Goal: Information Seeking & Learning: Learn about a topic

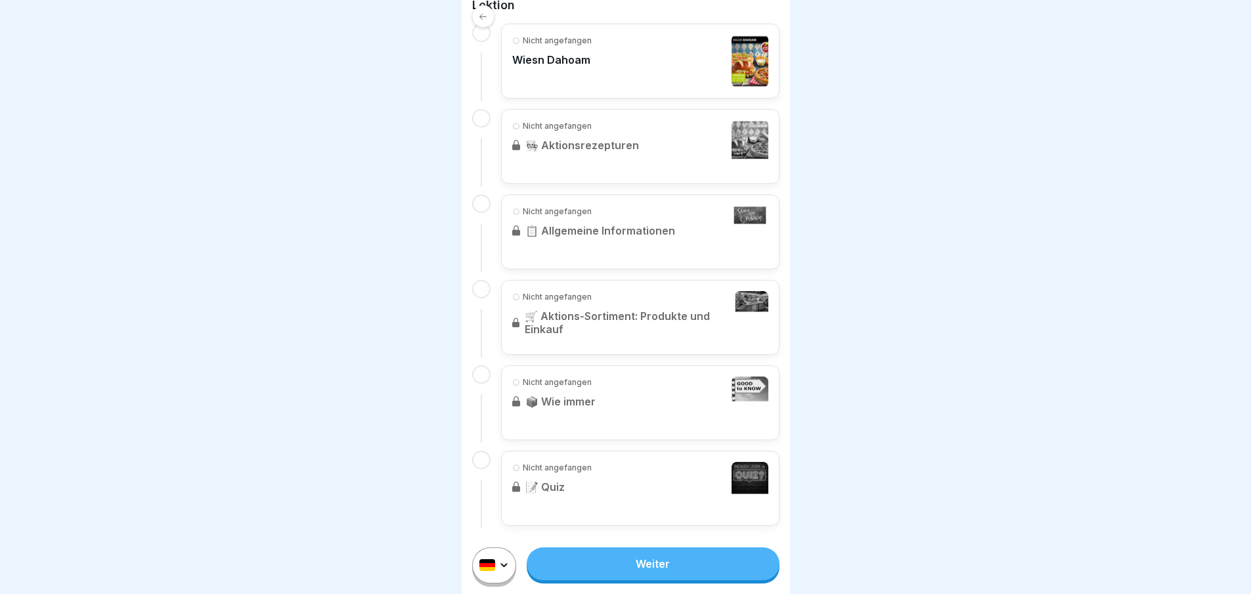
scroll to position [10, 0]
click at [675, 559] on link "Weiter" at bounding box center [653, 563] width 252 height 33
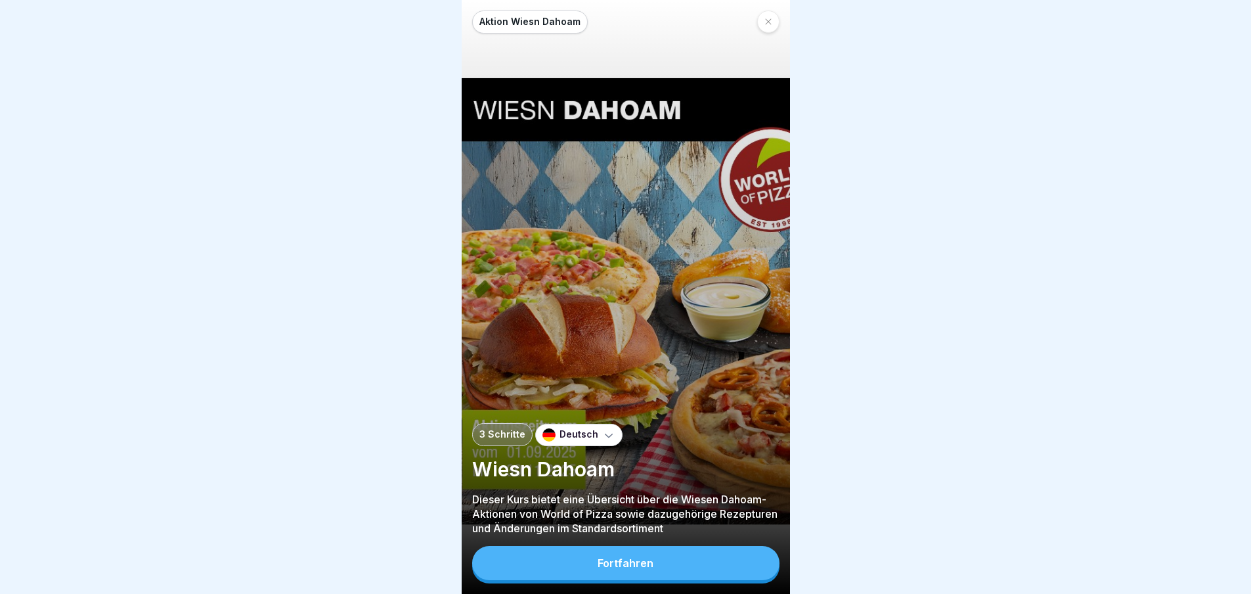
scroll to position [10, 0]
click at [693, 571] on button "Fortfahren" at bounding box center [625, 563] width 307 height 34
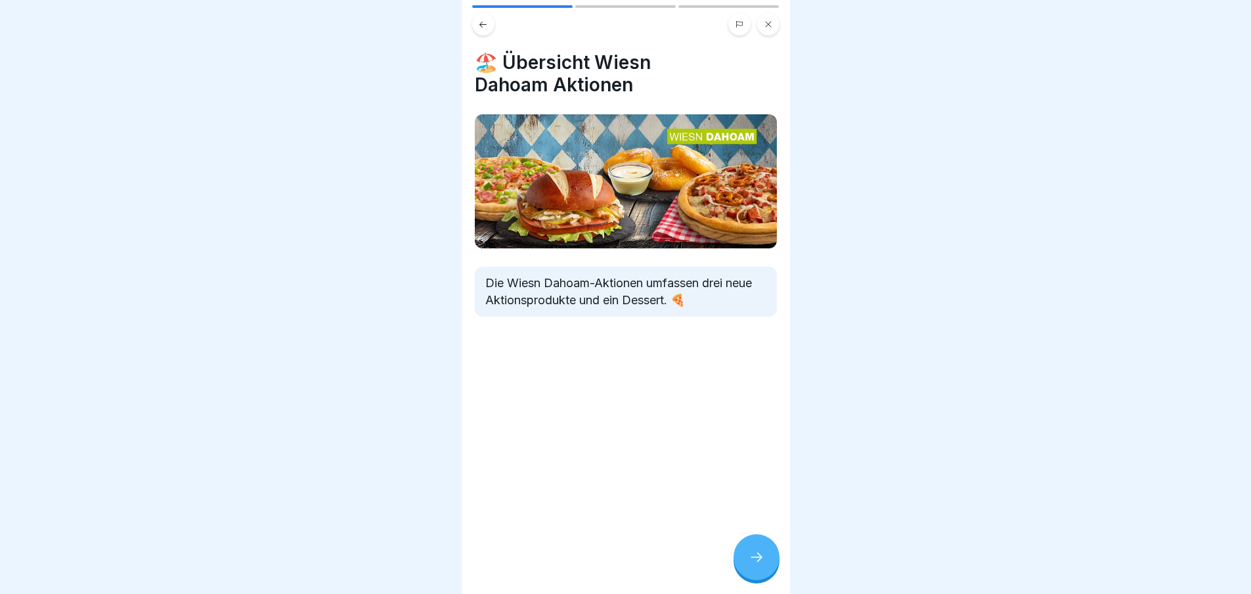
click at [749, 558] on icon at bounding box center [757, 557] width 16 height 16
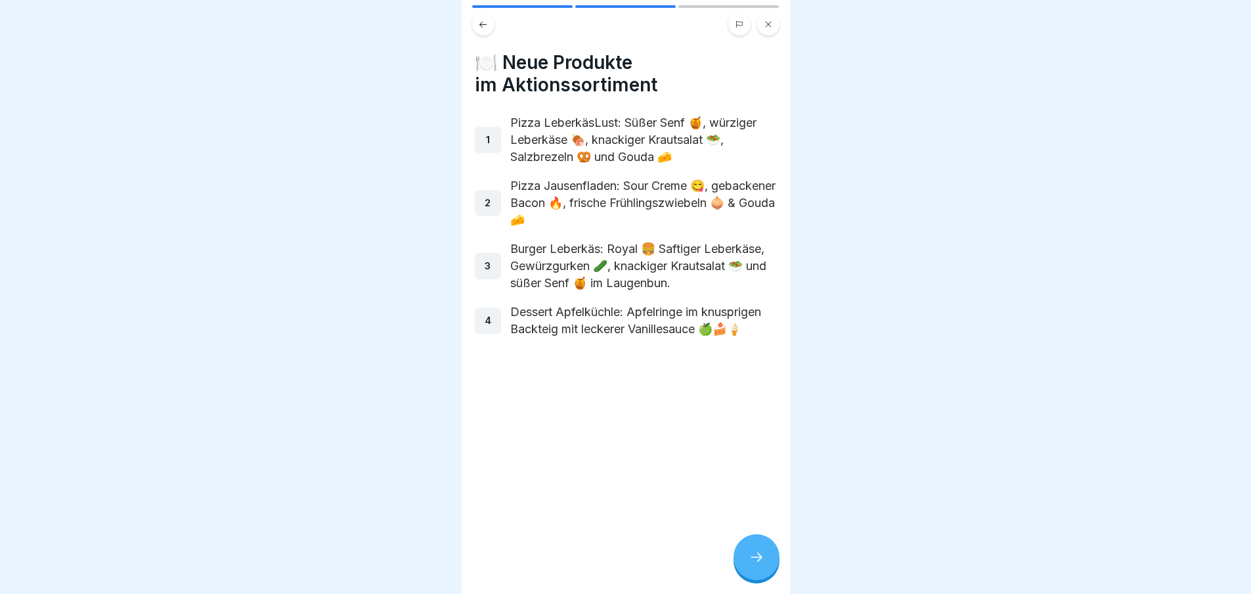
click at [750, 557] on icon at bounding box center [757, 557] width 16 height 16
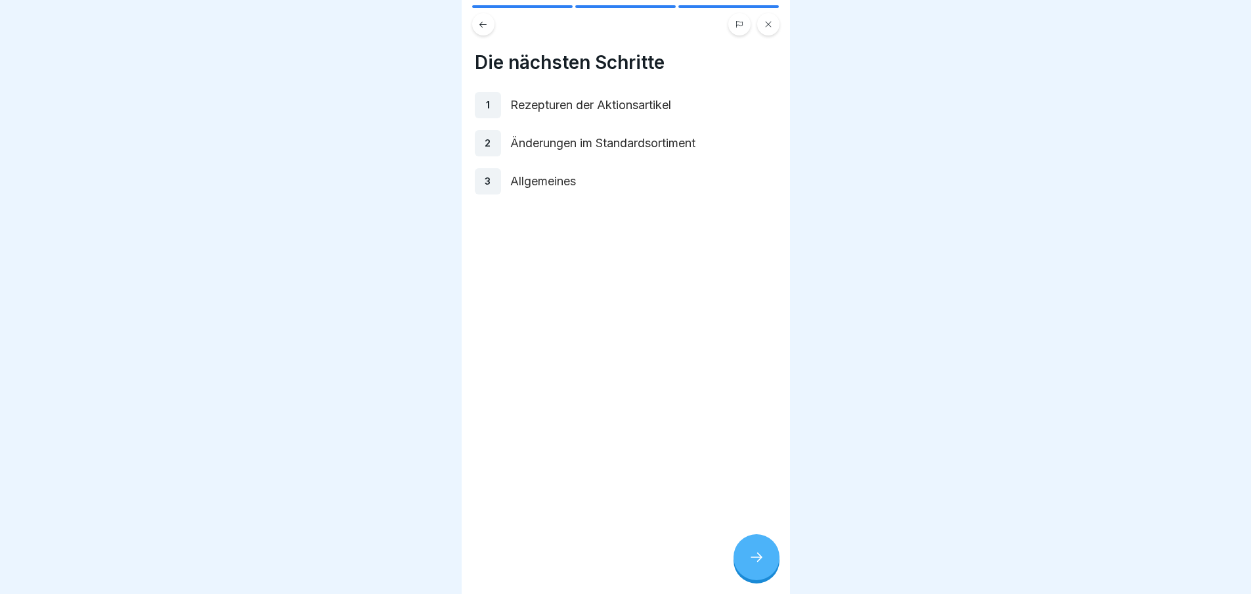
click at [750, 557] on icon at bounding box center [757, 557] width 16 height 16
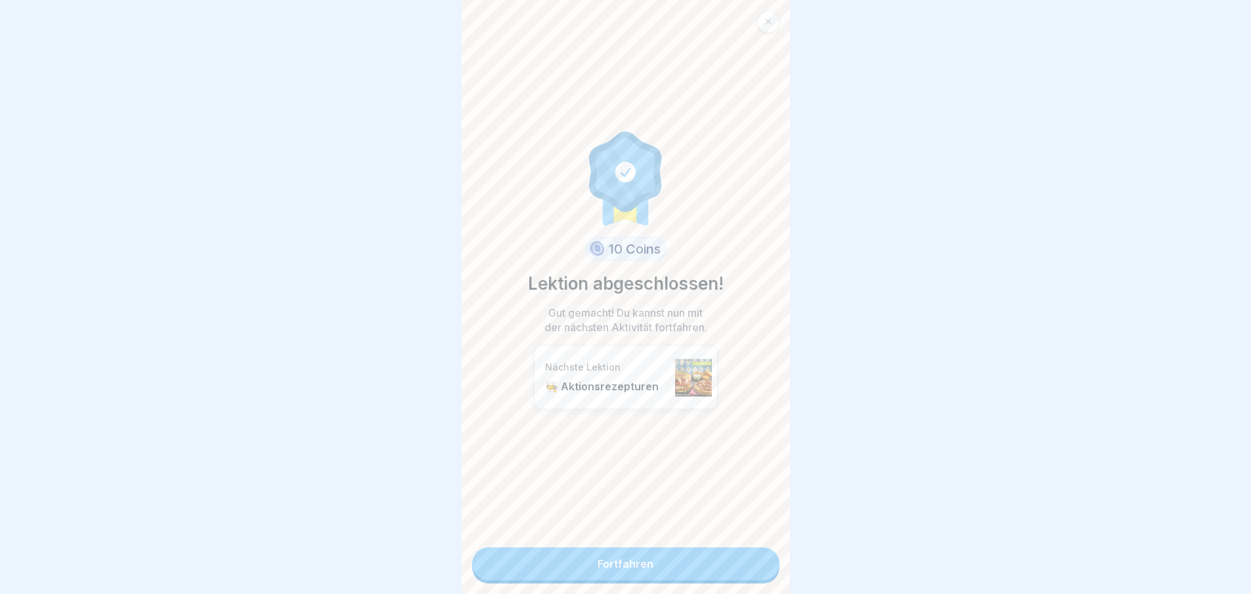
click at [749, 558] on link "Fortfahren" at bounding box center [625, 563] width 307 height 33
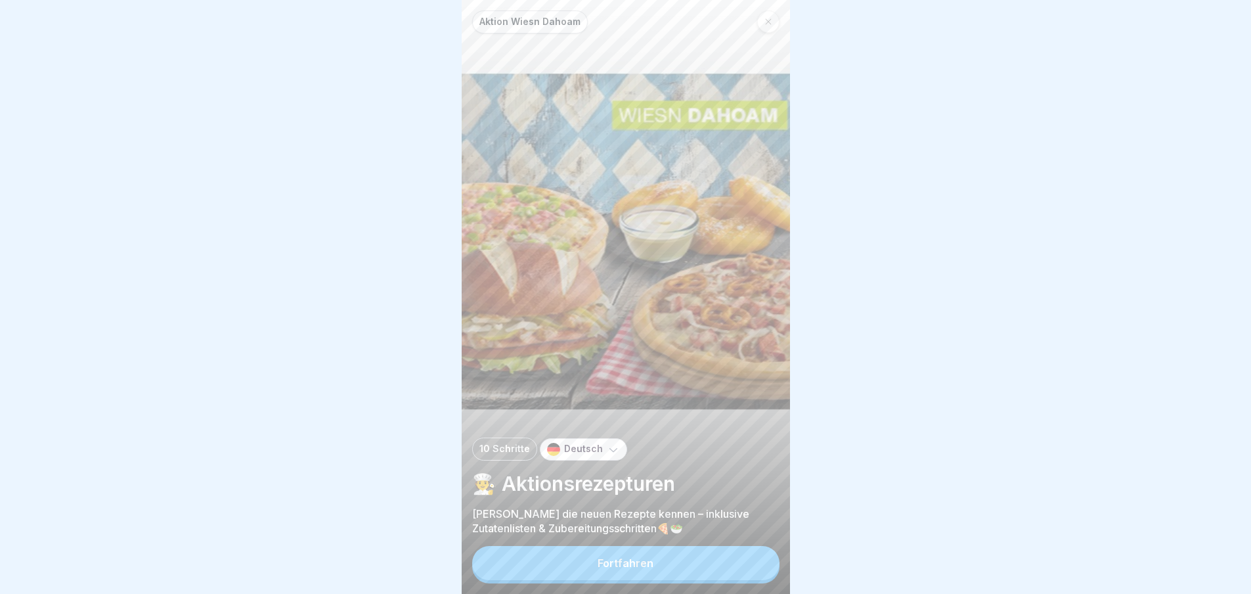
scroll to position [10, 0]
click at [669, 567] on button "Fortfahren" at bounding box center [625, 563] width 307 height 34
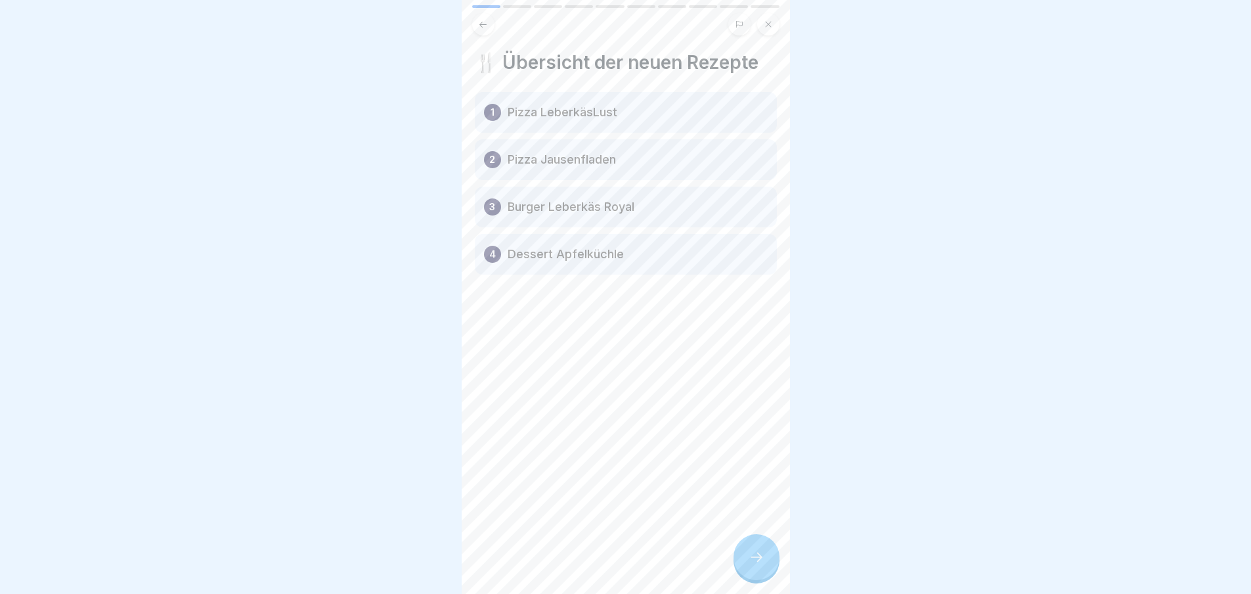
click at [750, 550] on icon at bounding box center [757, 557] width 16 height 16
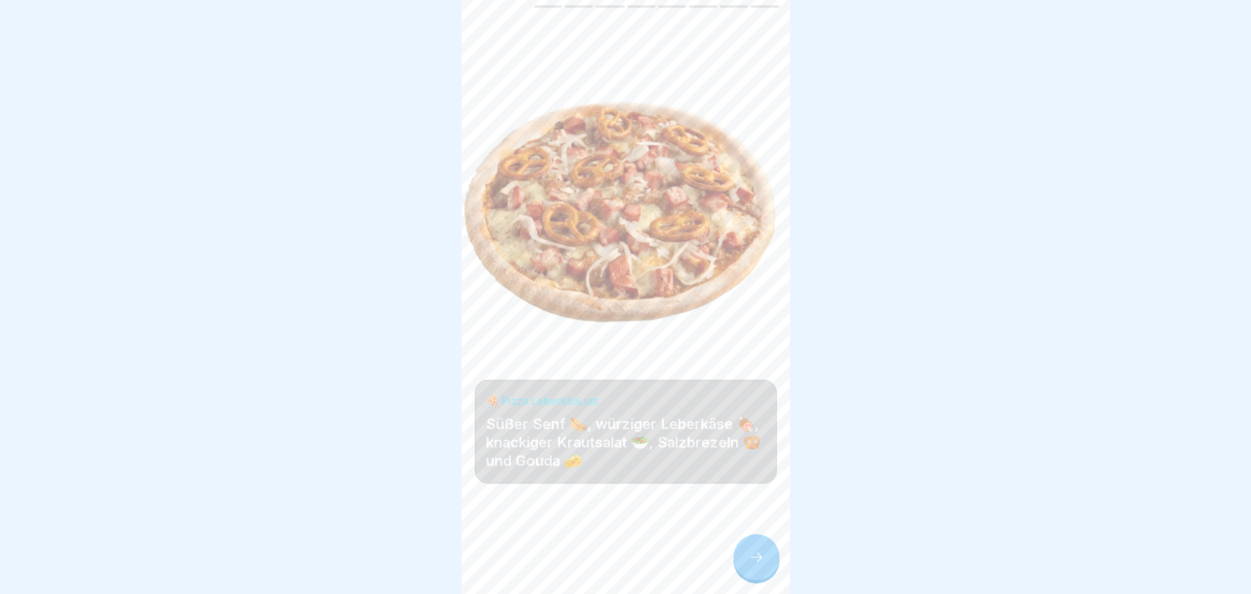
click at [750, 550] on icon at bounding box center [757, 557] width 16 height 16
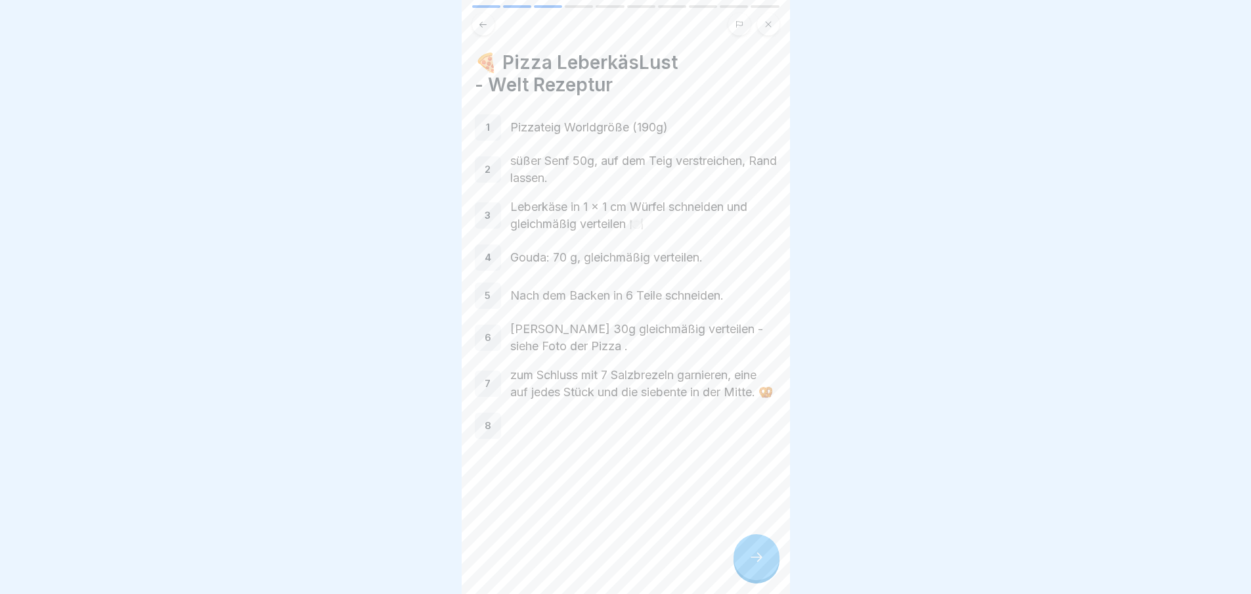
click at [751, 552] on icon at bounding box center [757, 557] width 16 height 16
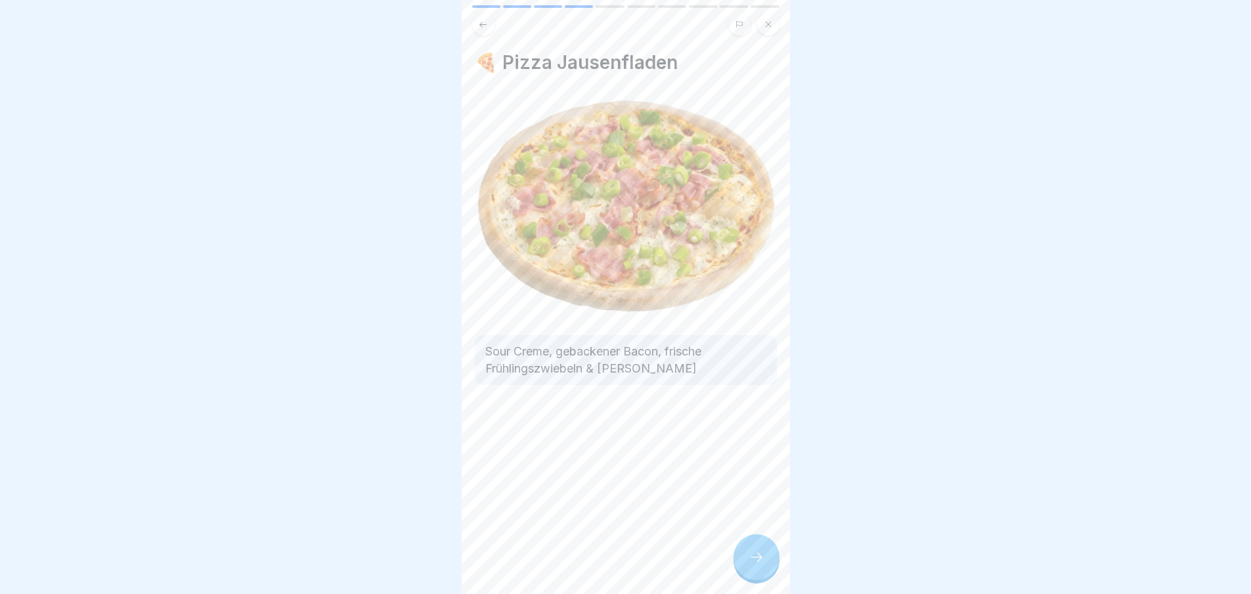
click at [751, 552] on icon at bounding box center [757, 557] width 16 height 16
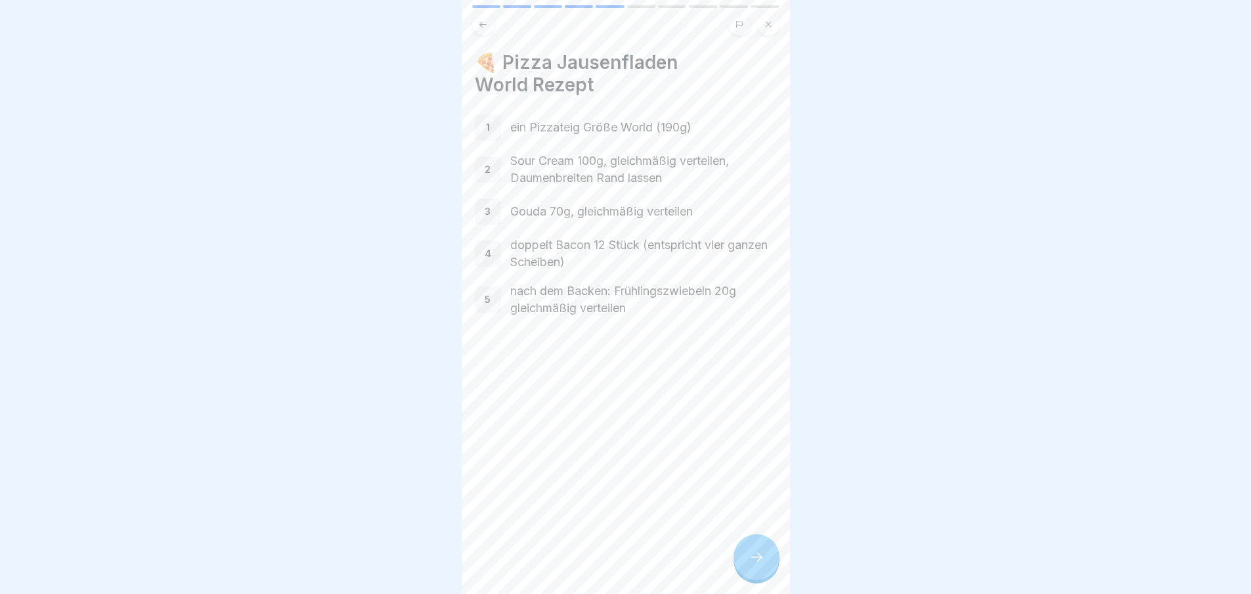
click at [751, 552] on icon at bounding box center [757, 557] width 16 height 16
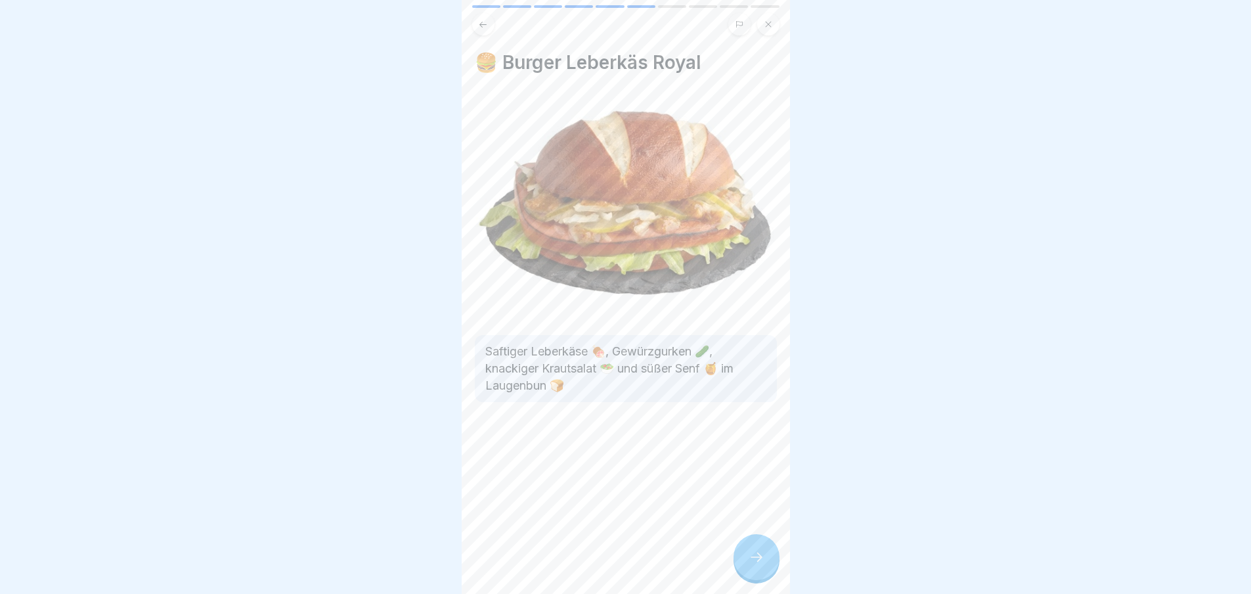
click at [751, 552] on icon at bounding box center [757, 557] width 16 height 16
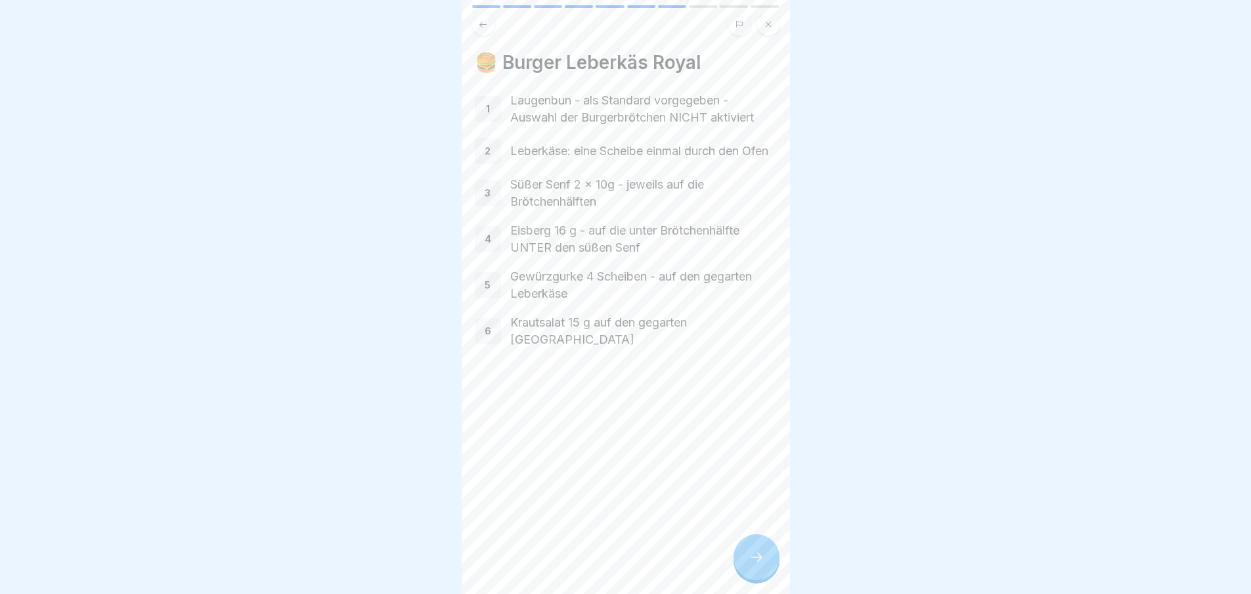
click at [751, 552] on icon at bounding box center [757, 557] width 16 height 16
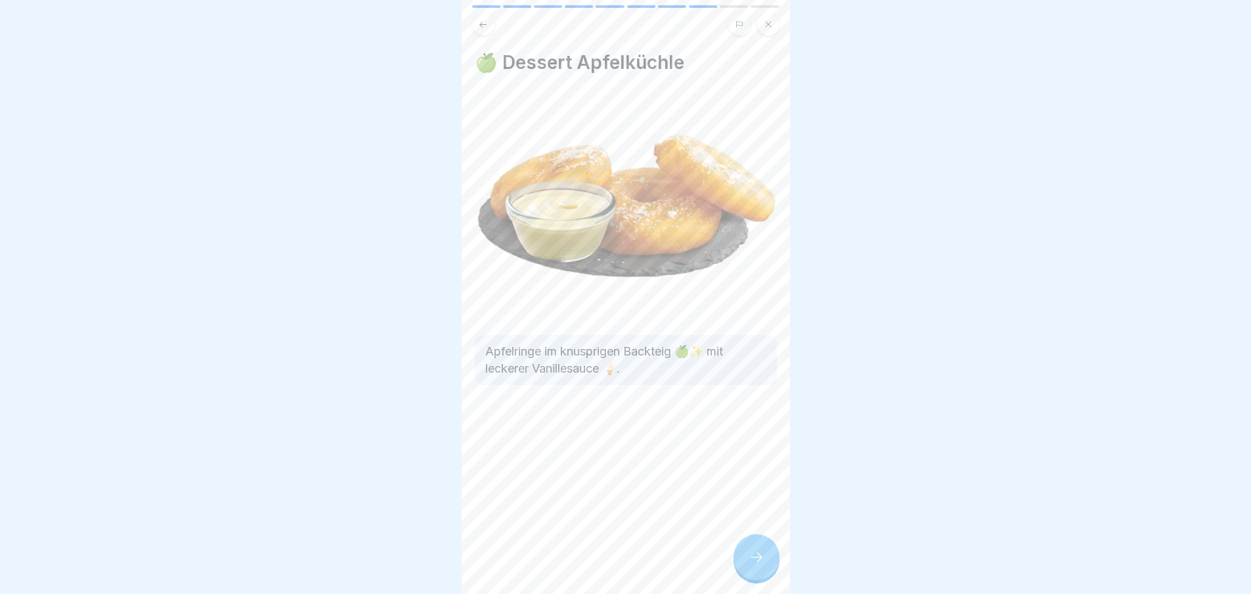
click at [751, 552] on icon at bounding box center [757, 557] width 16 height 16
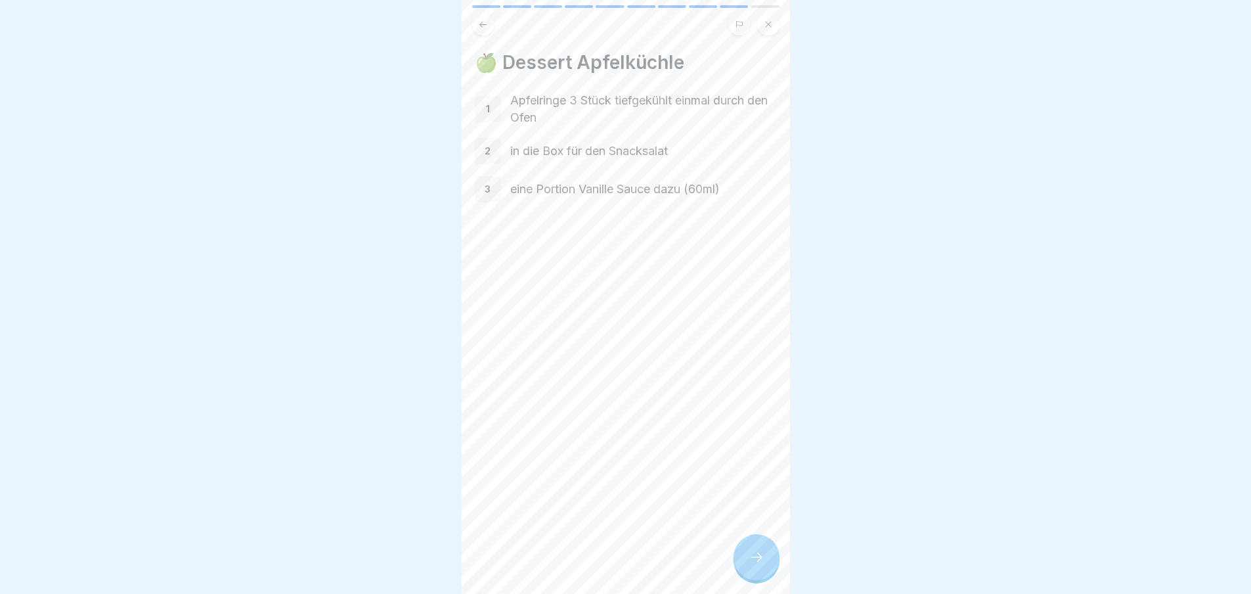
click at [751, 552] on icon at bounding box center [757, 557] width 16 height 16
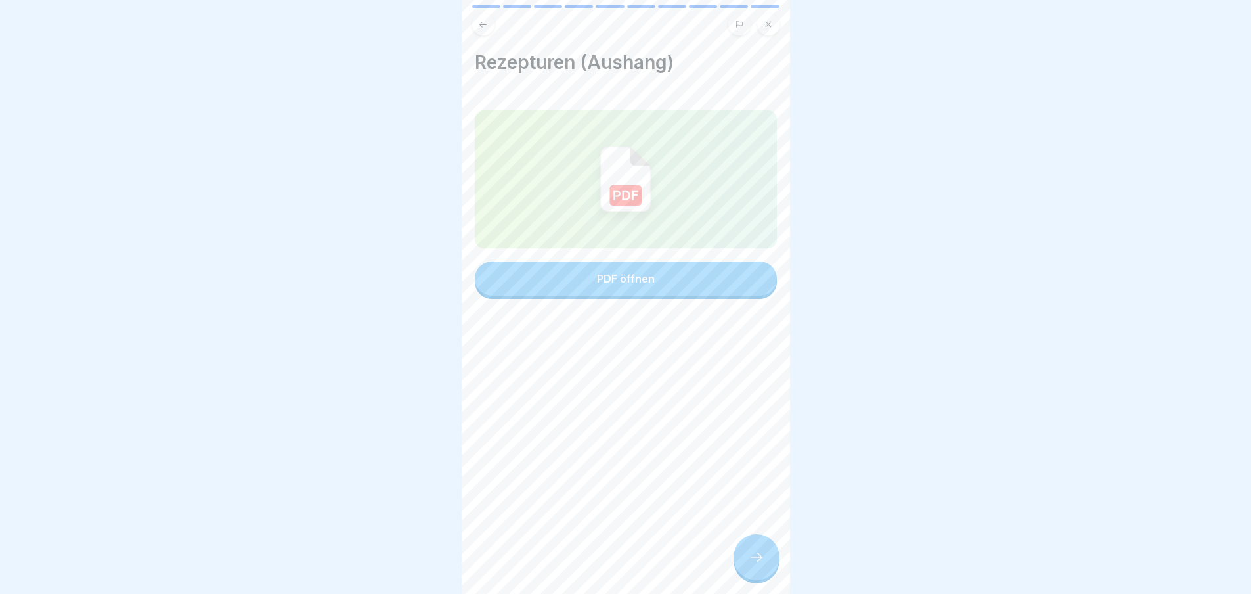
click at [751, 552] on icon at bounding box center [757, 557] width 16 height 16
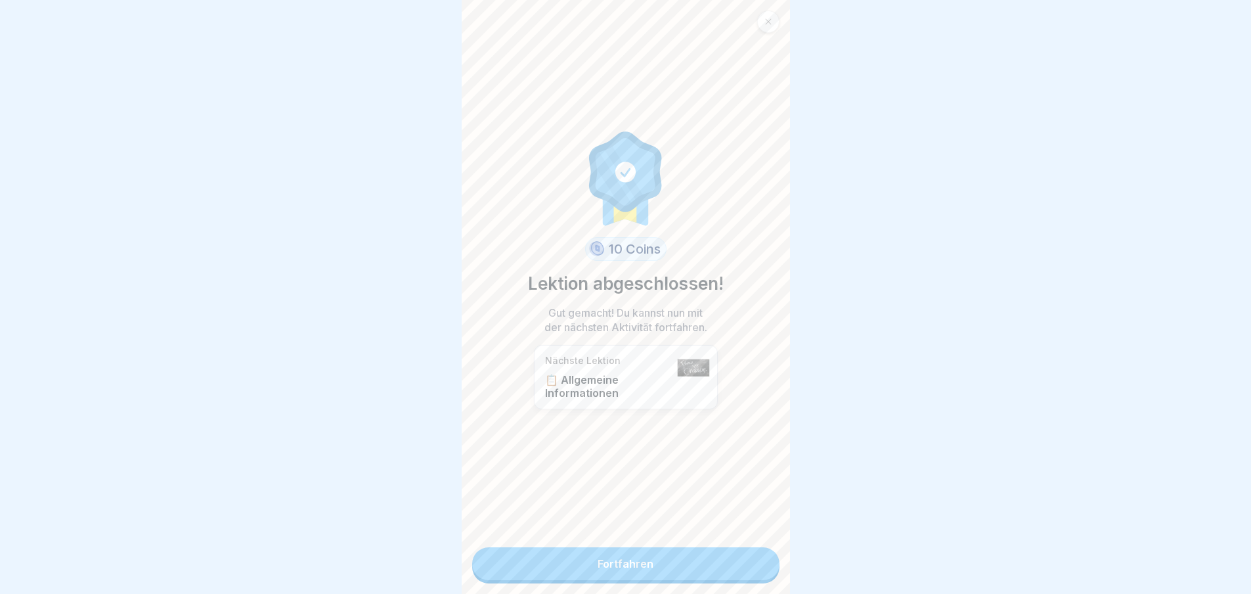
click at [751, 552] on link "Fortfahren" at bounding box center [625, 563] width 307 height 33
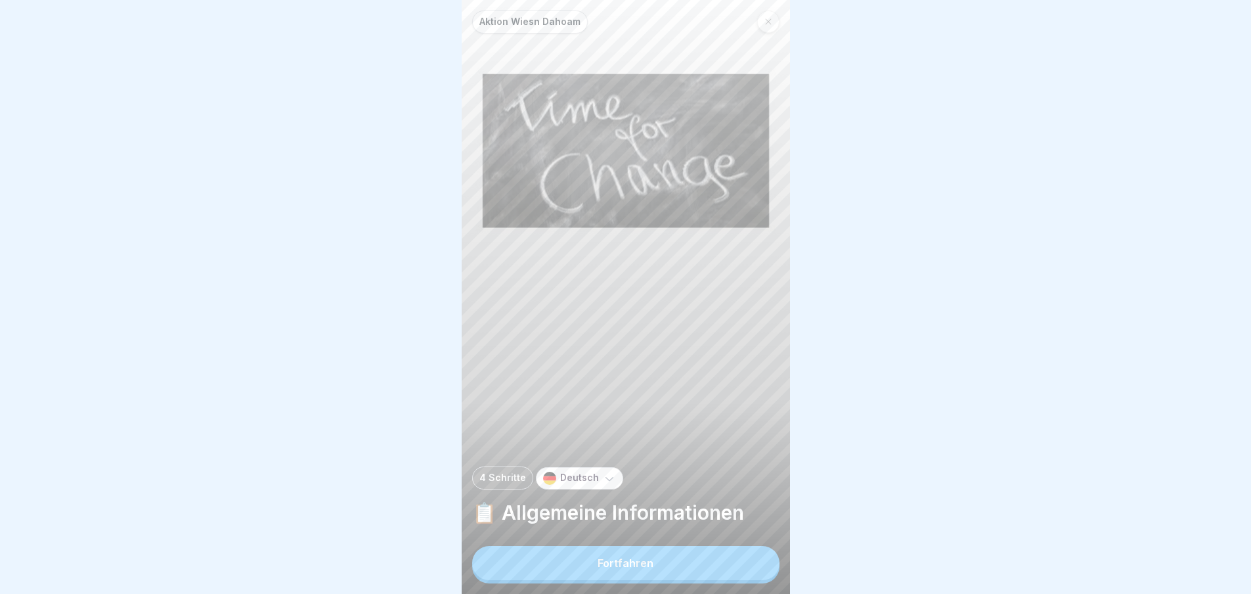
click at [715, 555] on div "Aktion Wiesn Dahoam 4 Schritte Deutsch 📋 Allgemeine Informationen Fortfahren" at bounding box center [626, 297] width 328 height 594
click at [711, 563] on button "Fortfahren" at bounding box center [625, 563] width 307 height 34
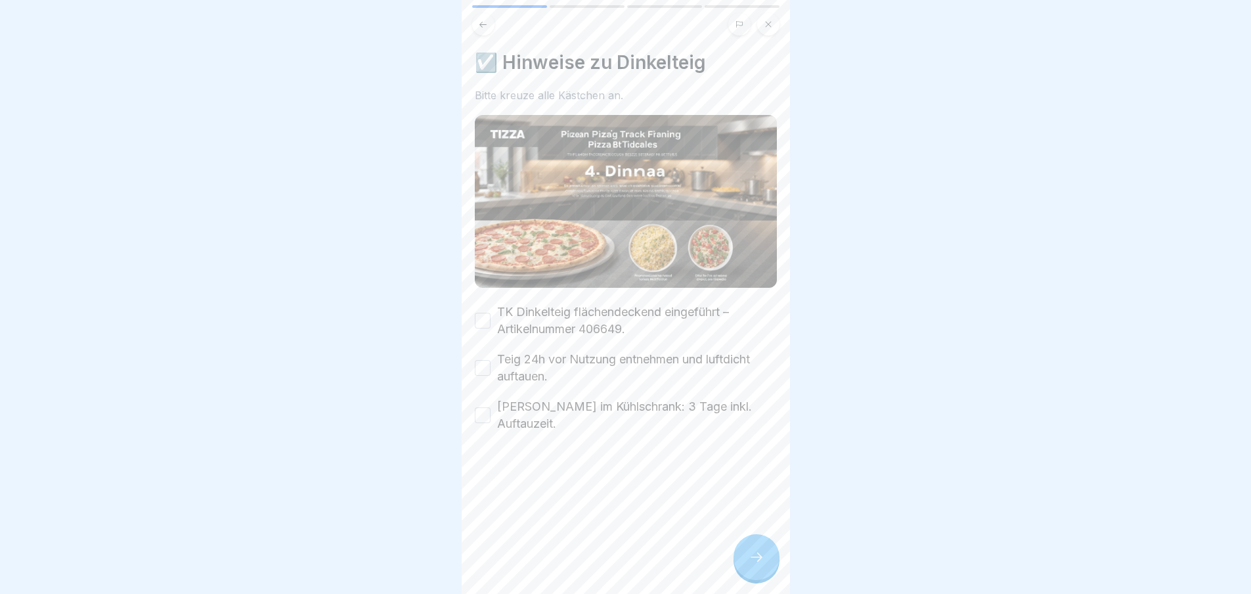
click at [737, 557] on div "Aktion Wiesn Dahoam 4 Schritte Deutsch 📋 Allgemeine Informationen Fortfahren ☑️…" at bounding box center [626, 297] width 328 height 594
click at [742, 565] on div at bounding box center [757, 557] width 46 height 46
click at [751, 565] on icon at bounding box center [757, 557] width 16 height 16
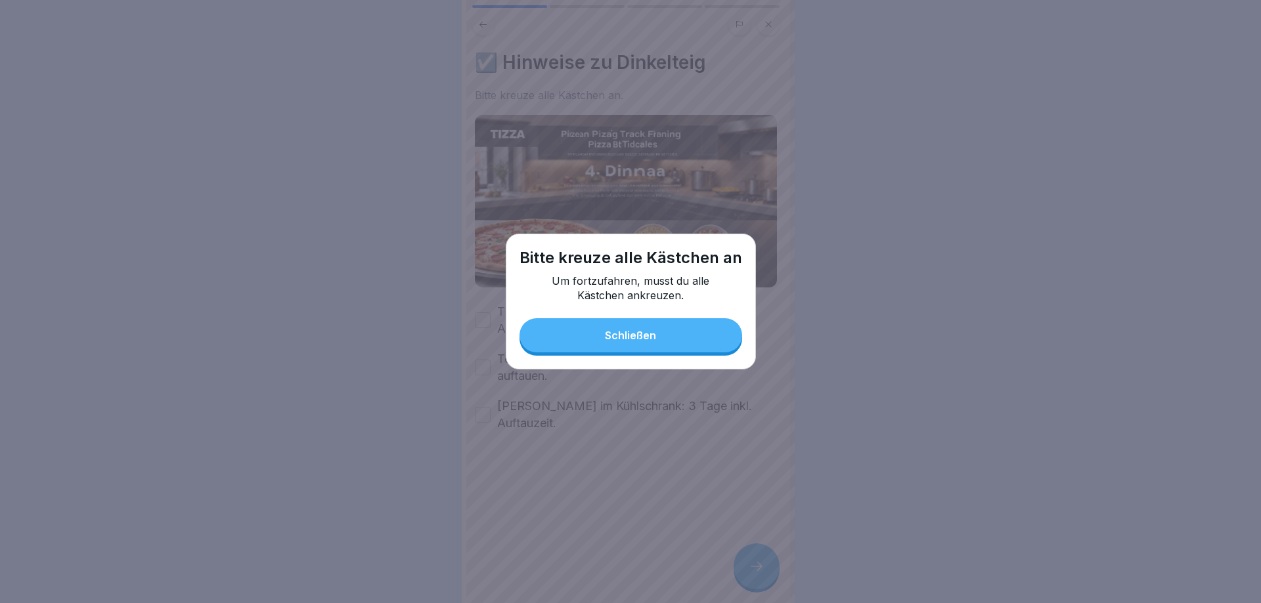
click at [666, 340] on button "Schließen" at bounding box center [630, 335] width 223 height 34
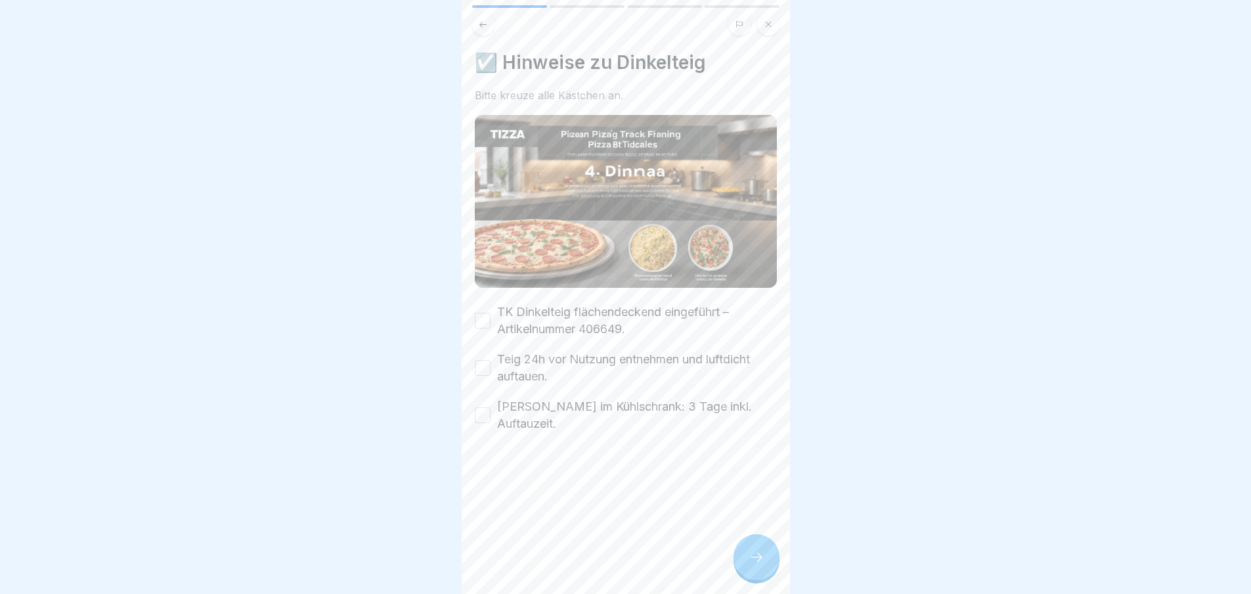
click at [495, 320] on div "TK Dinkelteig flächendeckend eingeführt – Artikelnummer 406649." at bounding box center [626, 320] width 302 height 34
click at [489, 317] on button "TK Dinkelteig flächendeckend eingeführt – Artikelnummer 406649." at bounding box center [483, 321] width 16 height 16
click at [490, 362] on button "Teig 24h vor Nutzung entnehmen und luftdicht auftauen." at bounding box center [483, 368] width 16 height 16
click at [487, 414] on button "[PERSON_NAME] im Kühlschrank: 3 Tage inkl. Auftauzeit." at bounding box center [483, 415] width 16 height 16
click at [765, 565] on div at bounding box center [757, 557] width 46 height 46
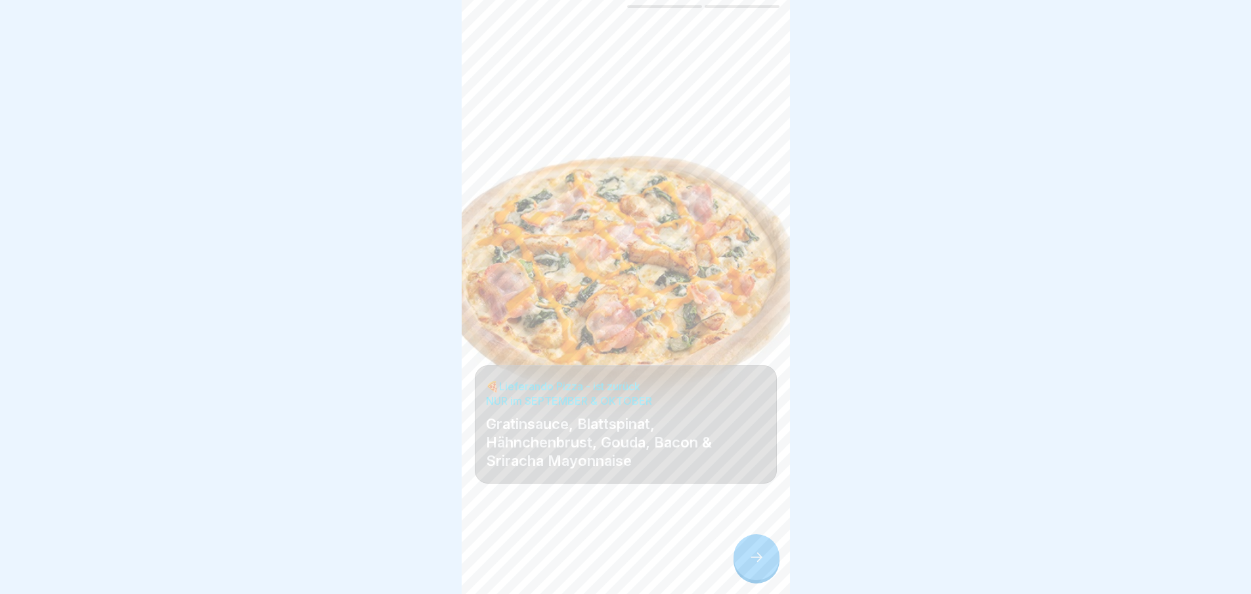
click at [764, 566] on div at bounding box center [757, 557] width 46 height 46
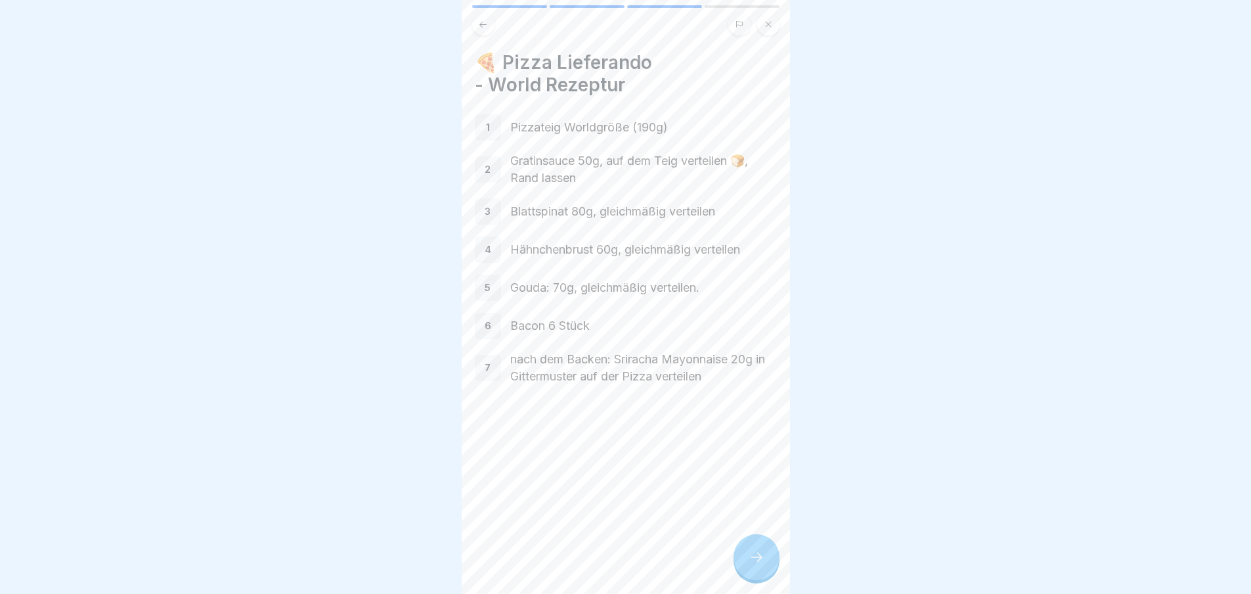
click at [754, 580] on div at bounding box center [757, 557] width 46 height 46
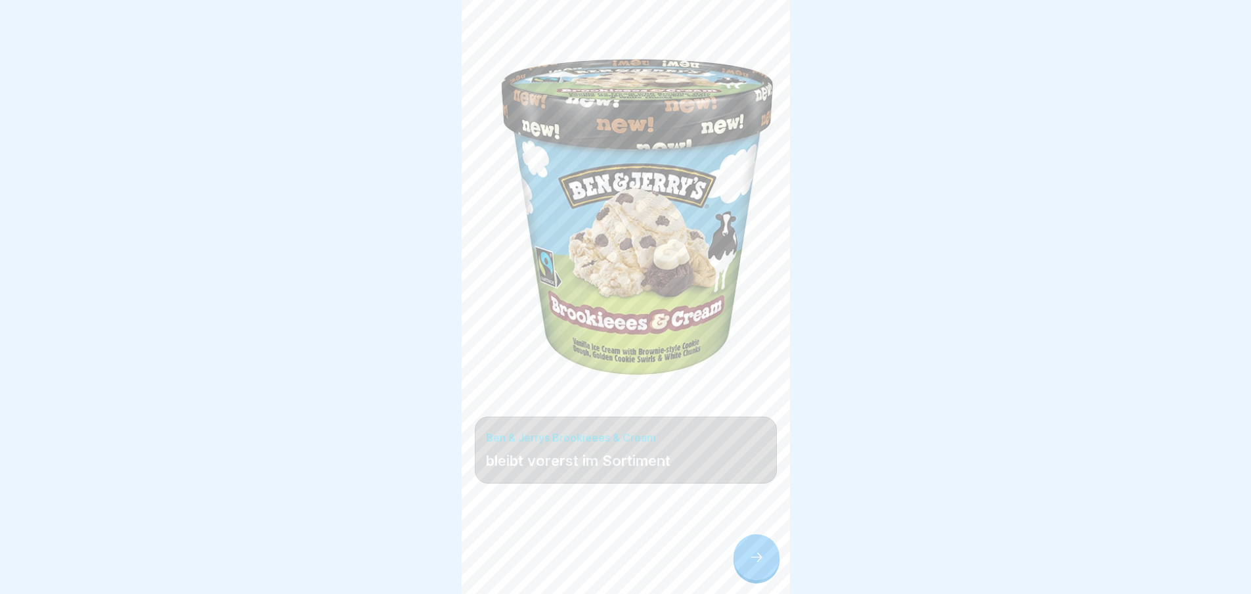
click at [754, 580] on div at bounding box center [757, 557] width 46 height 46
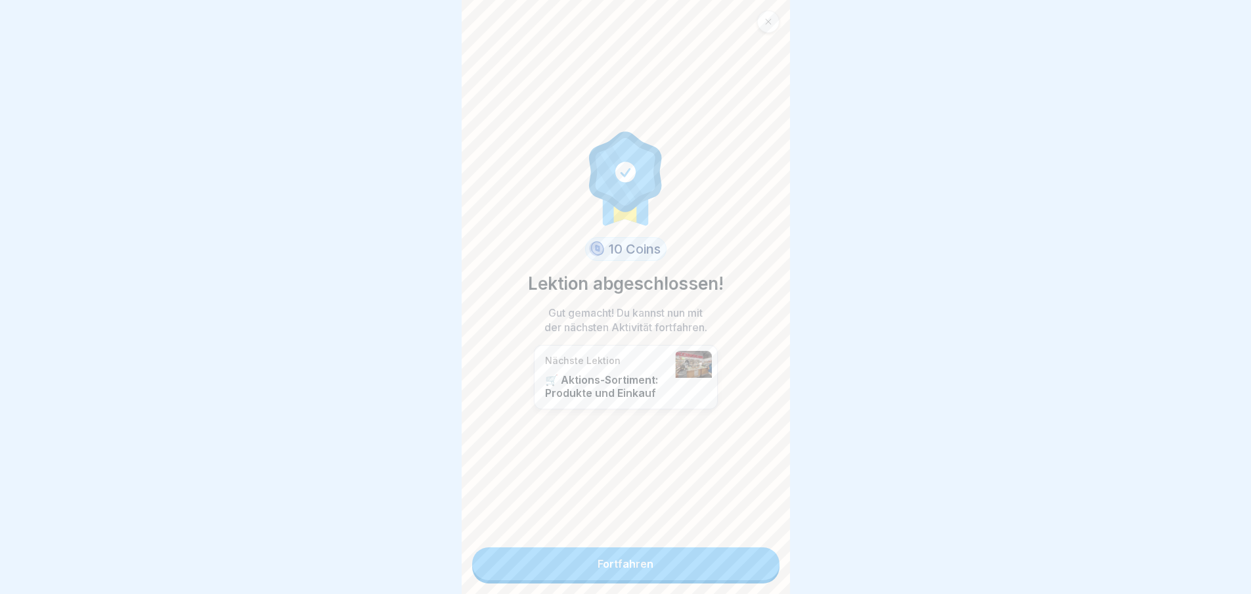
click at [743, 576] on link "Fortfahren" at bounding box center [625, 563] width 307 height 33
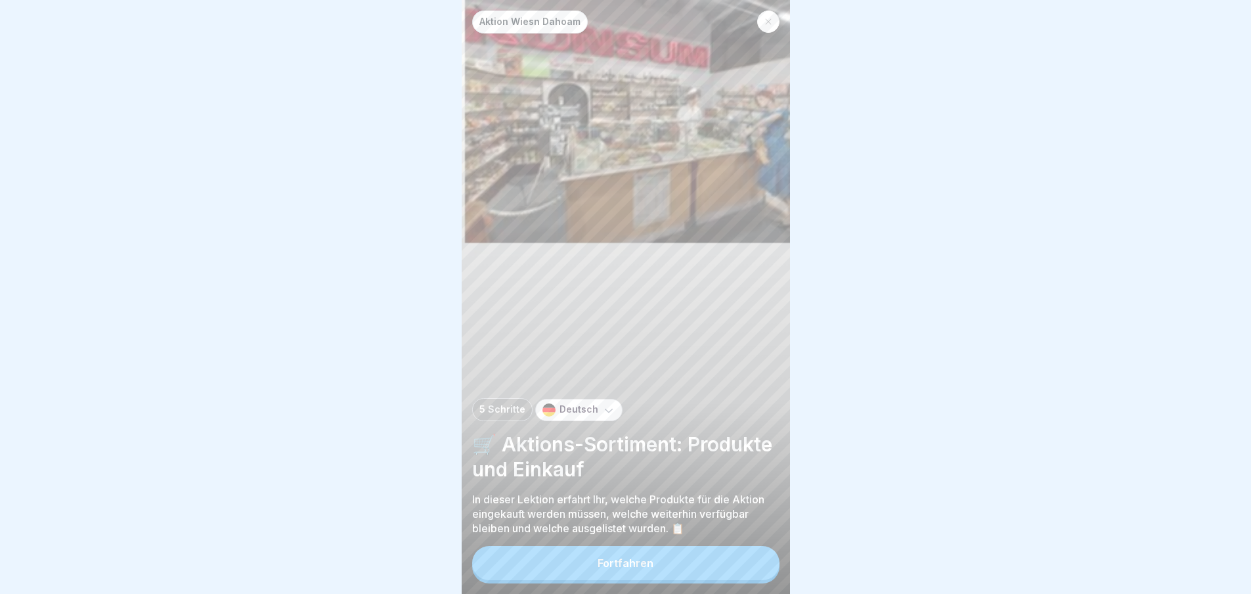
click at [743, 576] on button "Fortfahren" at bounding box center [625, 563] width 307 height 34
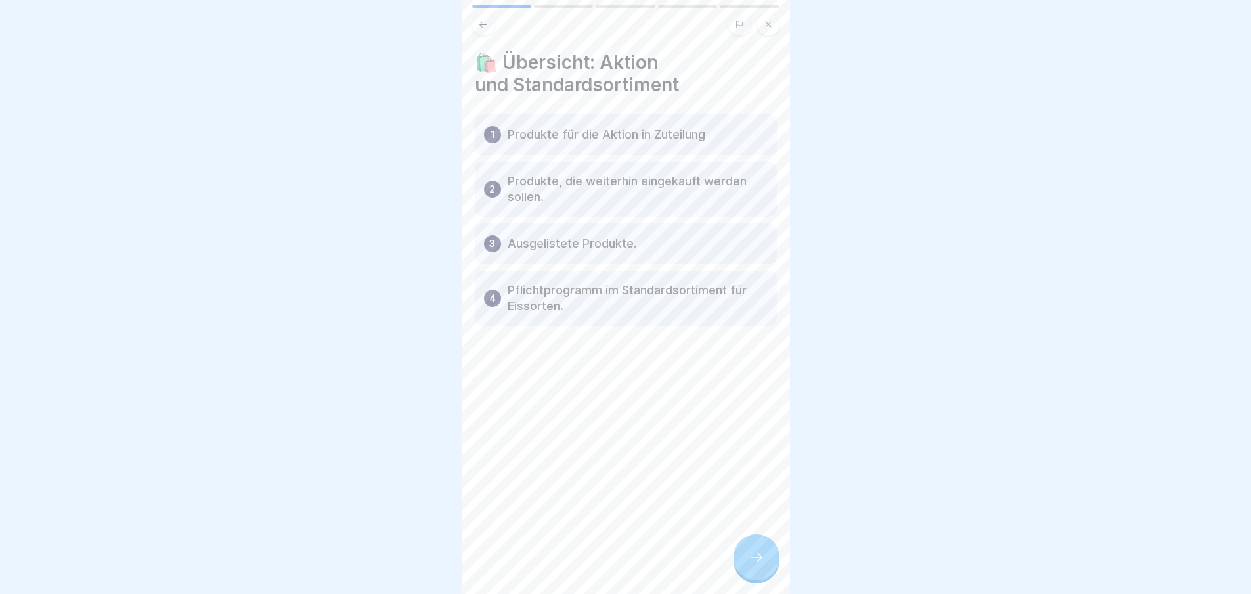
click at [750, 565] on icon at bounding box center [757, 557] width 16 height 16
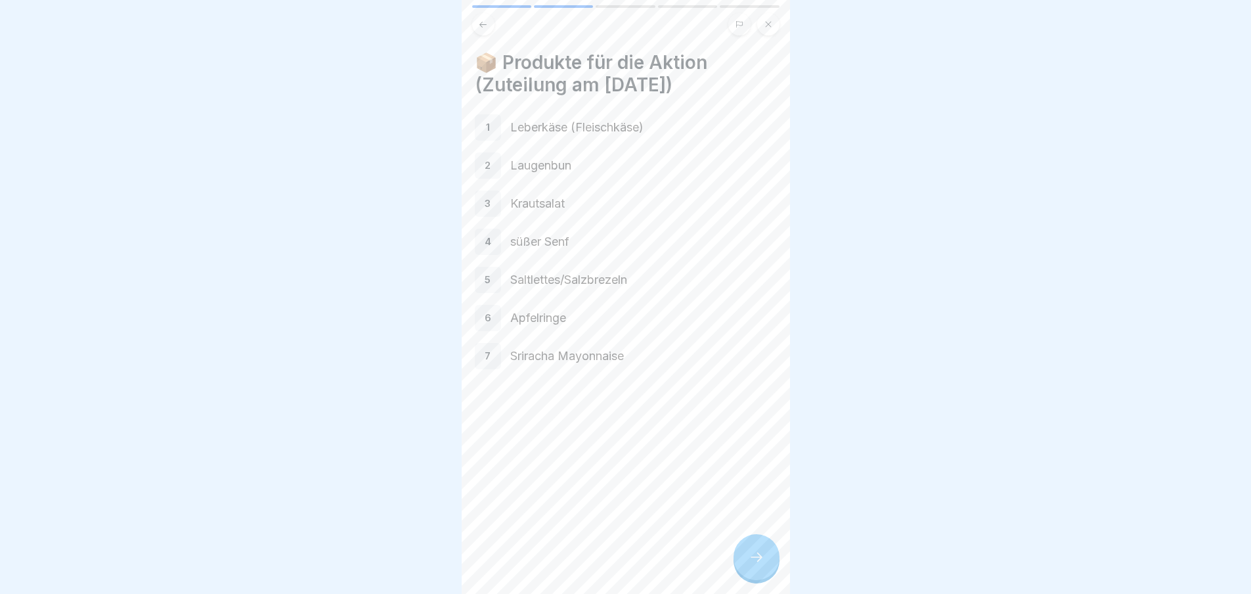
click at [752, 565] on icon at bounding box center [757, 557] width 16 height 16
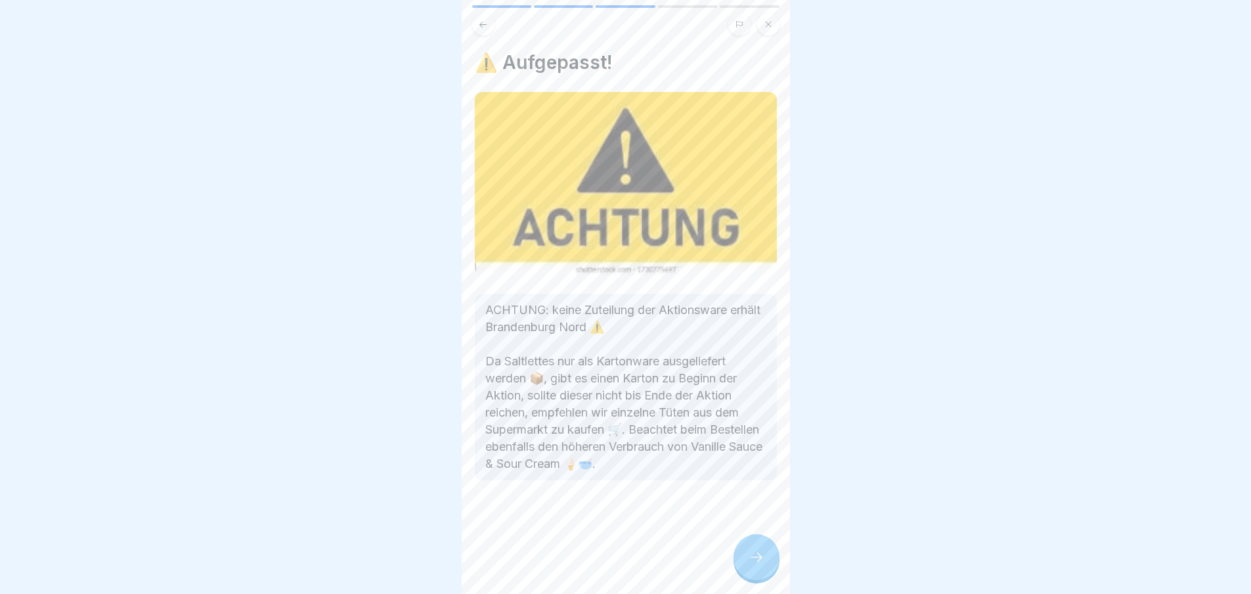
click at [752, 565] on icon at bounding box center [757, 557] width 16 height 16
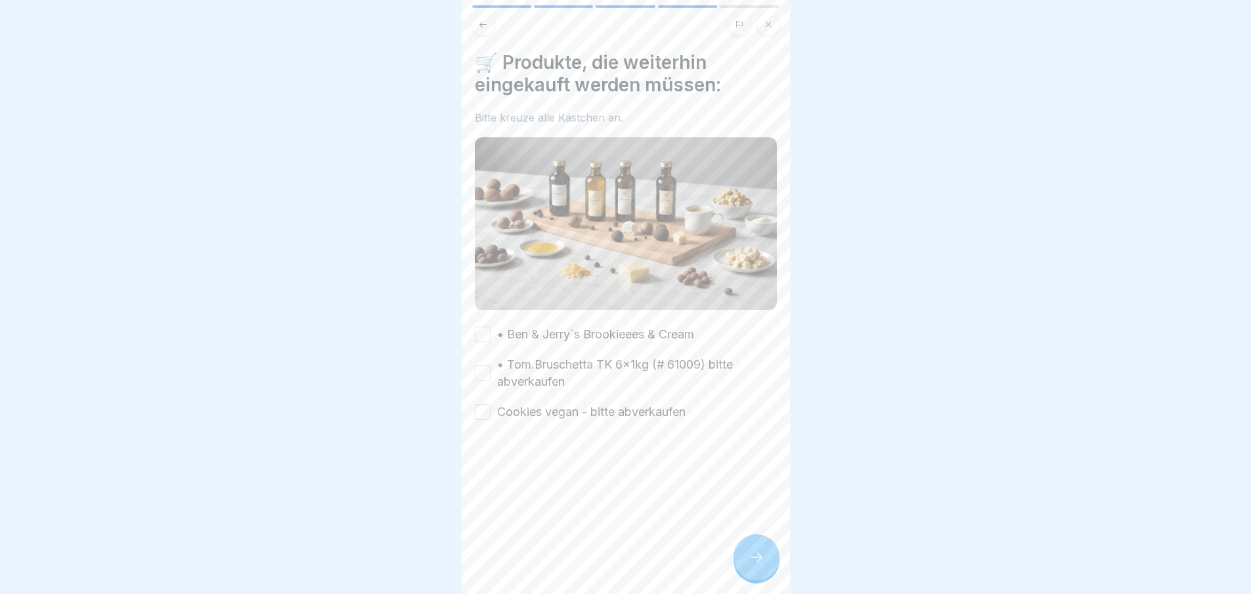
click at [752, 565] on icon at bounding box center [757, 557] width 16 height 16
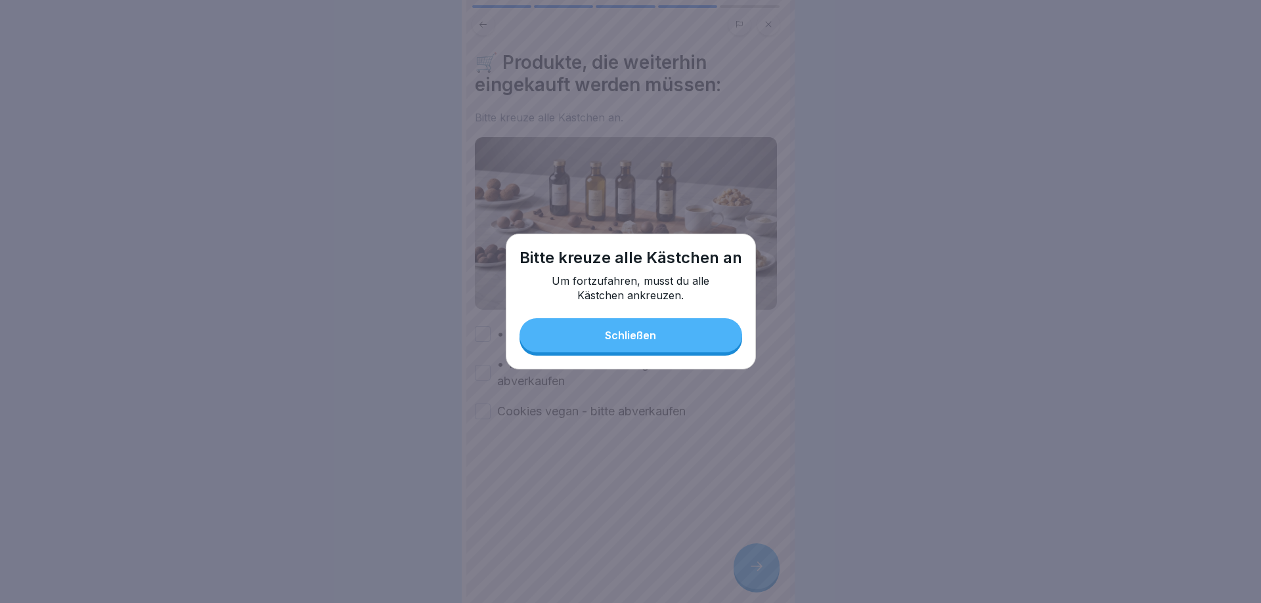
click at [619, 320] on button "Schließen" at bounding box center [630, 335] width 223 height 34
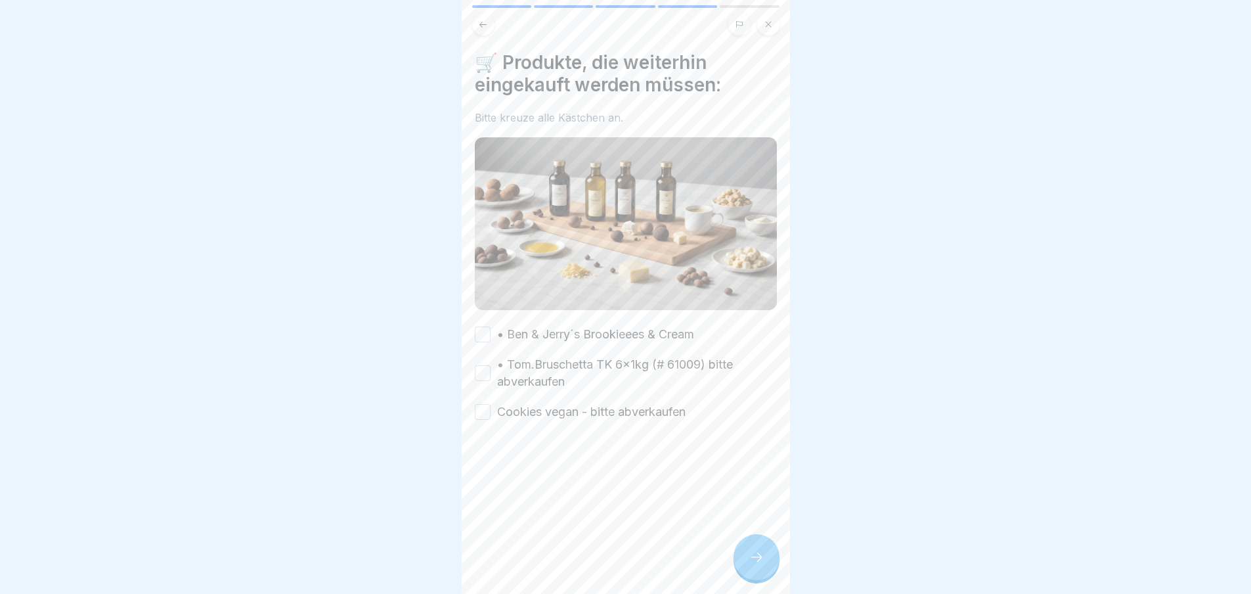
click at [514, 320] on div "🛒 Produkte, die weiterhin eingekauft werden müssen: Bitte kreuze alle Kästchen …" at bounding box center [626, 235] width 302 height 369
click at [502, 332] on label "• Ben & Jerry´s Brookieees & Cream" at bounding box center [595, 334] width 197 height 17
click at [491, 332] on button "• Ben & Jerry´s Brookieees & Cream" at bounding box center [483, 334] width 16 height 16
click at [498, 363] on label "• Tom.Bruschetta TK 6x1kg (# 61009) bitte abverkaufen" at bounding box center [637, 373] width 280 height 34
click at [491, 365] on button "• Tom.Bruschetta TK 6x1kg (# 61009) bitte abverkaufen" at bounding box center [483, 373] width 16 height 16
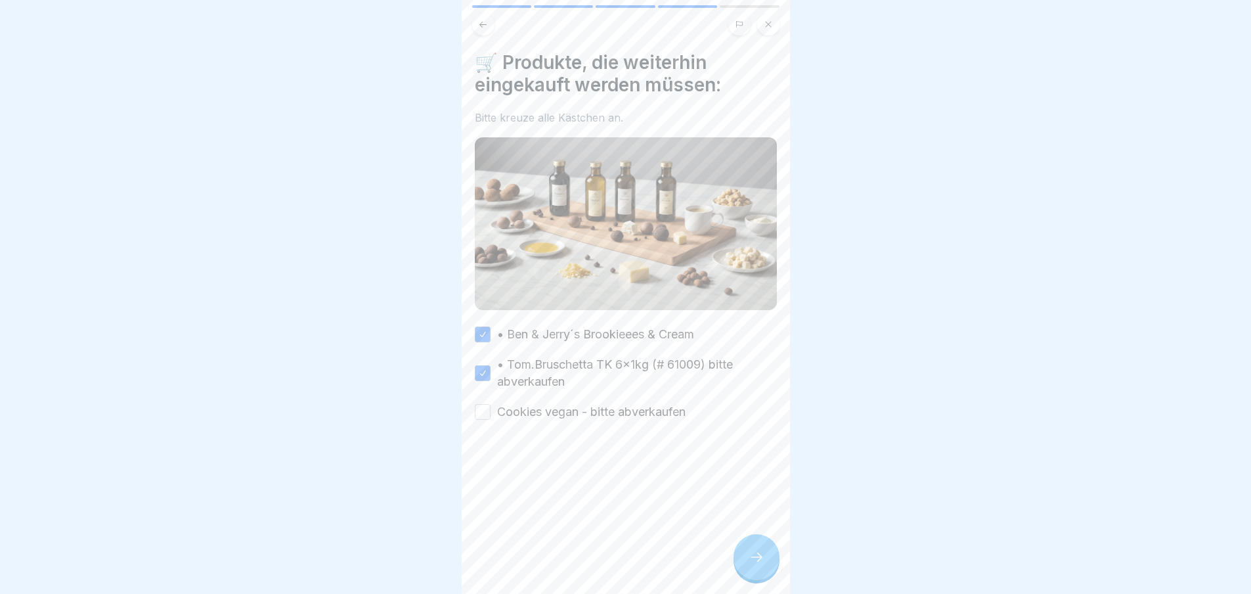
drag, startPoint x: 488, startPoint y: 402, endPoint x: 497, endPoint y: 419, distance: 19.4
click at [488, 405] on button "Cookies vegan - bitte abverkaufen" at bounding box center [483, 412] width 16 height 16
click at [758, 562] on icon at bounding box center [757, 557] width 16 height 16
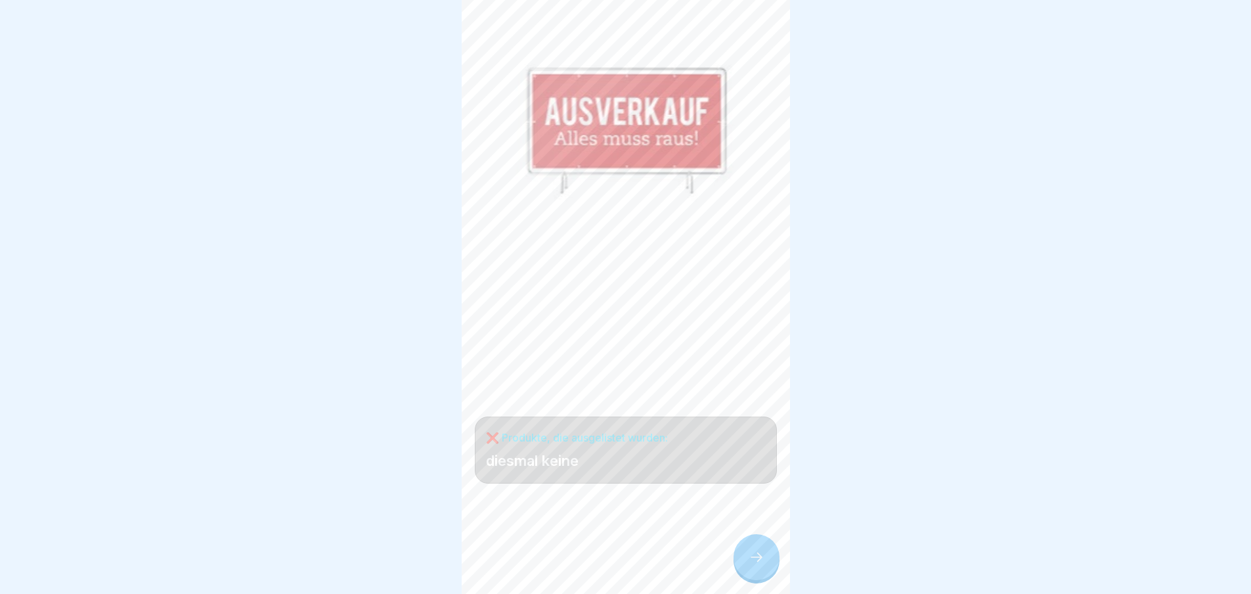
click at [762, 561] on icon at bounding box center [757, 557] width 16 height 16
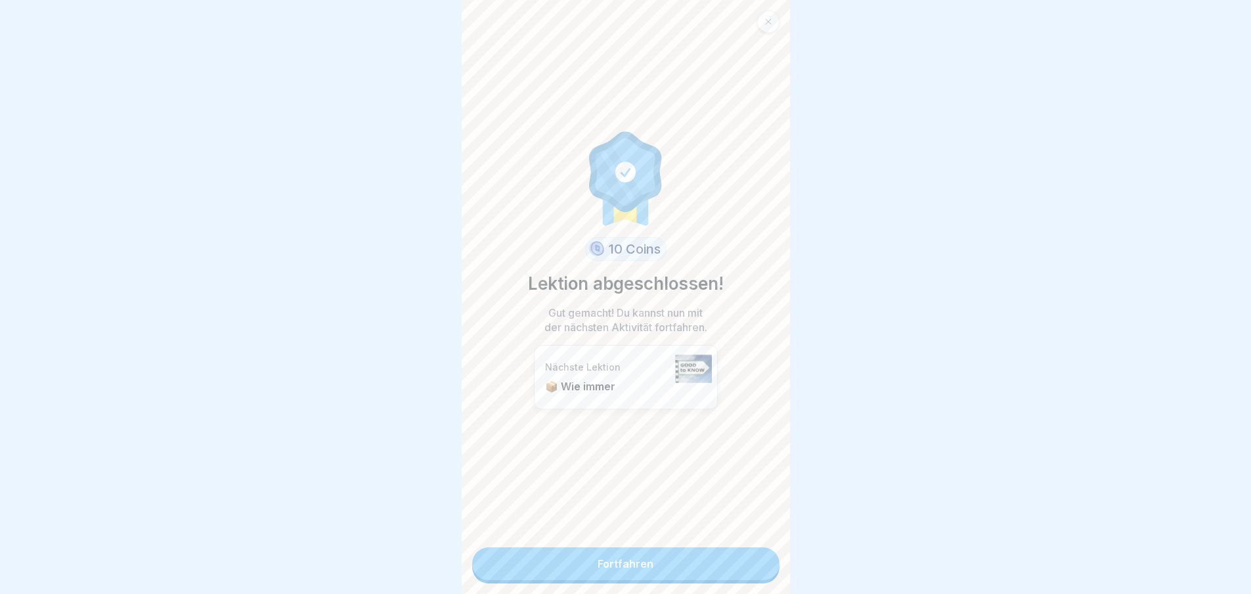
click at [761, 566] on link "Fortfahren" at bounding box center [625, 563] width 307 height 33
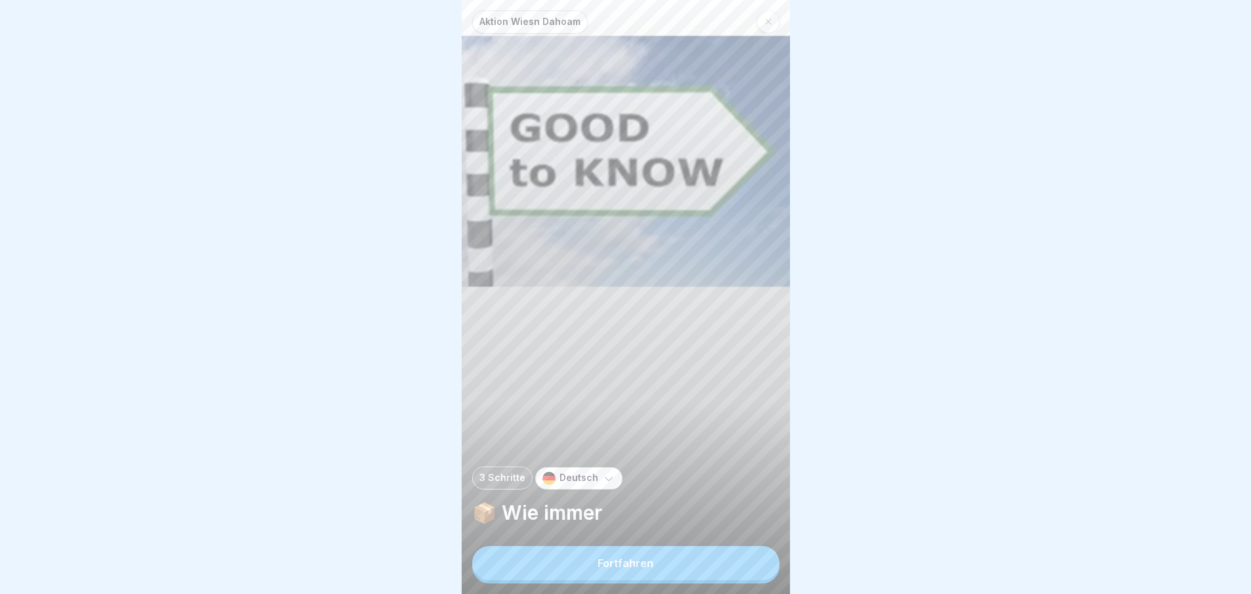
click at [749, 575] on button "Fortfahren" at bounding box center [625, 563] width 307 height 34
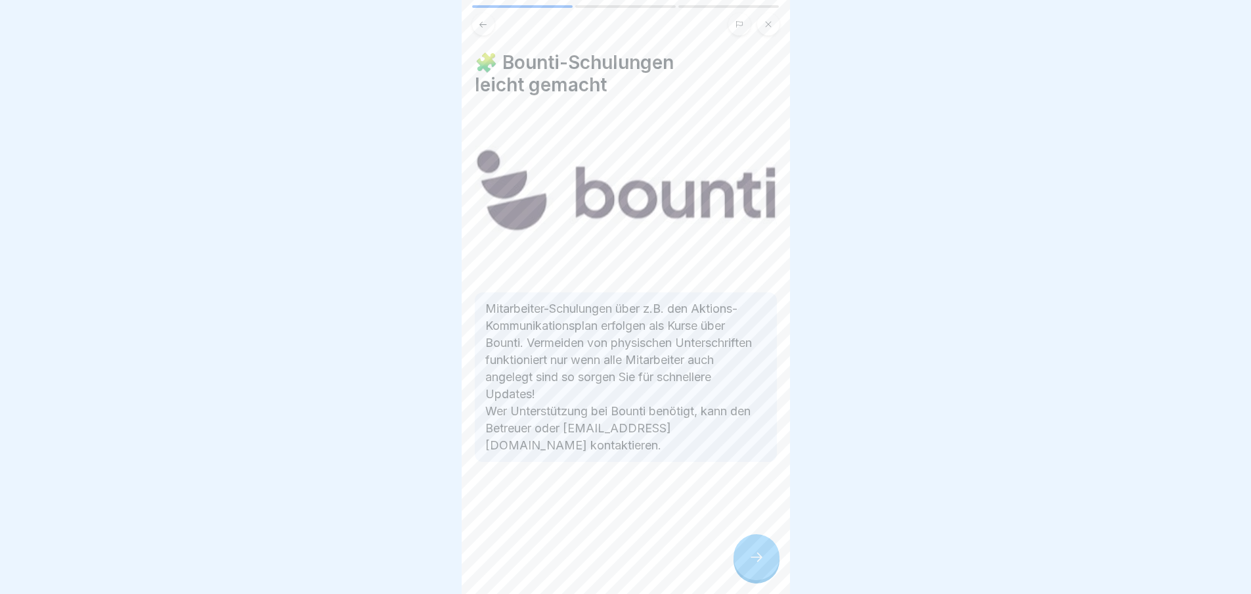
click at [749, 575] on div at bounding box center [757, 557] width 46 height 46
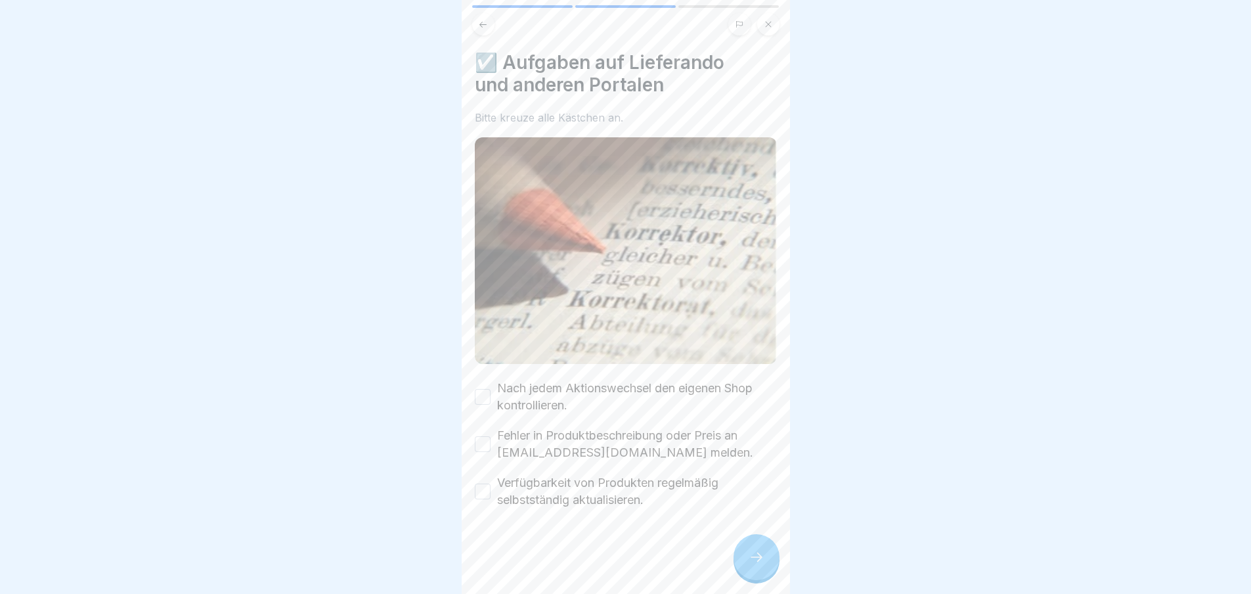
click at [491, 387] on div "Nach jedem Aktionswechsel den eigenen Shop kontrollieren." at bounding box center [626, 397] width 302 height 34
click at [492, 391] on div "Nach jedem Aktionswechsel den eigenen Shop kontrollieren." at bounding box center [626, 397] width 302 height 34
click at [498, 382] on label "Nach jedem Aktionswechsel den eigenen Shop kontrollieren." at bounding box center [637, 397] width 280 height 34
click at [491, 389] on button "Nach jedem Aktionswechsel den eigenen Shop kontrollieren." at bounding box center [483, 397] width 16 height 16
click at [495, 444] on div "Fehler in Produktbeschreibung oder Preis an [EMAIL_ADDRESS][DOMAIN_NAME] melden." at bounding box center [626, 444] width 302 height 34
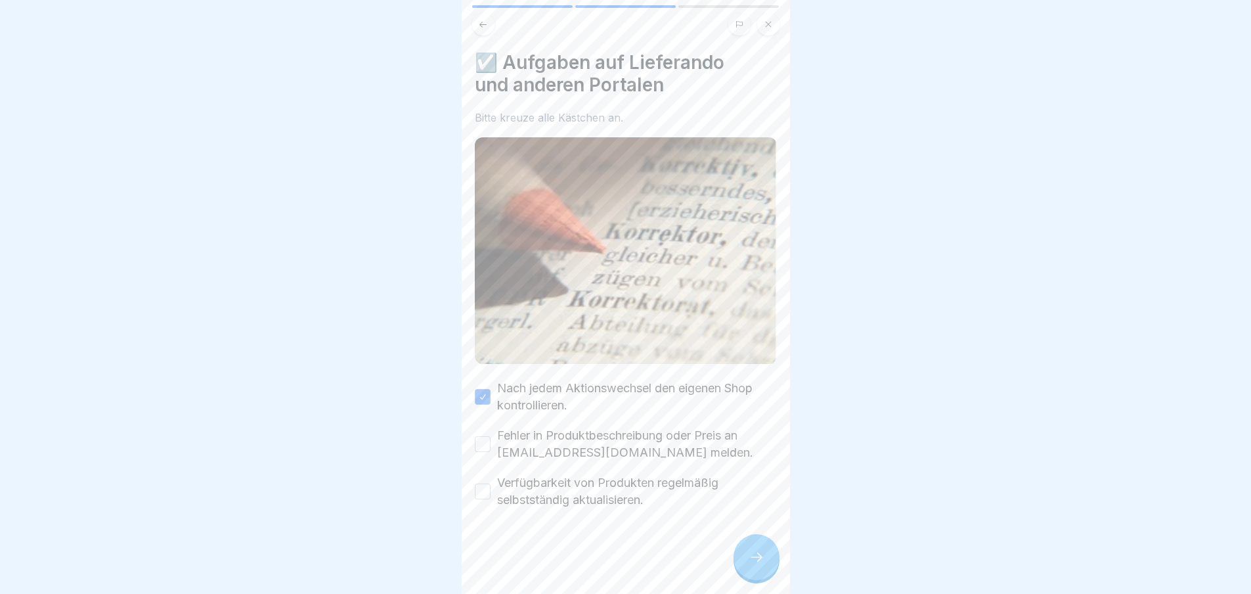
click at [490, 441] on button "Fehler in Produktbeschreibung oder Preis an [EMAIL_ADDRESS][DOMAIN_NAME] melden." at bounding box center [483, 444] width 16 height 16
drag, startPoint x: 481, startPoint y: 485, endPoint x: 486, endPoint y: 493, distance: 8.6
click at [482, 487] on button "Verfügbarkeit von Produkten regelmäßig selbstständig aktualisieren." at bounding box center [483, 491] width 16 height 16
click at [760, 559] on div at bounding box center [757, 557] width 46 height 46
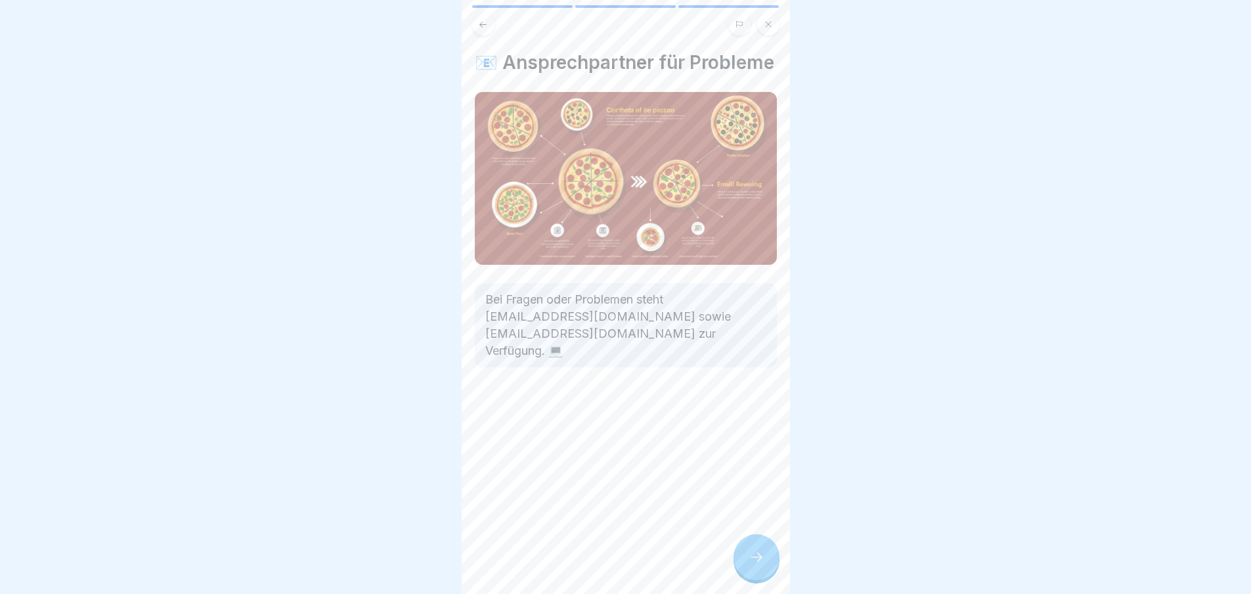
click at [766, 552] on div at bounding box center [757, 557] width 46 height 46
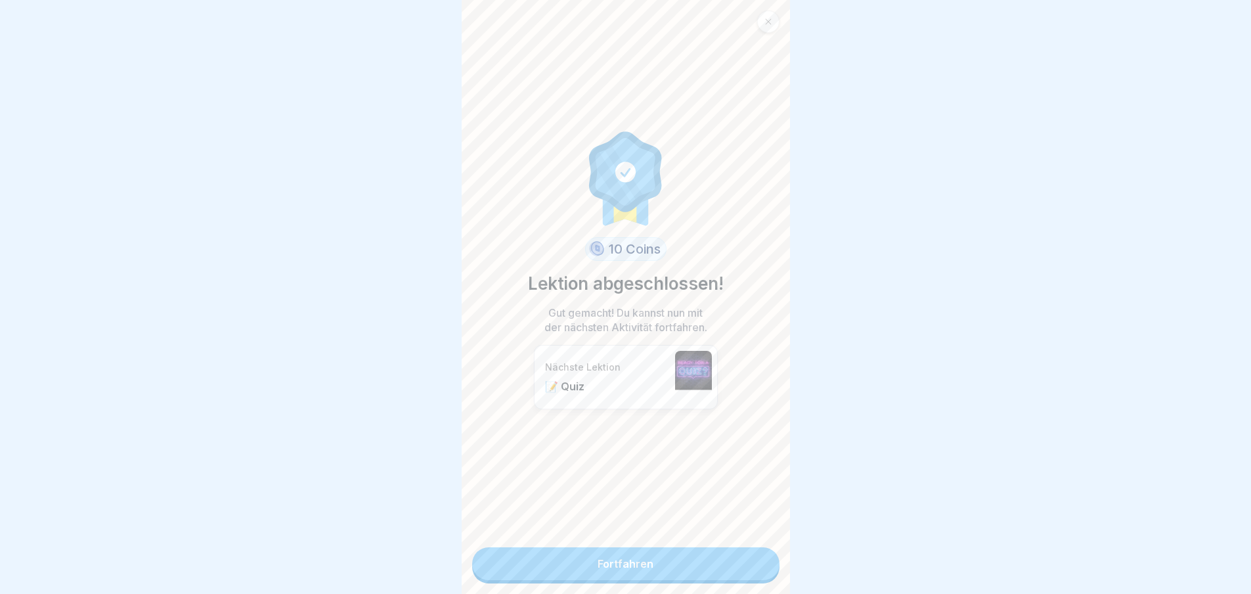
click at [716, 550] on link "Fortfahren" at bounding box center [625, 563] width 307 height 33
click at [722, 561] on link "Fortfahren" at bounding box center [625, 563] width 307 height 33
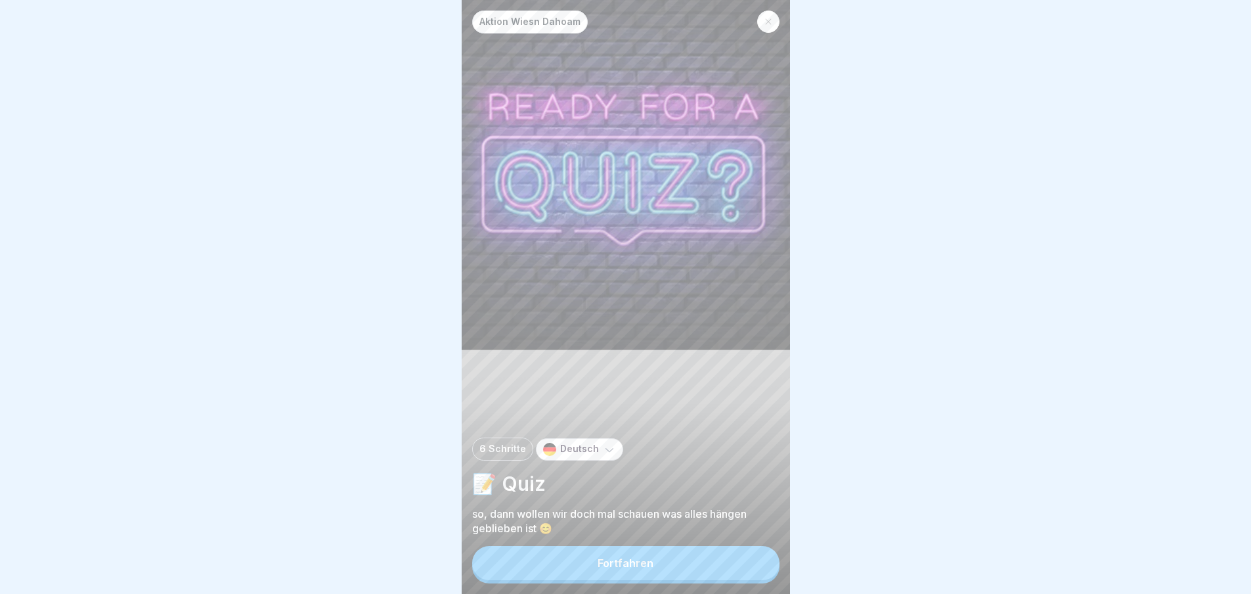
click at [722, 563] on button "Fortfahren" at bounding box center [625, 563] width 307 height 34
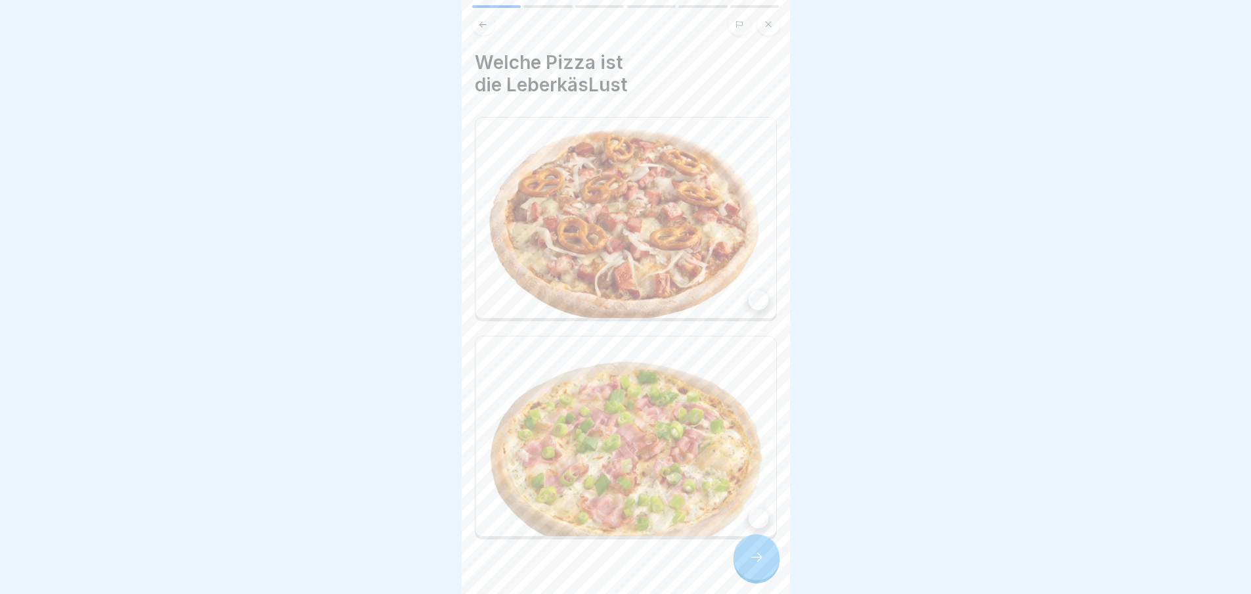
click at [758, 298] on img at bounding box center [625, 218] width 301 height 200
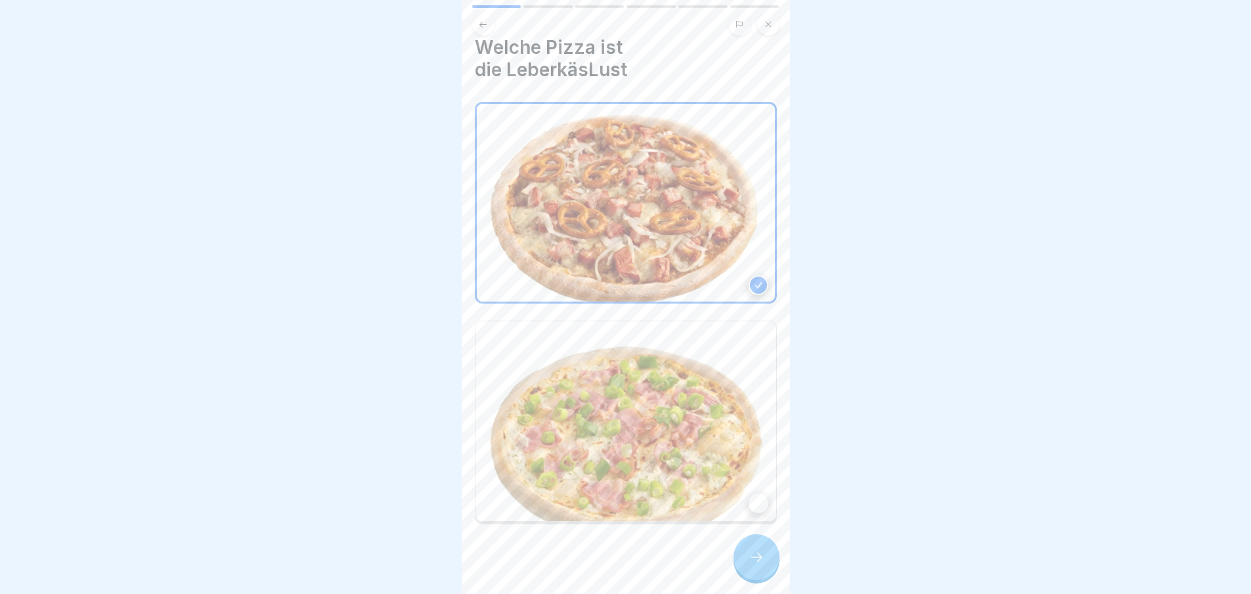
click at [751, 559] on div at bounding box center [757, 557] width 46 height 46
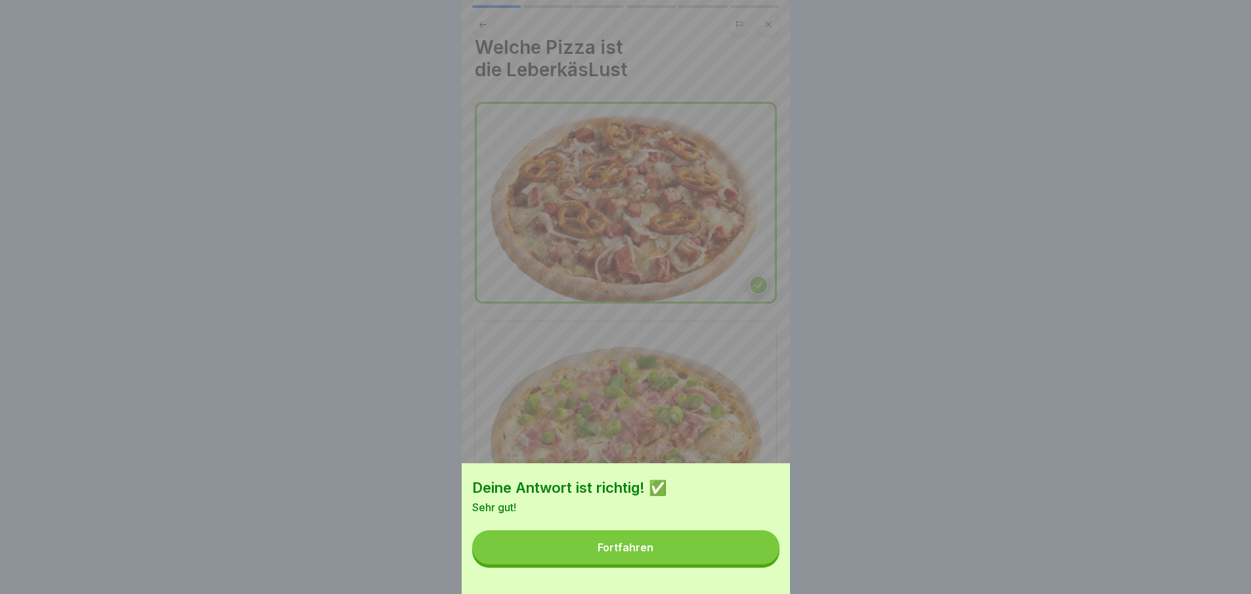
click at [732, 564] on button "Fortfahren" at bounding box center [625, 547] width 307 height 34
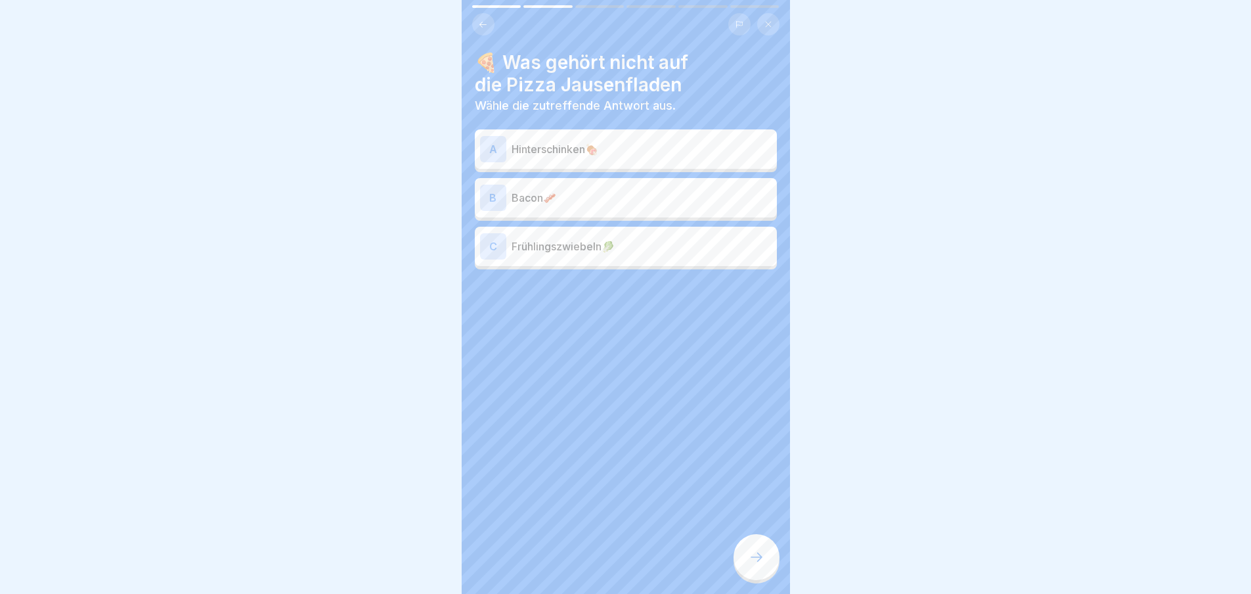
click at [752, 556] on div at bounding box center [757, 557] width 46 height 46
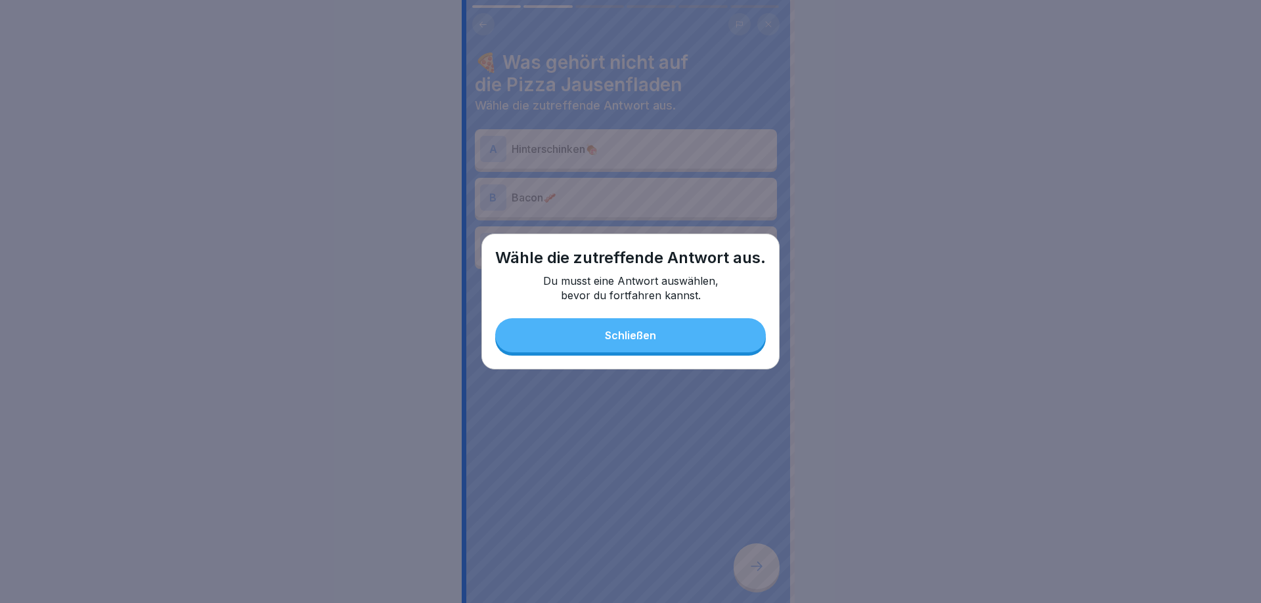
click at [675, 339] on button "Schließen" at bounding box center [630, 335] width 271 height 34
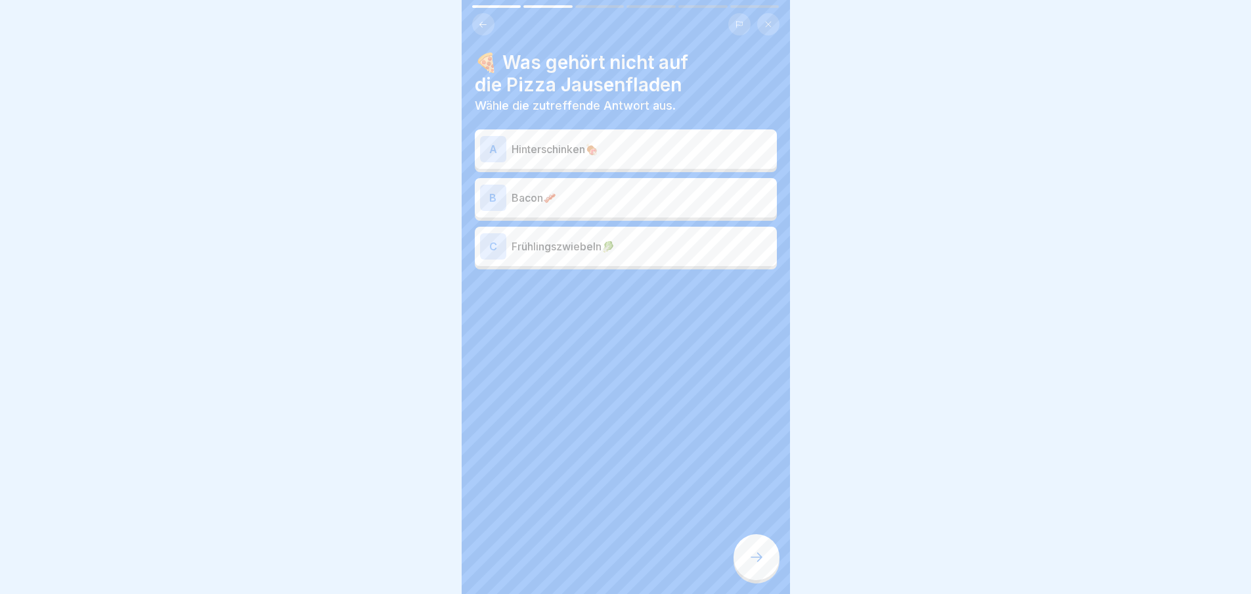
click at [489, 154] on div "A" at bounding box center [493, 149] width 26 height 26
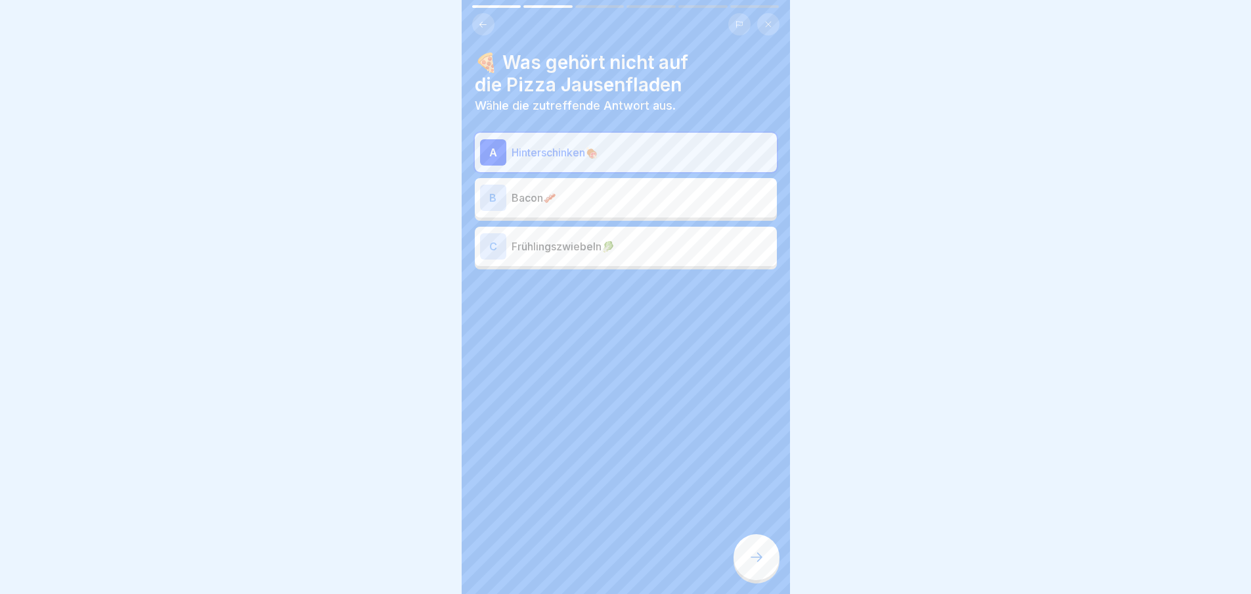
click at [749, 583] on div "Aktion Wiesn Dahoam 6 Schritte Deutsch 📝 Quiz so, dann wollen wir doch mal scha…" at bounding box center [626, 297] width 328 height 594
click at [753, 580] on div at bounding box center [757, 557] width 46 height 46
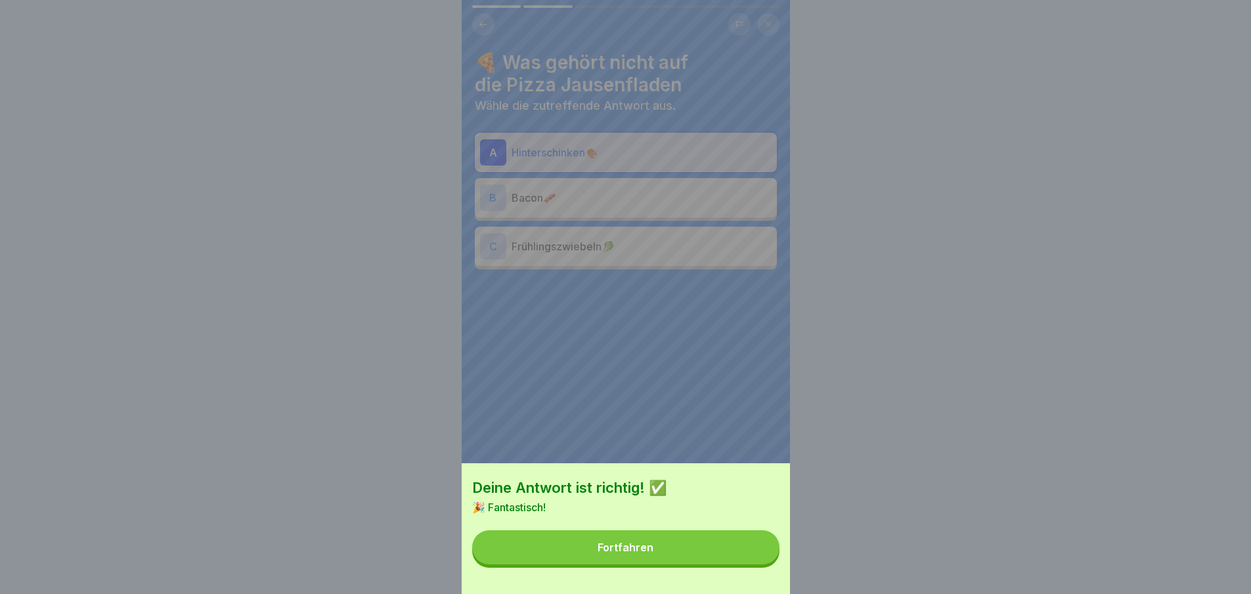
click at [753, 574] on div "Deine Antwort ist richtig! ✅ 🎉 Fantastisch! Fortfahren" at bounding box center [626, 528] width 328 height 131
click at [762, 554] on button "Fortfahren" at bounding box center [625, 547] width 307 height 34
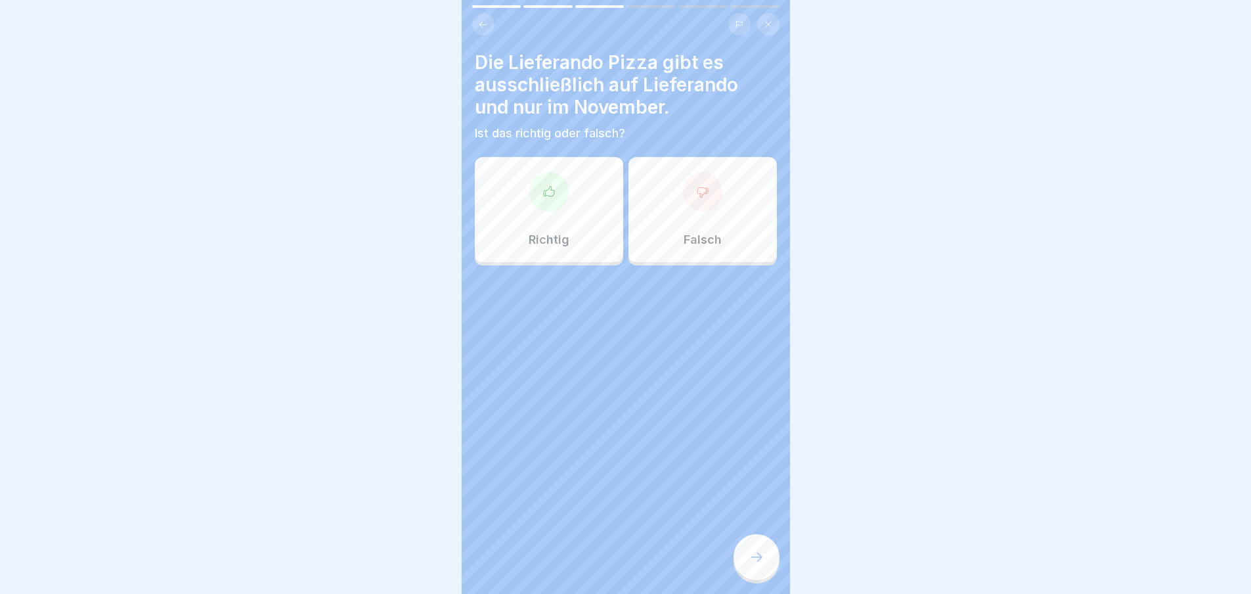
click at [552, 234] on p "Richtig" at bounding box center [549, 239] width 41 height 14
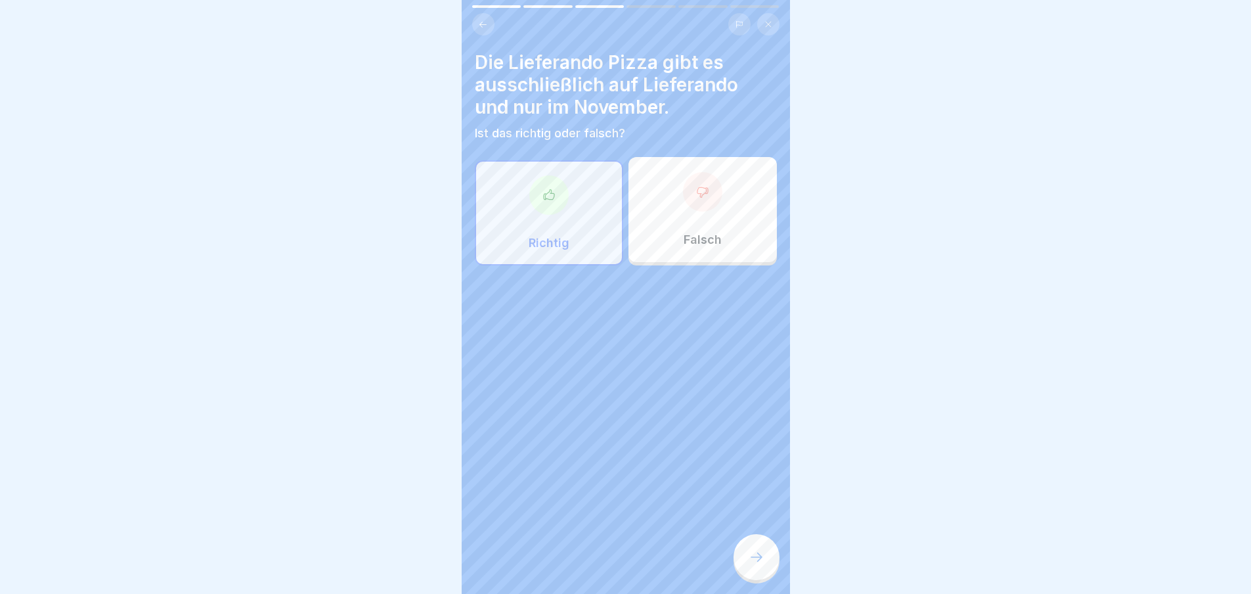
drag, startPoint x: 778, startPoint y: 567, endPoint x: 772, endPoint y: 571, distance: 7.3
click at [772, 571] on div at bounding box center [757, 557] width 46 height 46
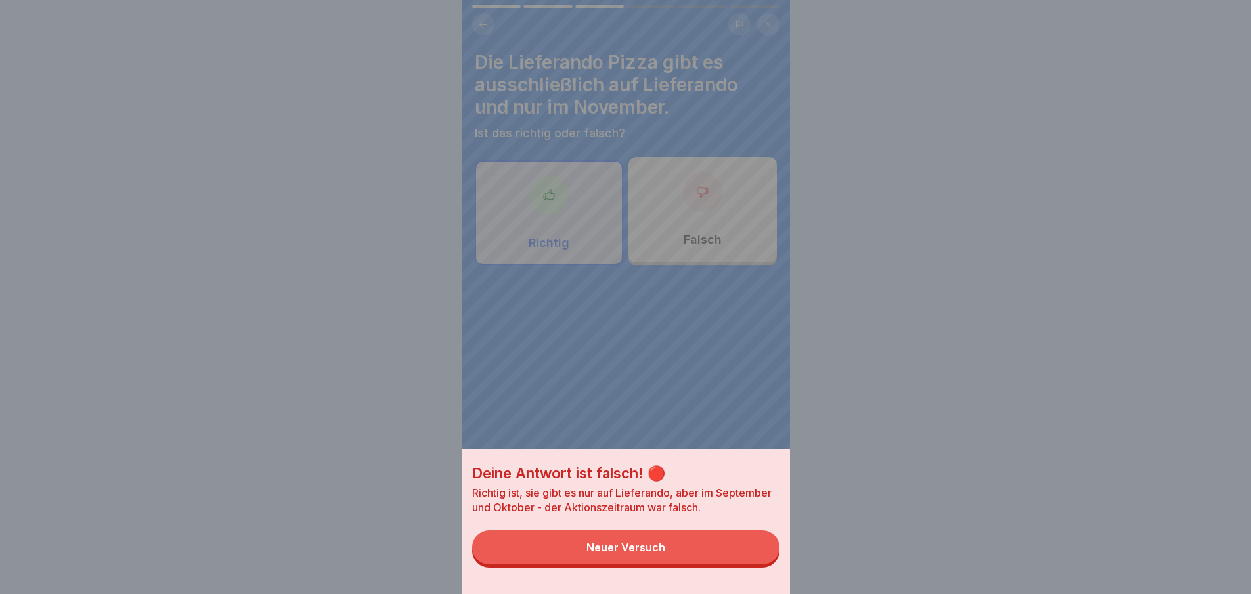
drag, startPoint x: 751, startPoint y: 578, endPoint x: 741, endPoint y: 559, distance: 21.4
click at [750, 578] on div "Deine Antwort ist falsch! 🔴 Richtig ist, sie gibt es nur auf Lieferando, aber i…" at bounding box center [626, 521] width 328 height 145
click at [707, 245] on div "Deine Antwort ist falsch! 🔴 Richtig ist, sie gibt es nur auf Lieferando, aber i…" at bounding box center [626, 297] width 328 height 594
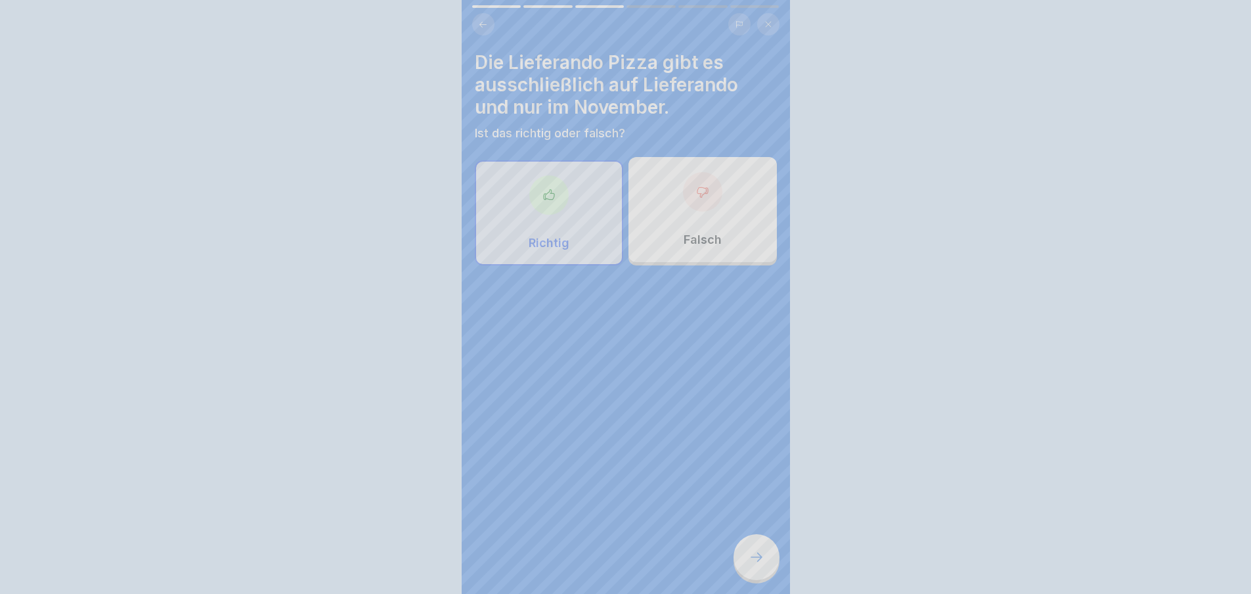
click at [703, 245] on p "Falsch" at bounding box center [703, 239] width 38 height 14
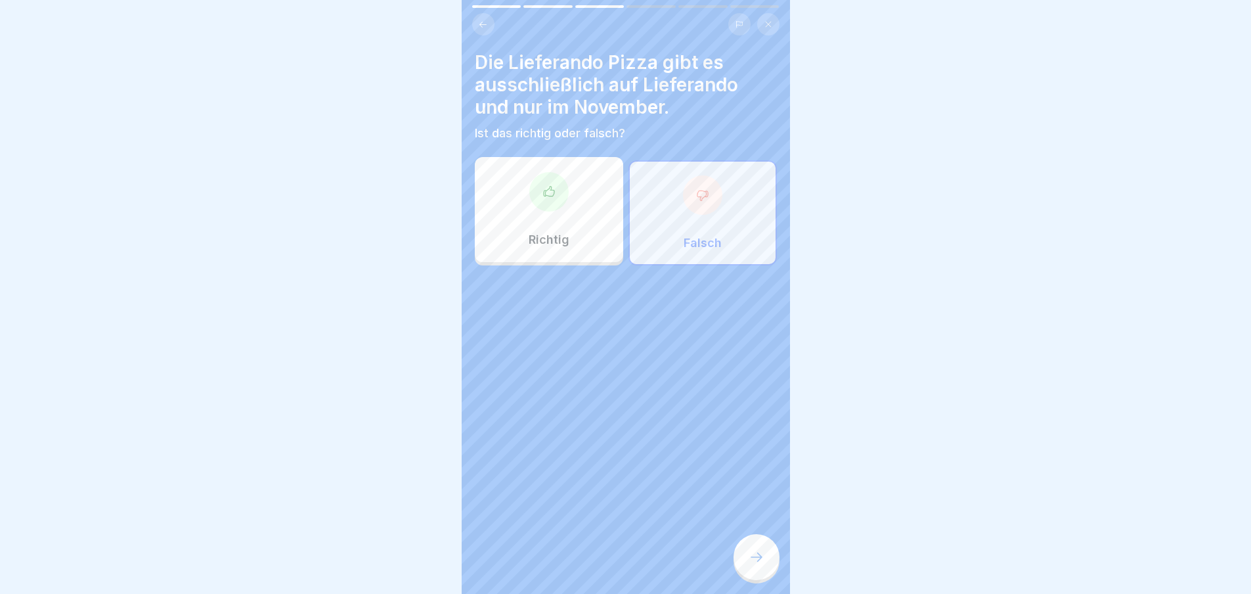
click at [753, 575] on div at bounding box center [757, 557] width 46 height 46
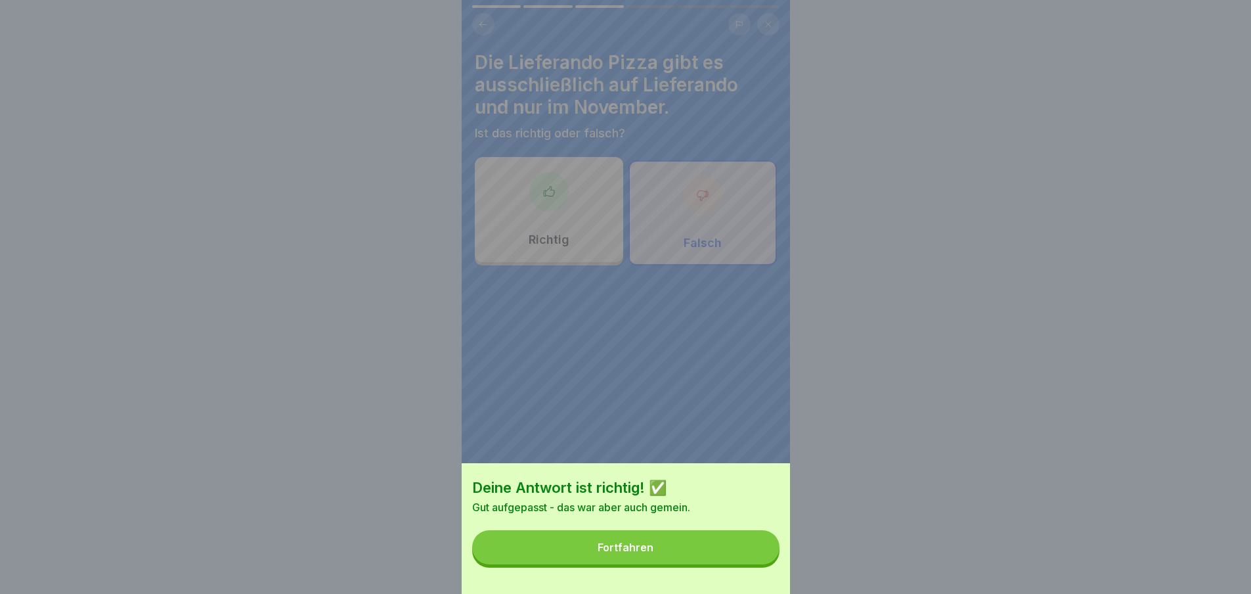
click at [757, 564] on button "Fortfahren" at bounding box center [625, 547] width 307 height 34
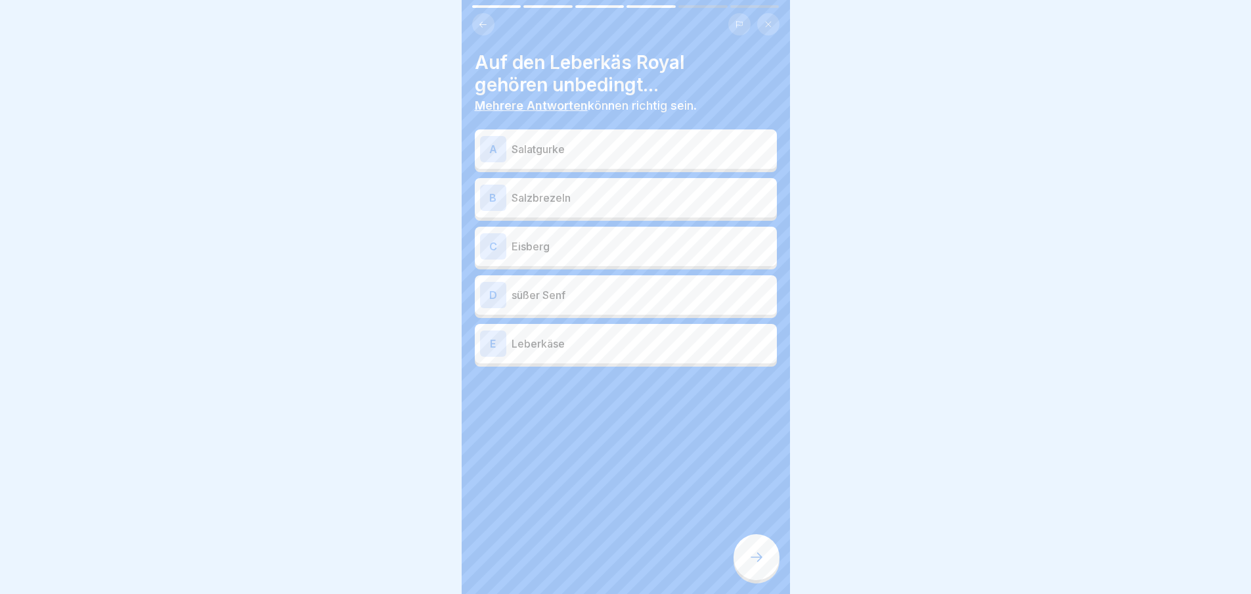
click at [578, 312] on div "D süßer Senf" at bounding box center [626, 294] width 302 height 39
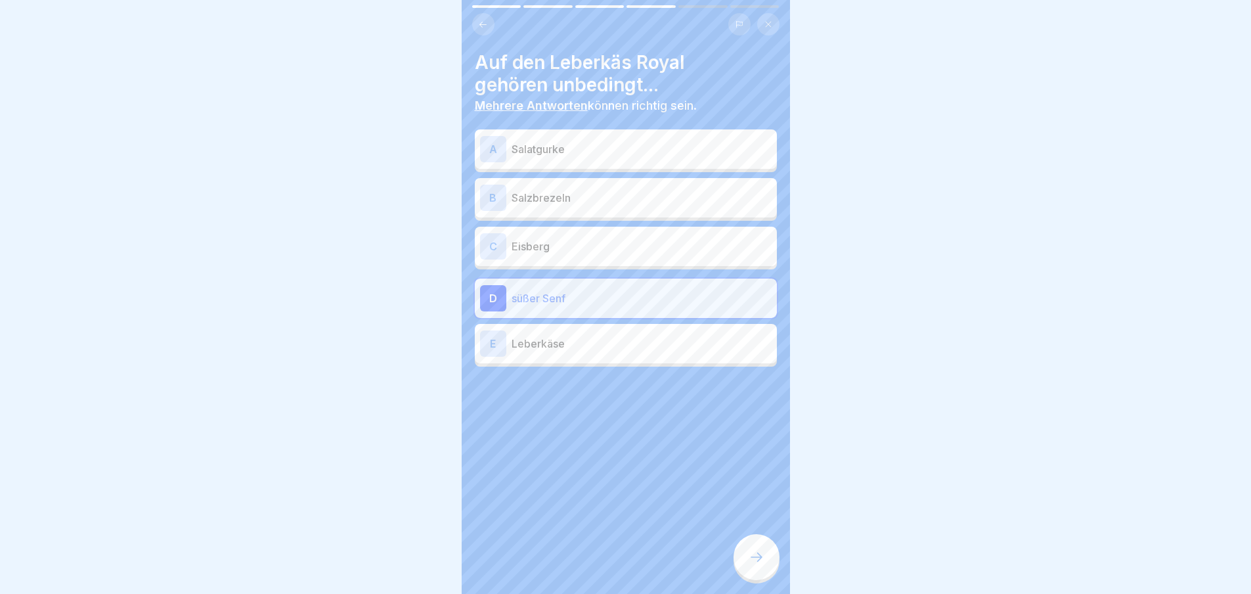
click at [622, 330] on div "E Leberkäse" at bounding box center [626, 343] width 302 height 39
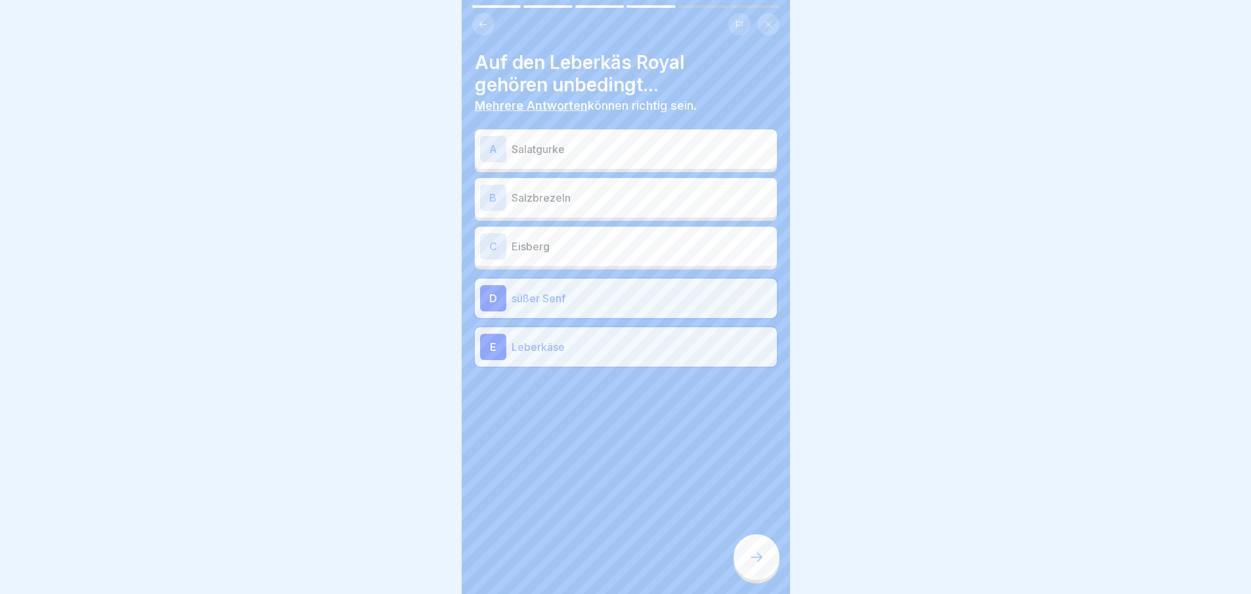
click at [627, 150] on p "Salatgurke" at bounding box center [642, 149] width 260 height 16
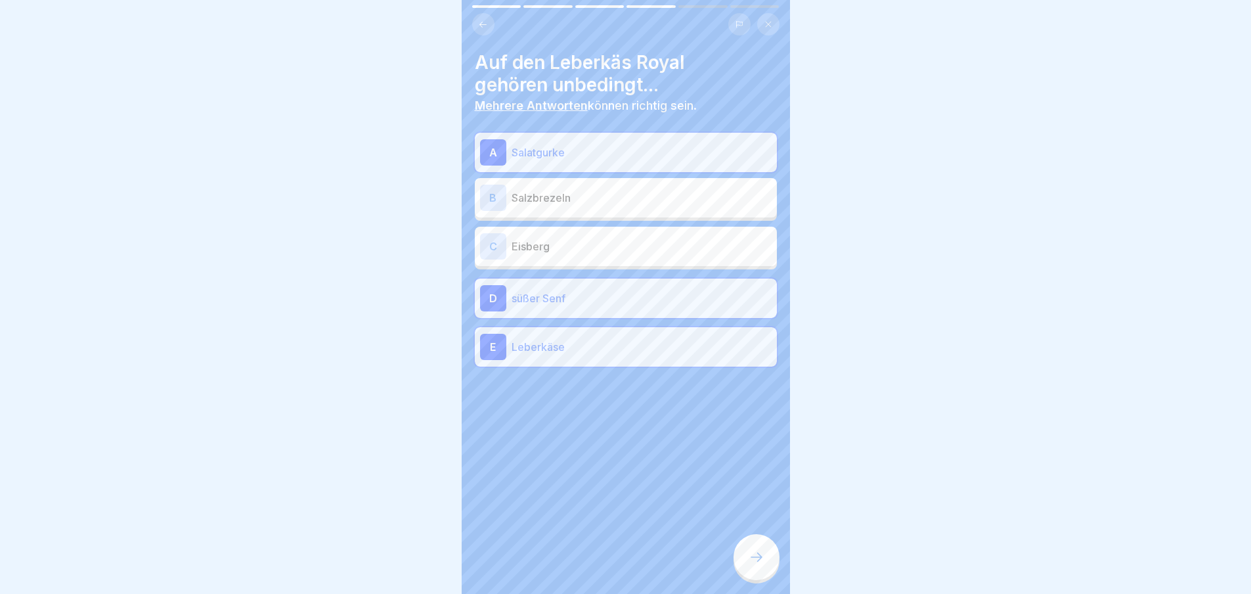
click at [757, 563] on icon at bounding box center [757, 557] width 16 height 16
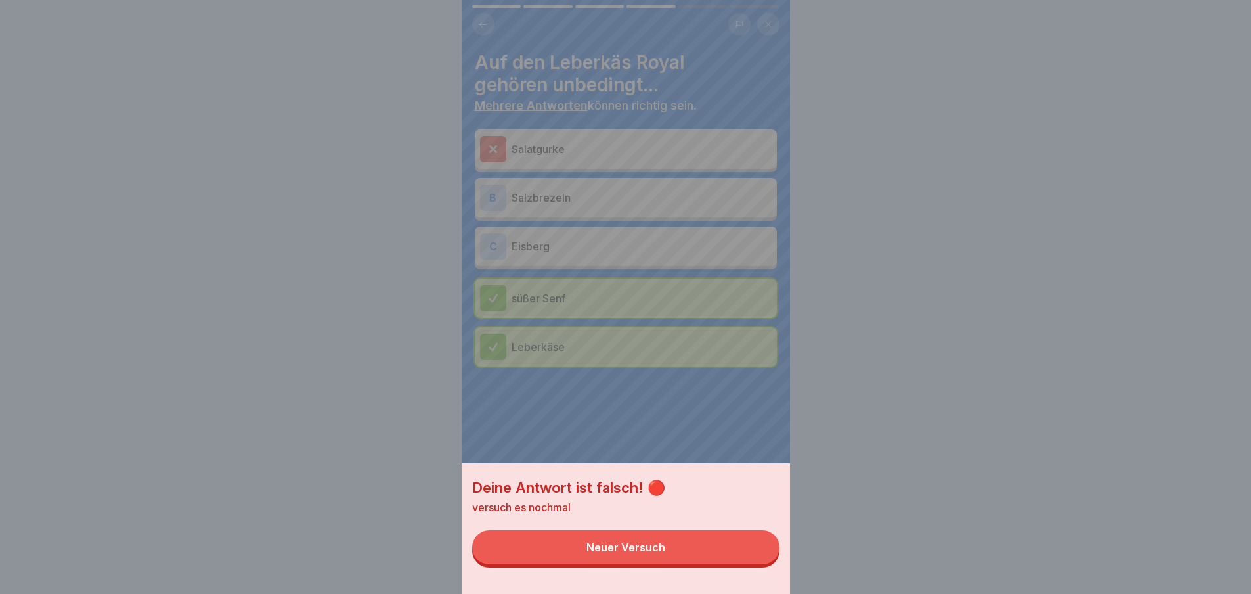
click at [749, 564] on button "Neuer Versuch" at bounding box center [625, 547] width 307 height 34
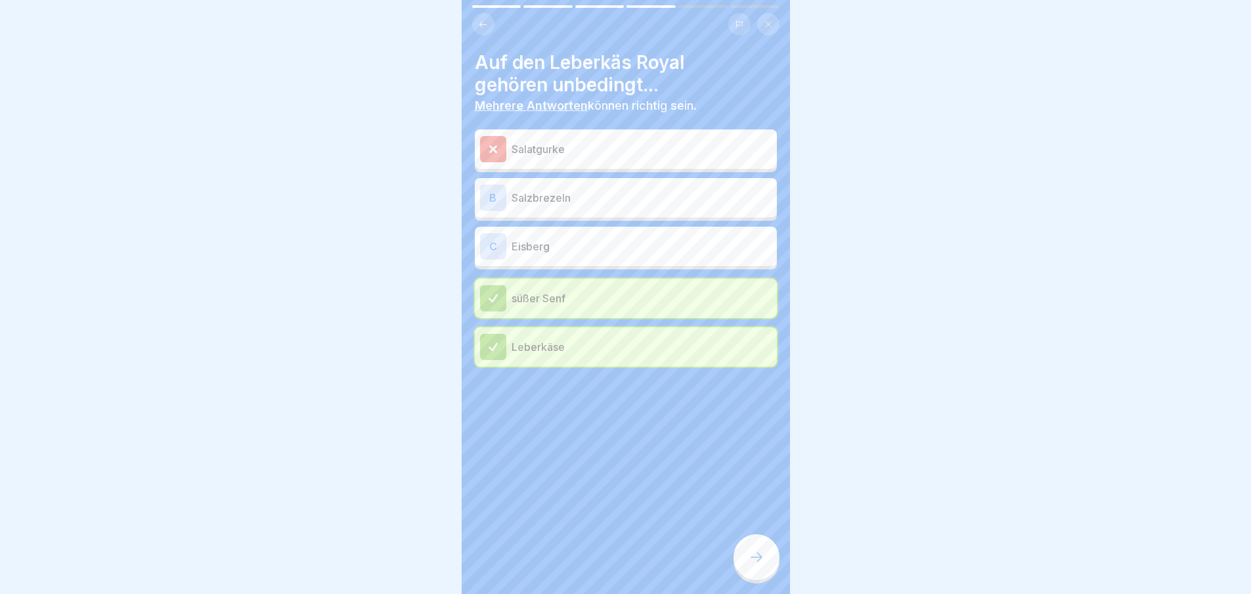
click at [648, 156] on p "Salatgurke" at bounding box center [642, 149] width 260 height 16
click at [473, 141] on div "Auf den Leberkäs Royal gehören unbedingt... Mehrere Antworten können richtig se…" at bounding box center [626, 297] width 328 height 594
click at [500, 152] on div at bounding box center [493, 149] width 26 height 26
click at [501, 152] on div at bounding box center [493, 149] width 26 height 26
click at [766, 555] on div at bounding box center [757, 557] width 46 height 46
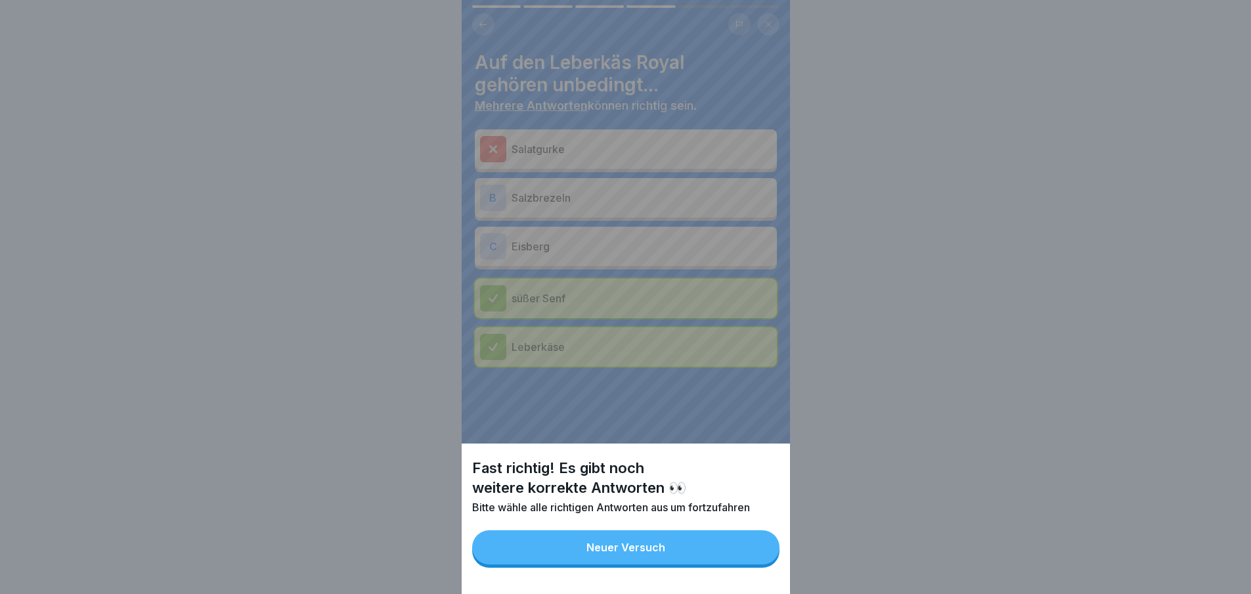
click at [736, 564] on button "Neuer Versuch" at bounding box center [625, 547] width 307 height 34
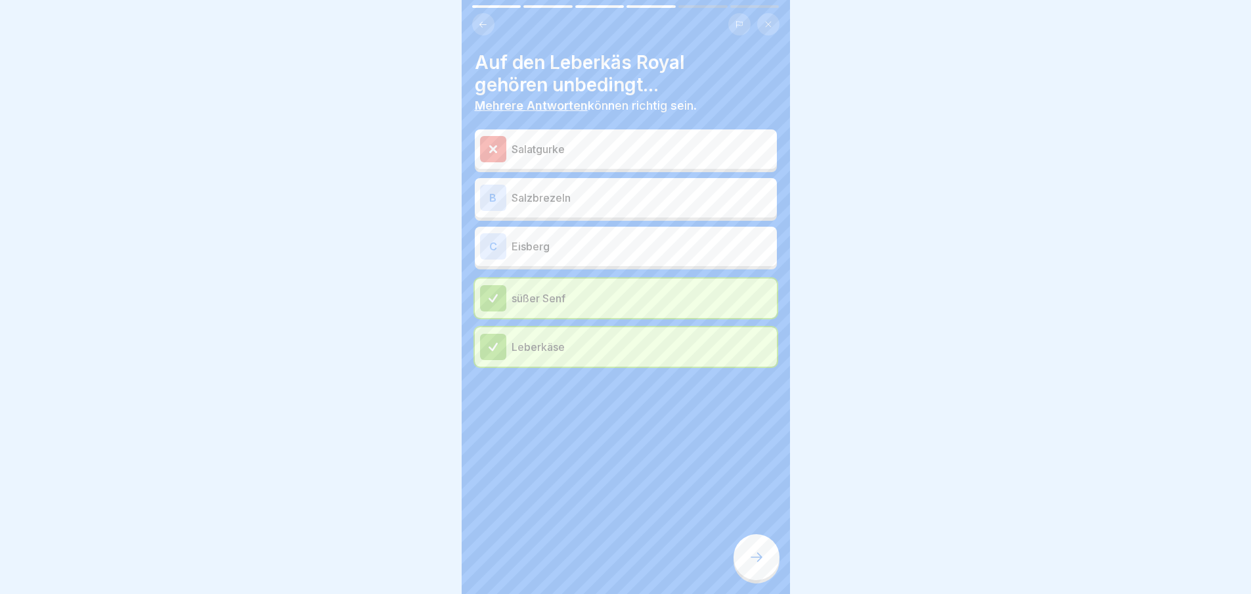
click at [546, 157] on div "Salatgurke" at bounding box center [626, 149] width 292 height 26
click at [521, 298] on p "süßer Senf" at bounding box center [642, 298] width 260 height 16
click at [522, 357] on div "Leberkäse" at bounding box center [626, 347] width 292 height 26
click at [480, 141] on div at bounding box center [493, 149] width 26 height 26
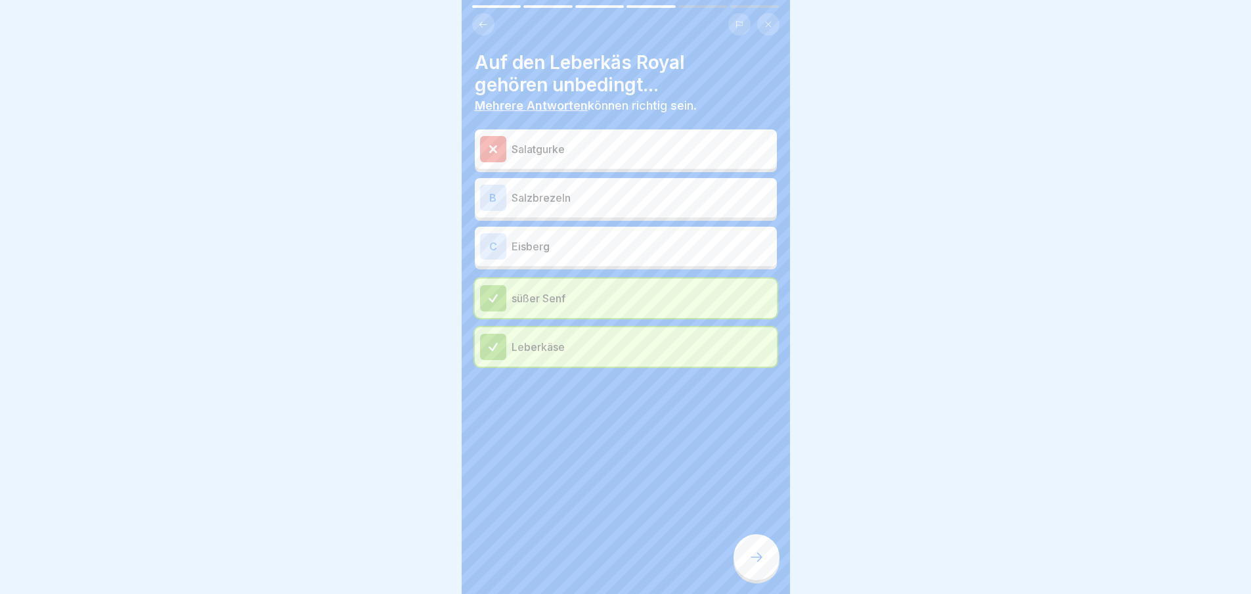
click at [481, 141] on div at bounding box center [493, 149] width 26 height 26
click at [482, 141] on div at bounding box center [493, 149] width 26 height 26
click at [484, 142] on div at bounding box center [493, 149] width 26 height 26
click at [485, 144] on div at bounding box center [493, 149] width 26 height 26
click at [494, 144] on icon at bounding box center [493, 149] width 12 height 12
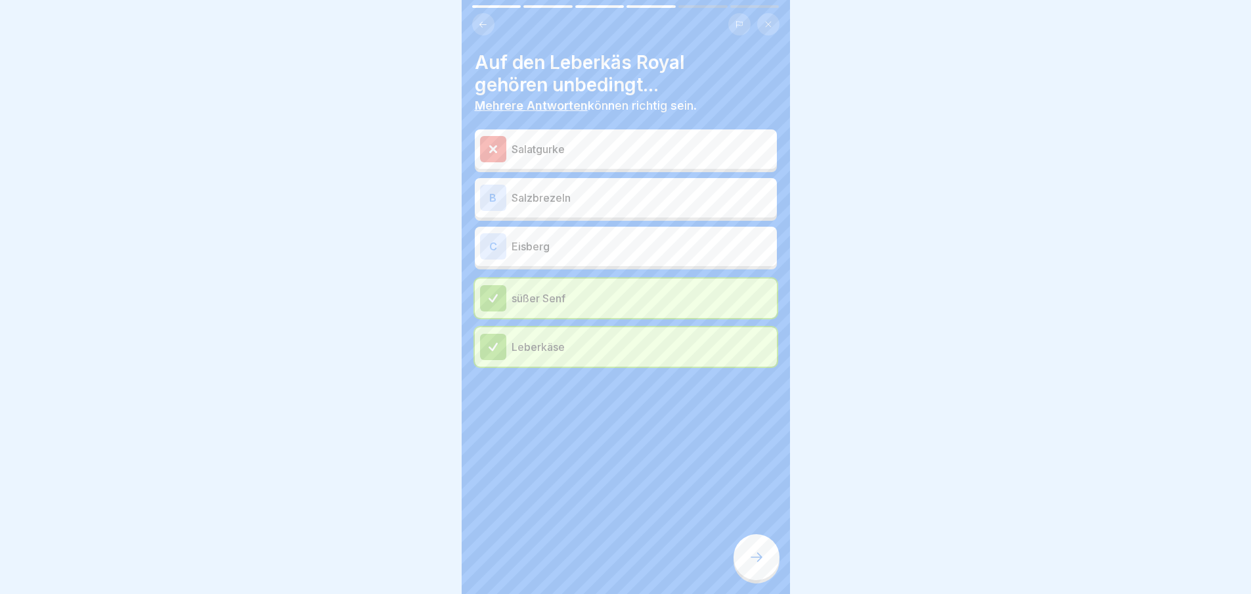
click at [546, 135] on div "Salatgurke" at bounding box center [626, 148] width 302 height 39
click at [526, 196] on p "Salzbrezeln" at bounding box center [642, 198] width 260 height 16
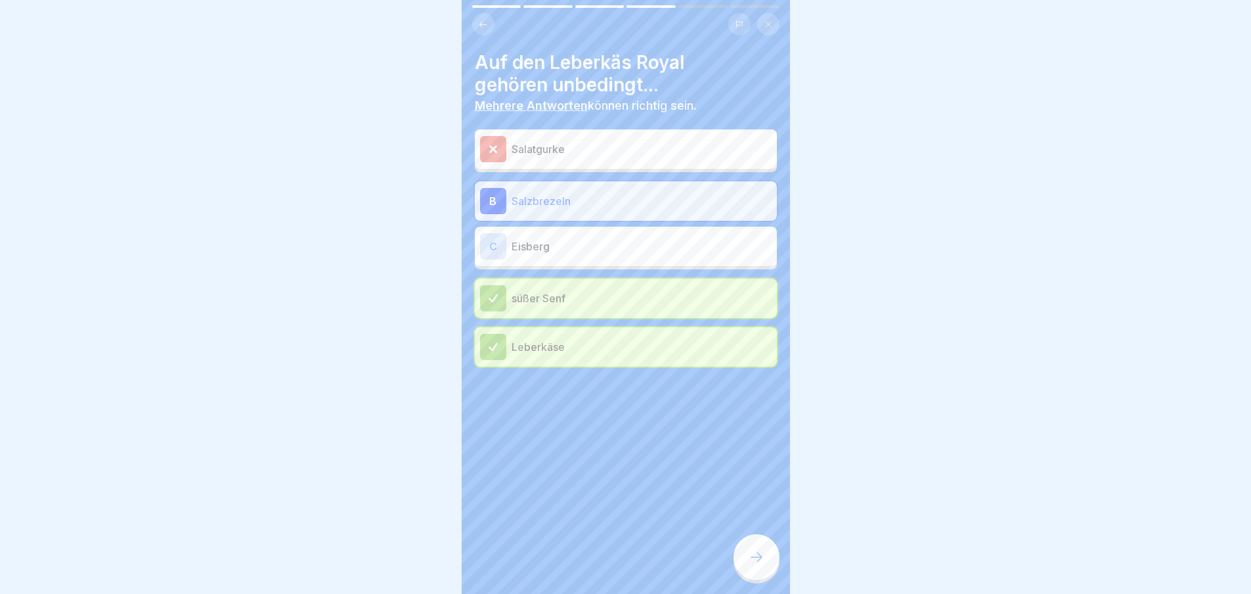
click at [530, 252] on p "Eisberg" at bounding box center [642, 246] width 260 height 16
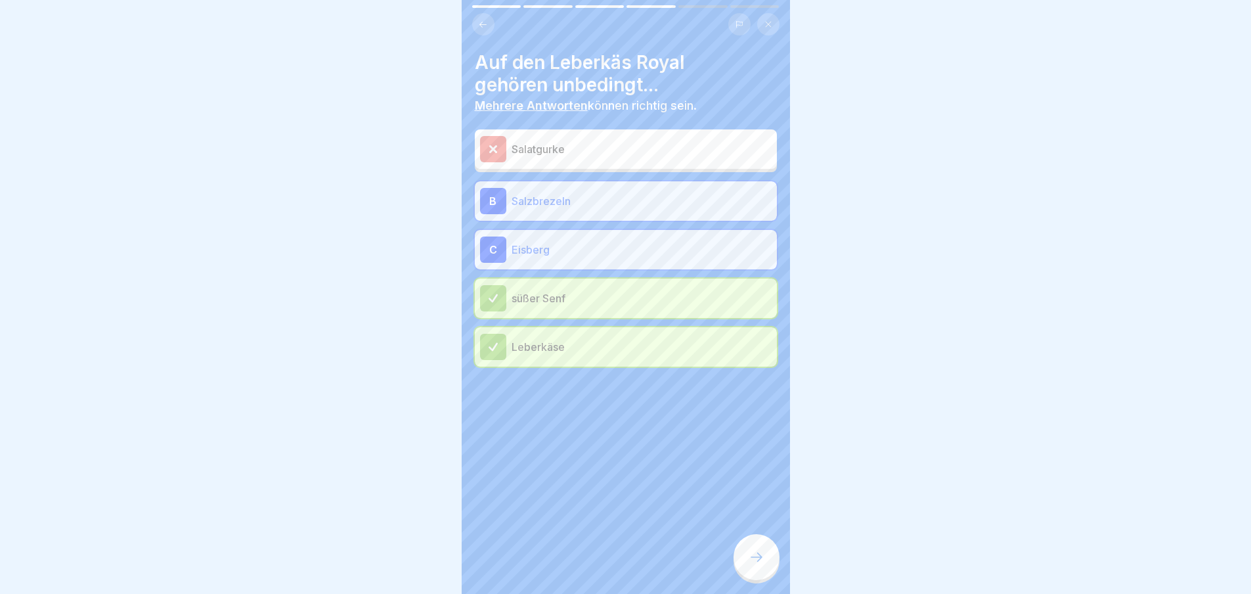
click at [744, 561] on div at bounding box center [757, 557] width 46 height 46
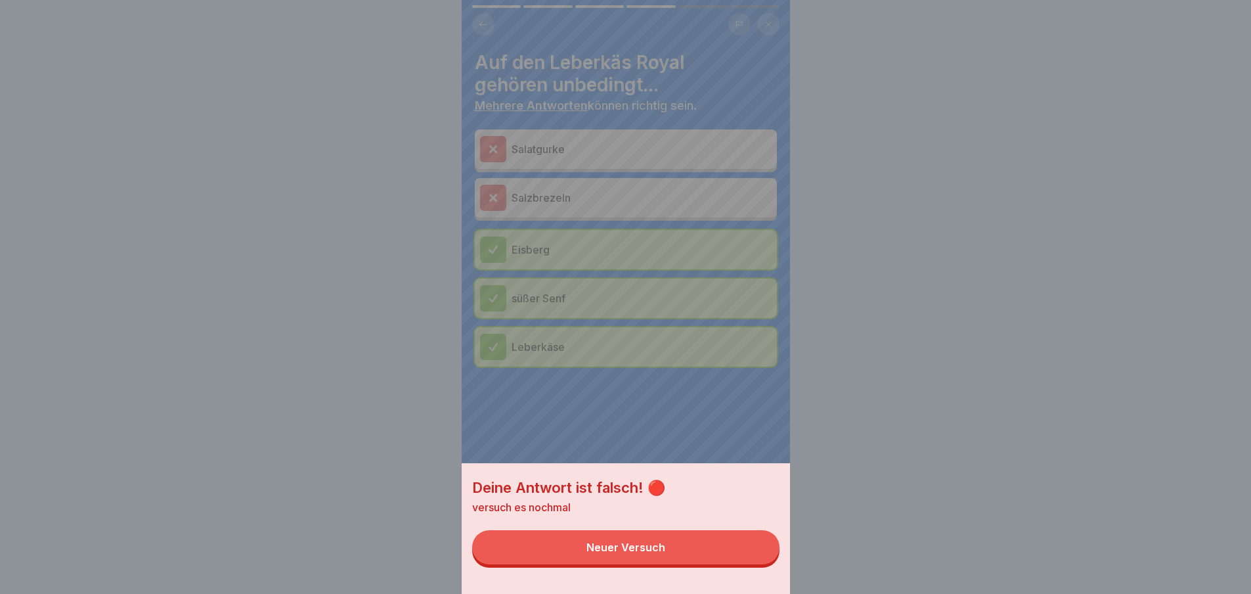
click at [728, 563] on button "Neuer Versuch" at bounding box center [625, 547] width 307 height 34
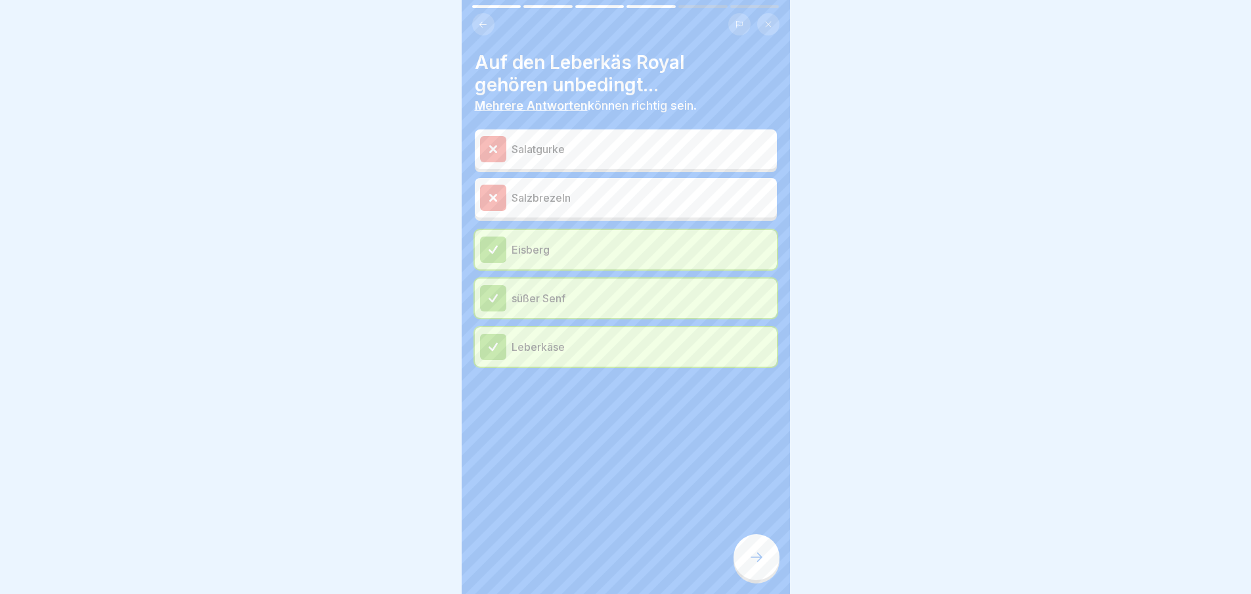
click at [770, 567] on div at bounding box center [757, 557] width 46 height 46
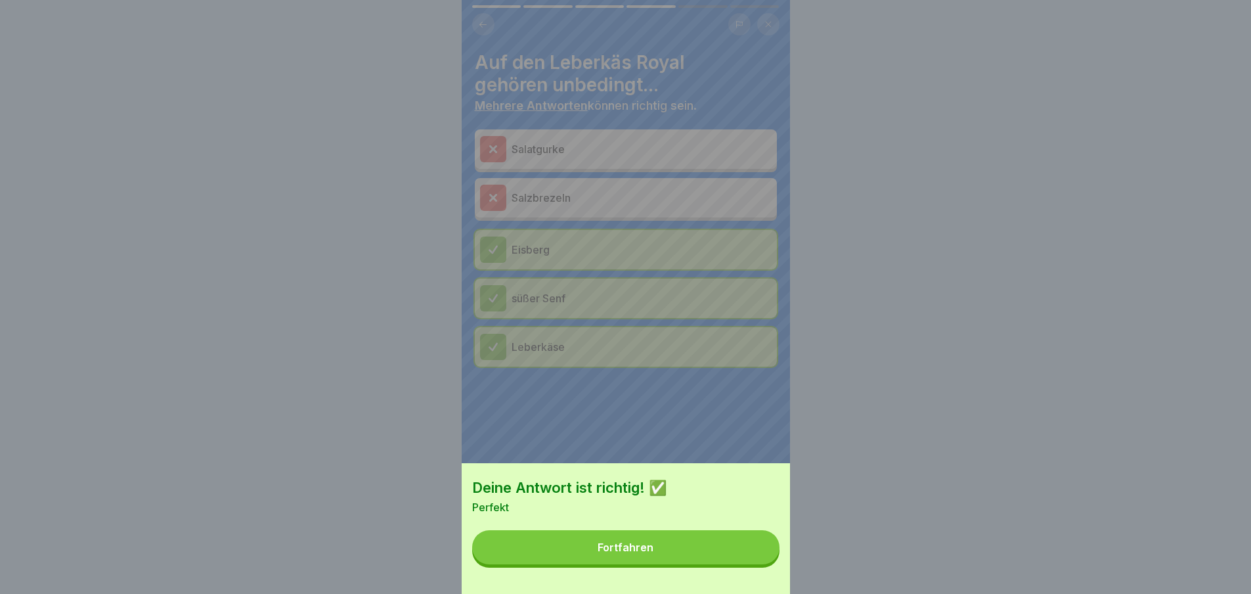
click at [772, 564] on button "Fortfahren" at bounding box center [625, 547] width 307 height 34
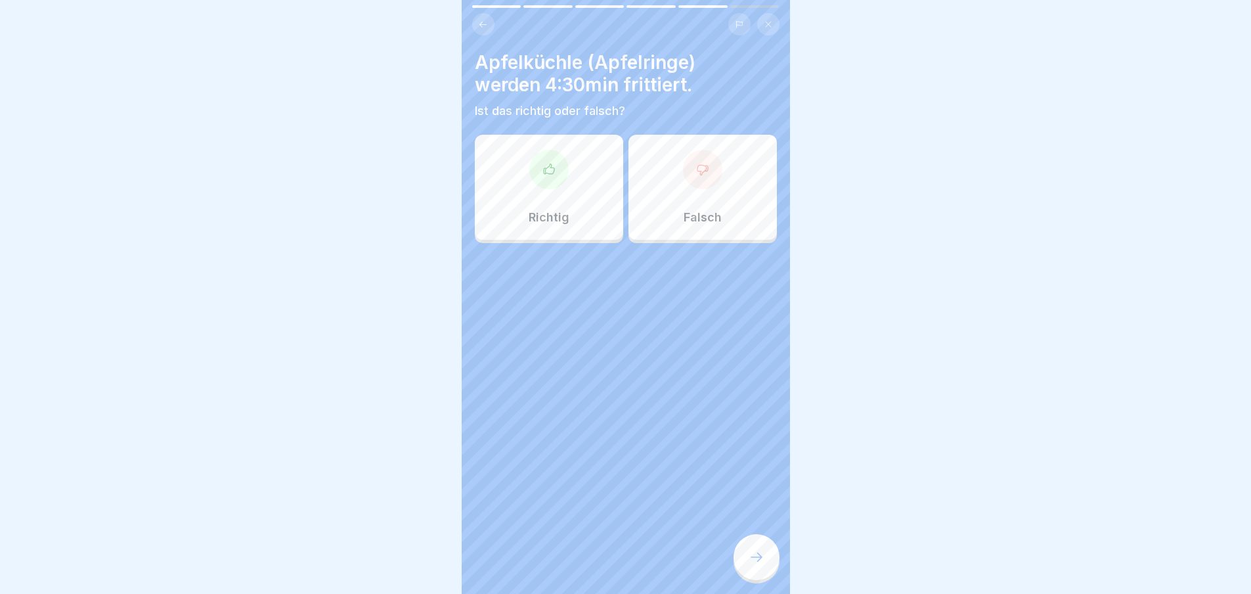
click at [570, 205] on div "Richtig" at bounding box center [549, 187] width 148 height 105
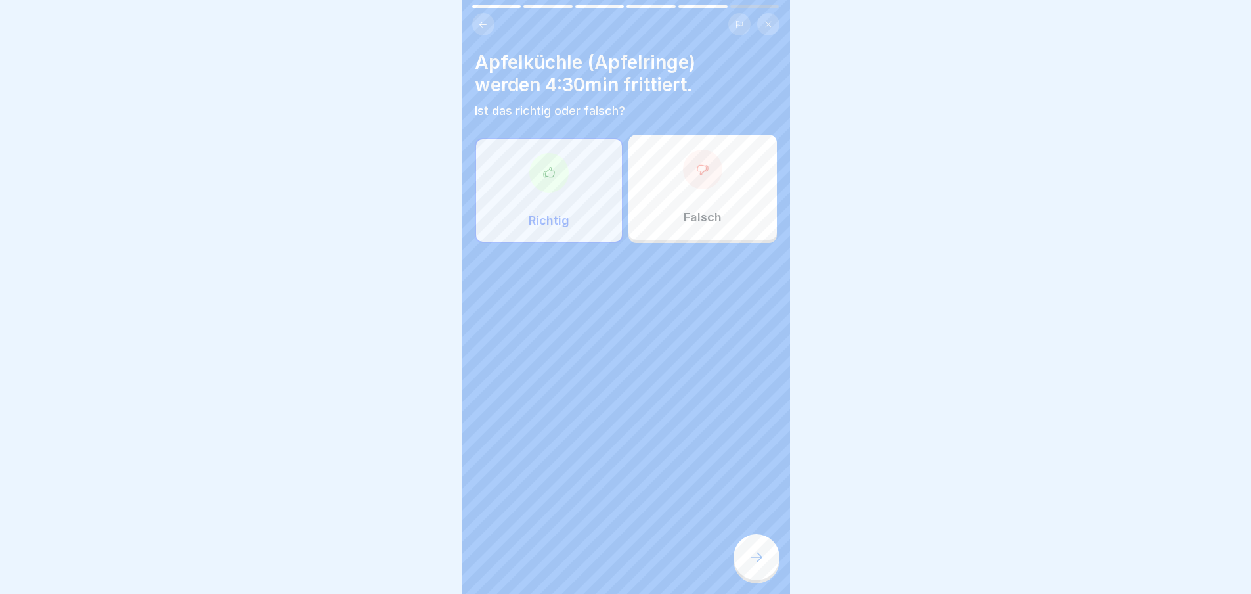
click at [764, 565] on icon at bounding box center [757, 557] width 16 height 16
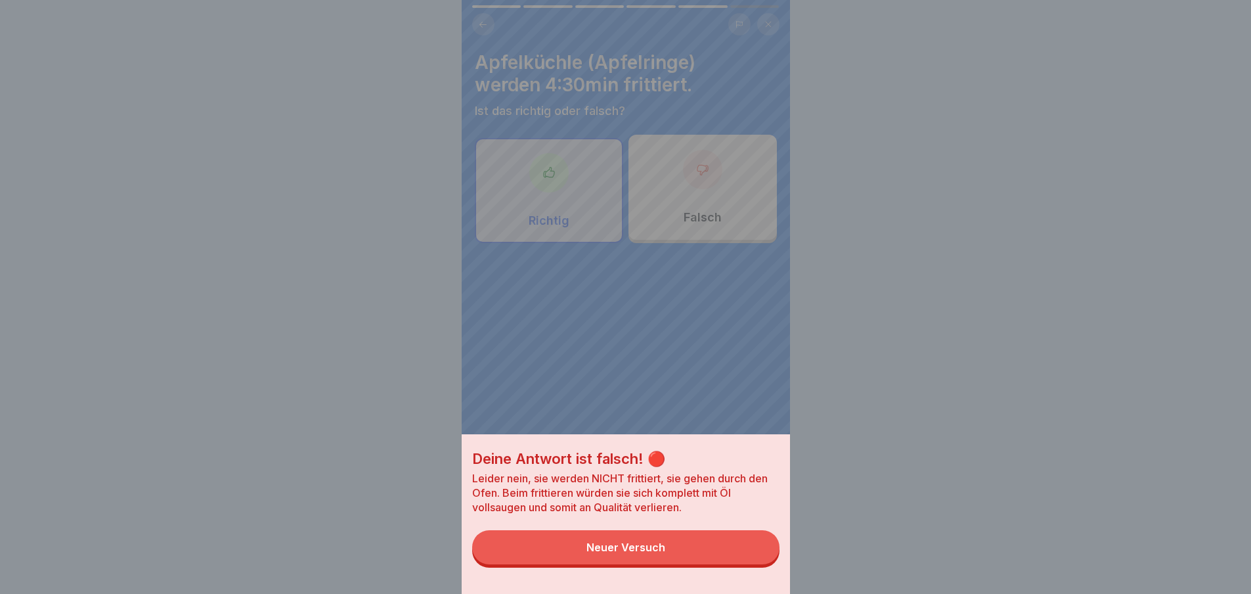
drag, startPoint x: 742, startPoint y: 578, endPoint x: 697, endPoint y: 334, distance: 248.3
click at [737, 573] on div "Deine Antwort ist falsch! 🔴 Leider nein, sie werden NICHT frittiert, sie gehen …" at bounding box center [626, 514] width 328 height 160
click at [688, 208] on div "Deine Antwort ist falsch! 🔴 Leider nein, sie werden NICHT frittiert, sie gehen …" at bounding box center [626, 297] width 328 height 594
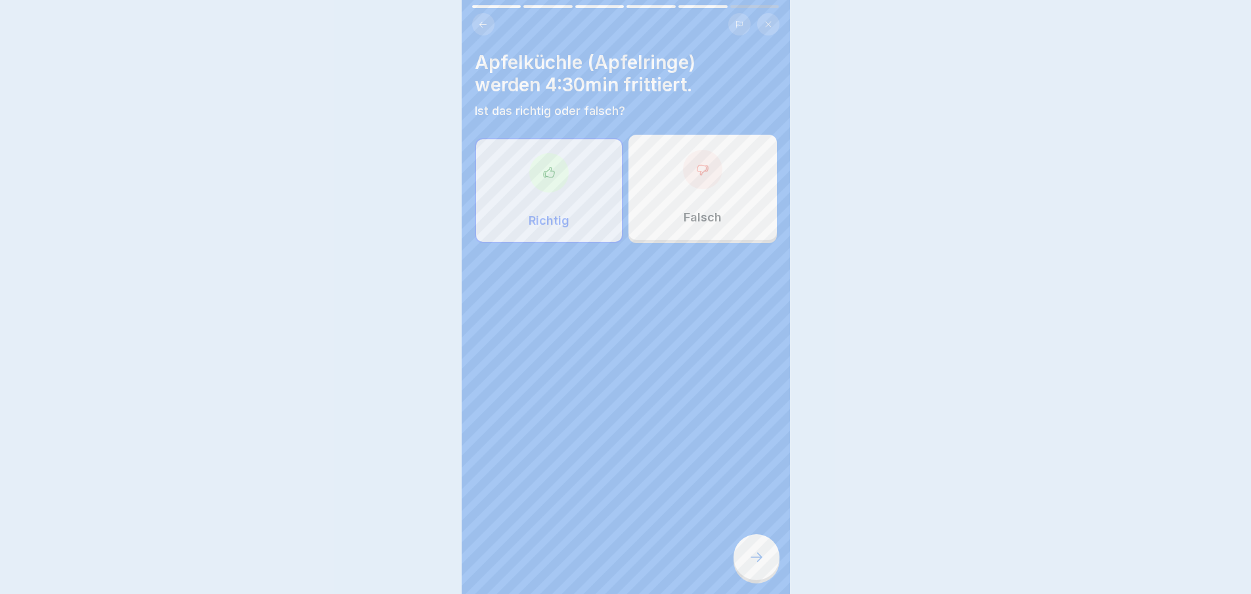
click at [688, 209] on div "Falsch" at bounding box center [702, 187] width 148 height 105
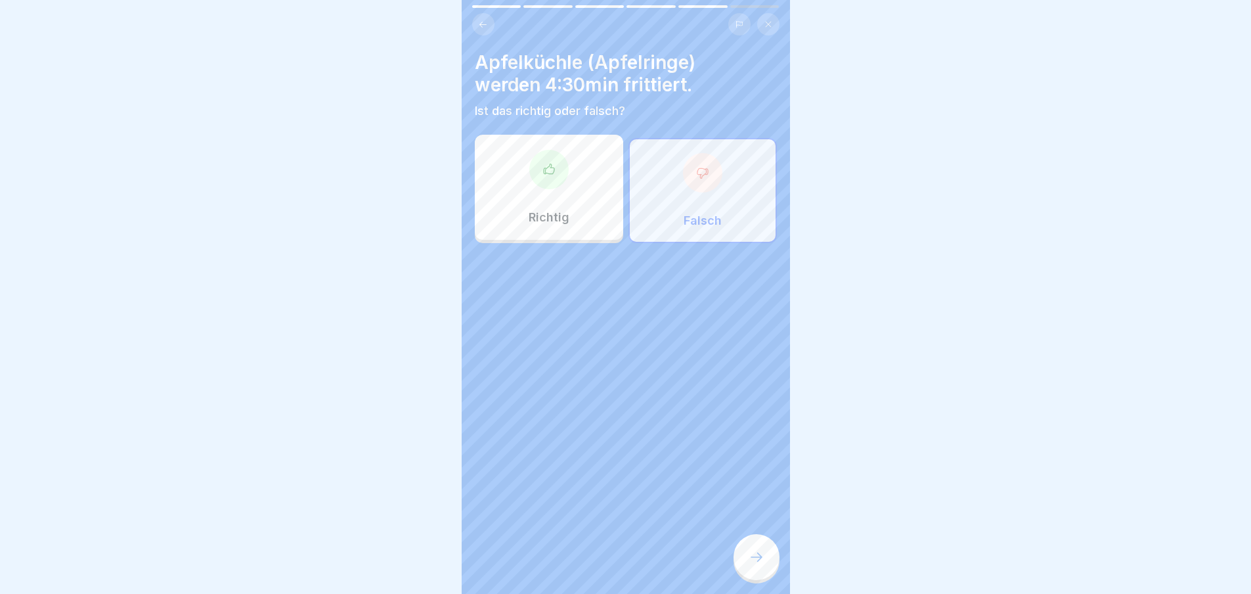
click at [753, 565] on icon at bounding box center [757, 557] width 16 height 16
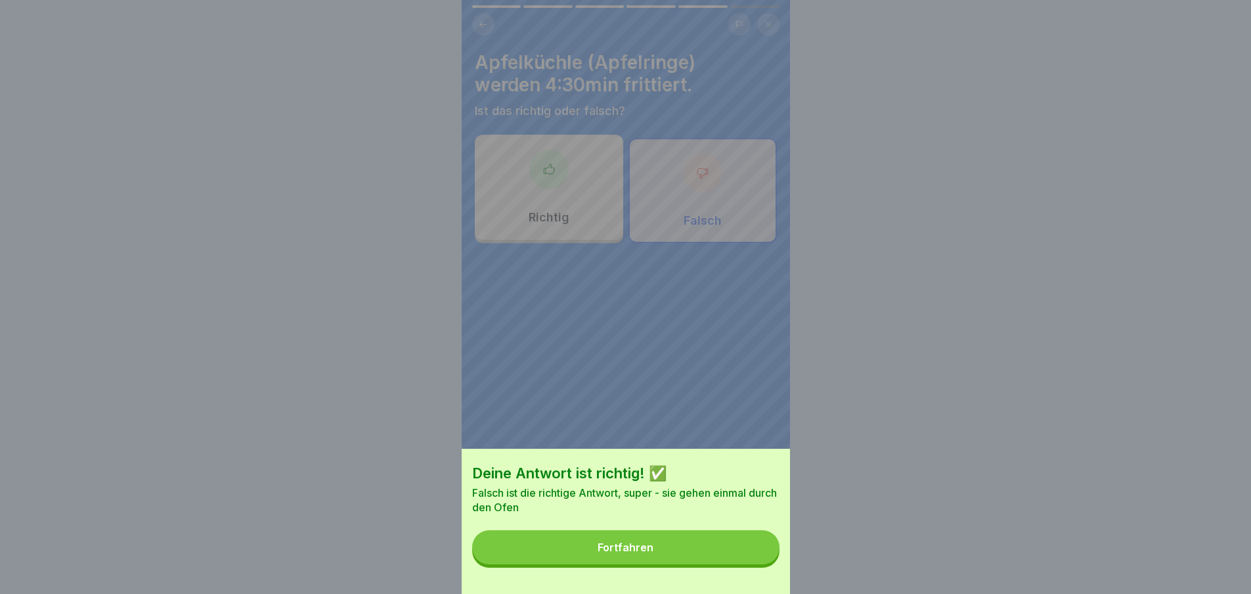
click at [754, 564] on button "Fortfahren" at bounding box center [625, 547] width 307 height 34
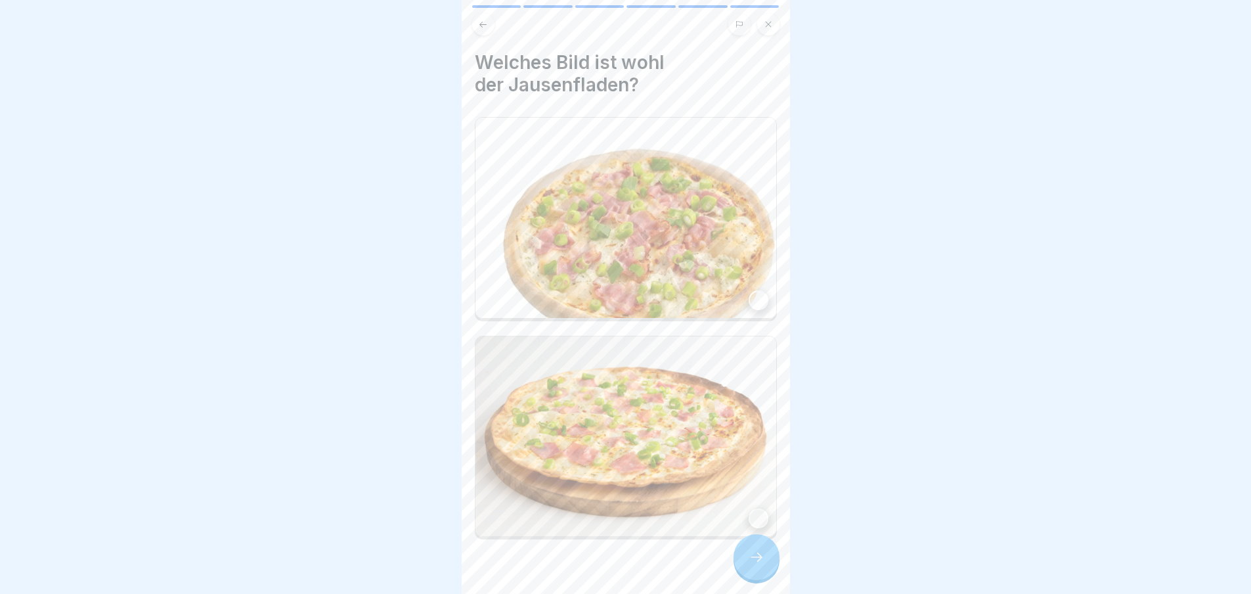
click at [687, 453] on img at bounding box center [625, 436] width 301 height 200
click at [753, 565] on icon at bounding box center [757, 557] width 16 height 16
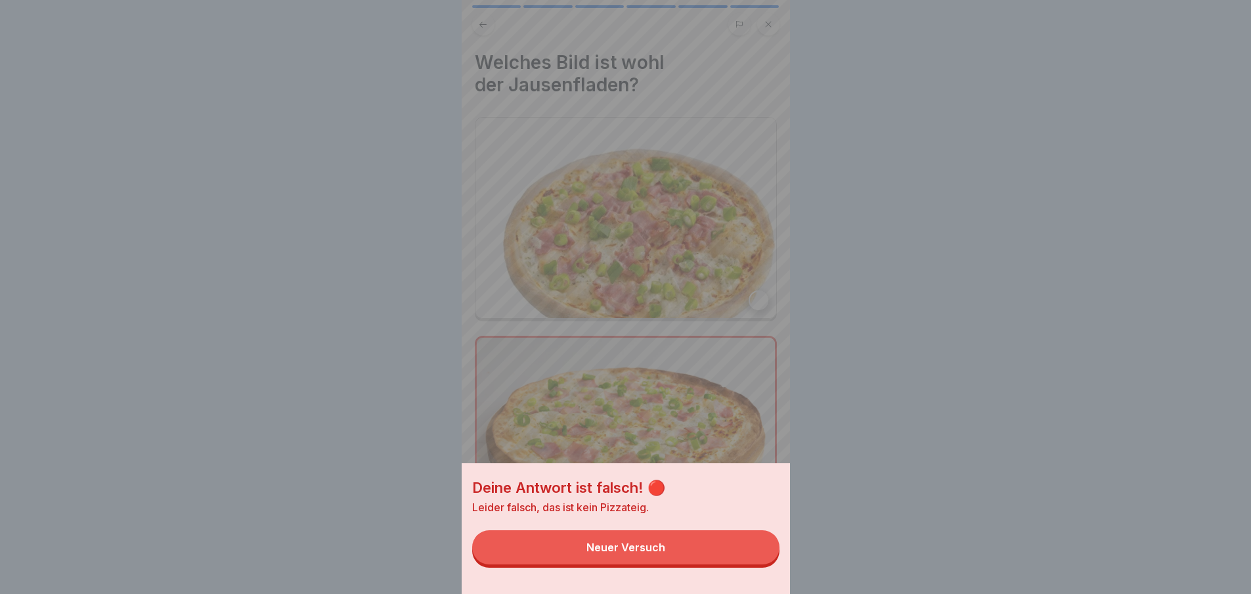
click at [753, 564] on button "Neuer Versuch" at bounding box center [625, 547] width 307 height 34
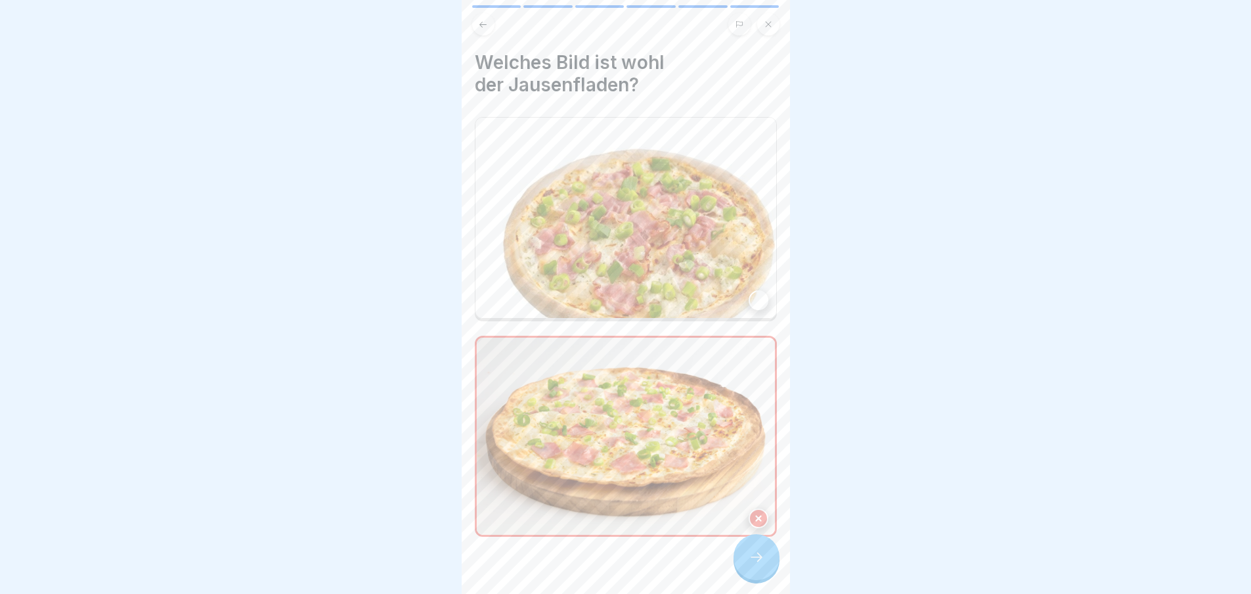
click at [653, 217] on img at bounding box center [625, 218] width 301 height 200
click at [771, 558] on div at bounding box center [757, 557] width 46 height 46
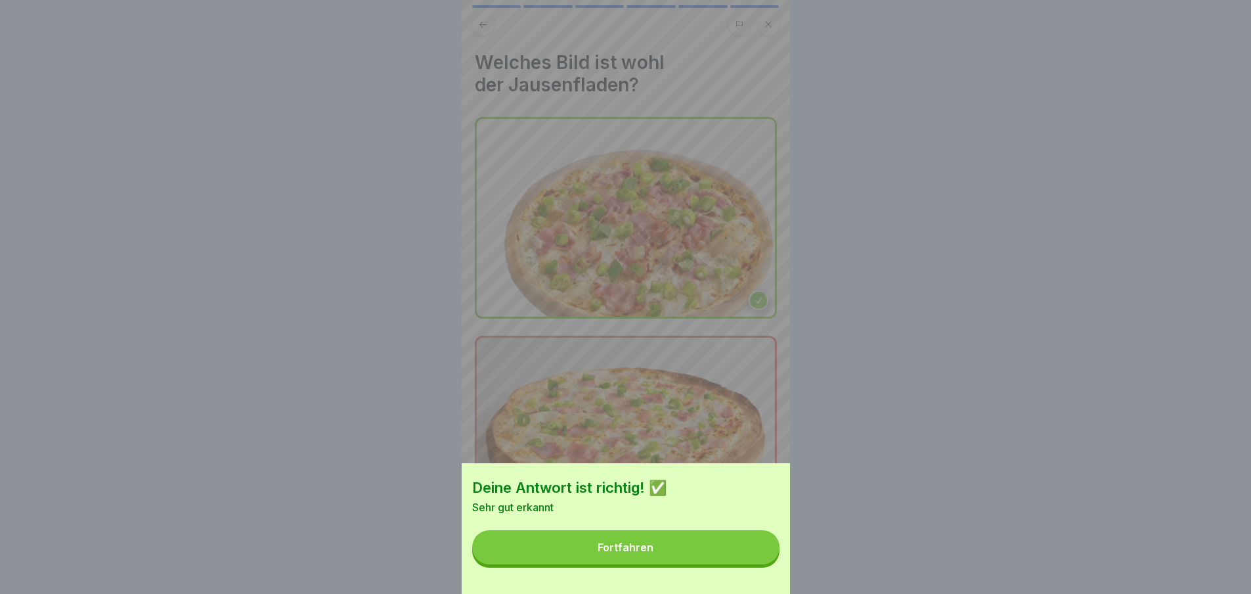
click at [771, 559] on button "Fortfahren" at bounding box center [625, 547] width 307 height 34
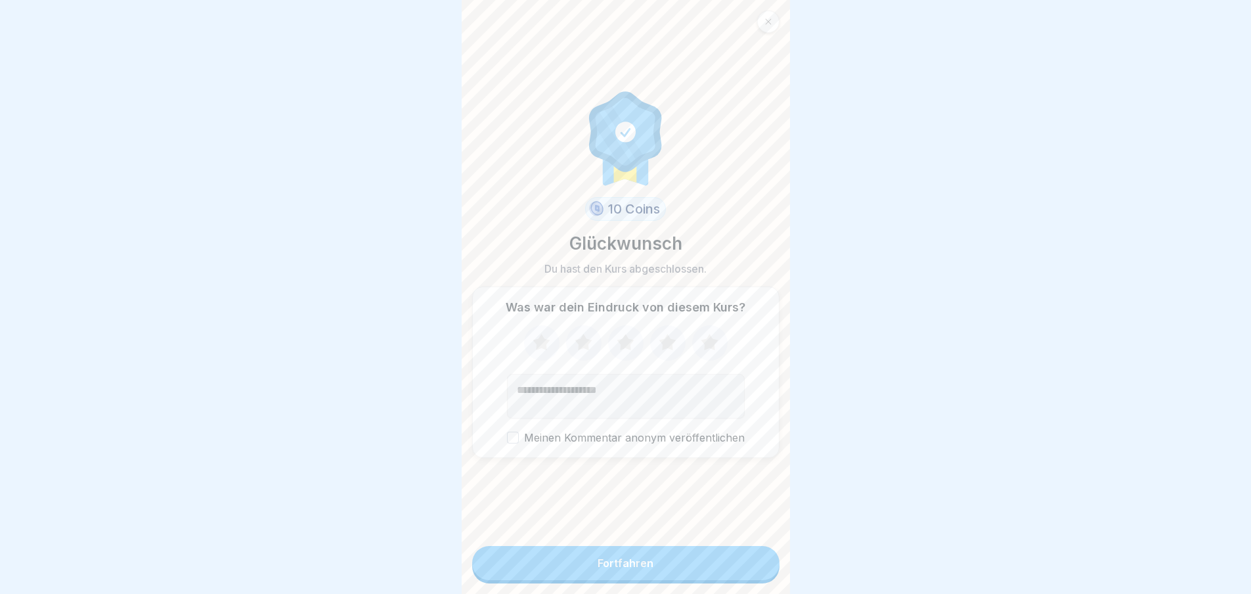
click at [740, 557] on button "Fortfahren" at bounding box center [625, 563] width 307 height 34
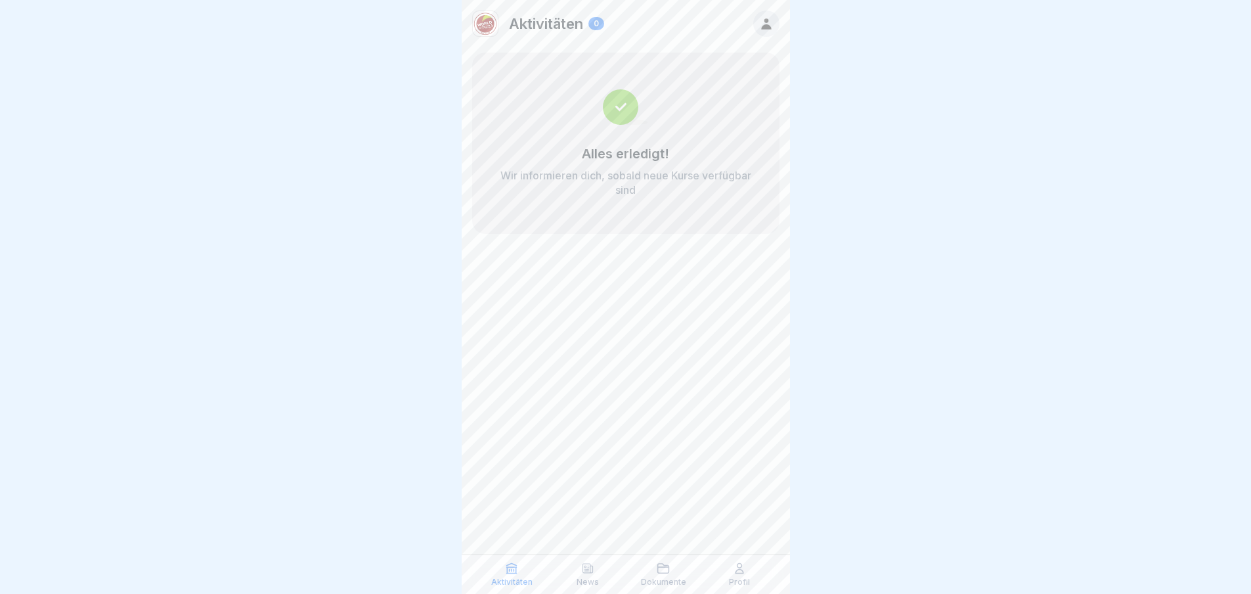
scroll to position [10, 0]
click at [661, 585] on p "Dokumente" at bounding box center [663, 581] width 45 height 9
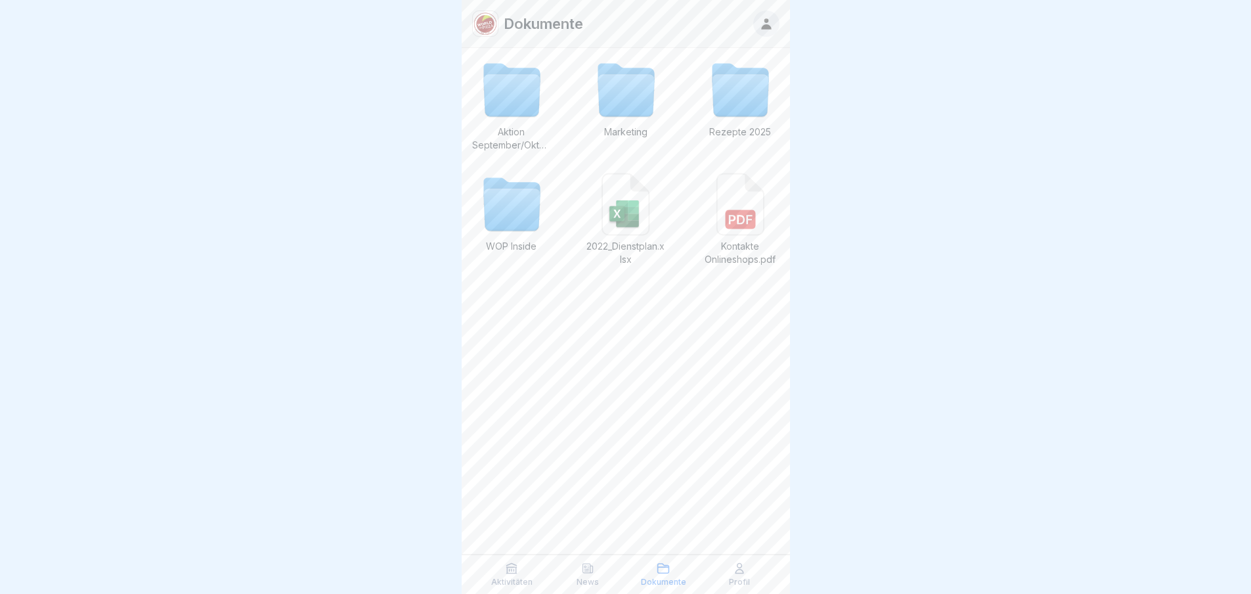
click at [527, 106] on icon at bounding box center [511, 96] width 56 height 42
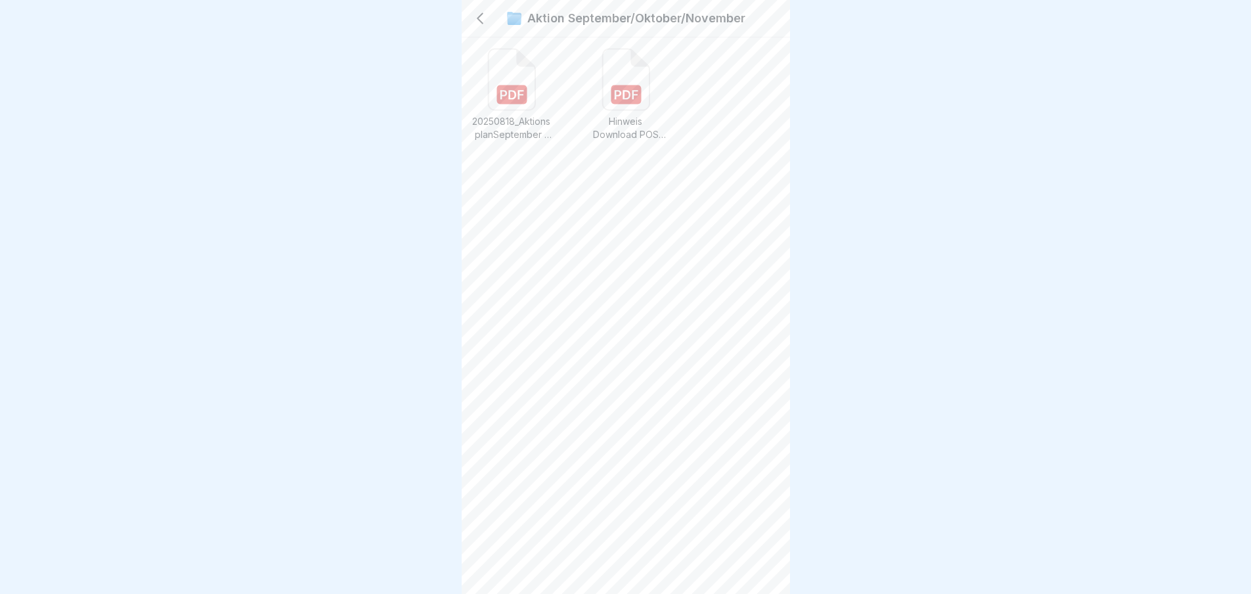
click at [519, 85] on rect at bounding box center [511, 94] width 30 height 19
click at [620, 85] on rect at bounding box center [626, 94] width 30 height 19
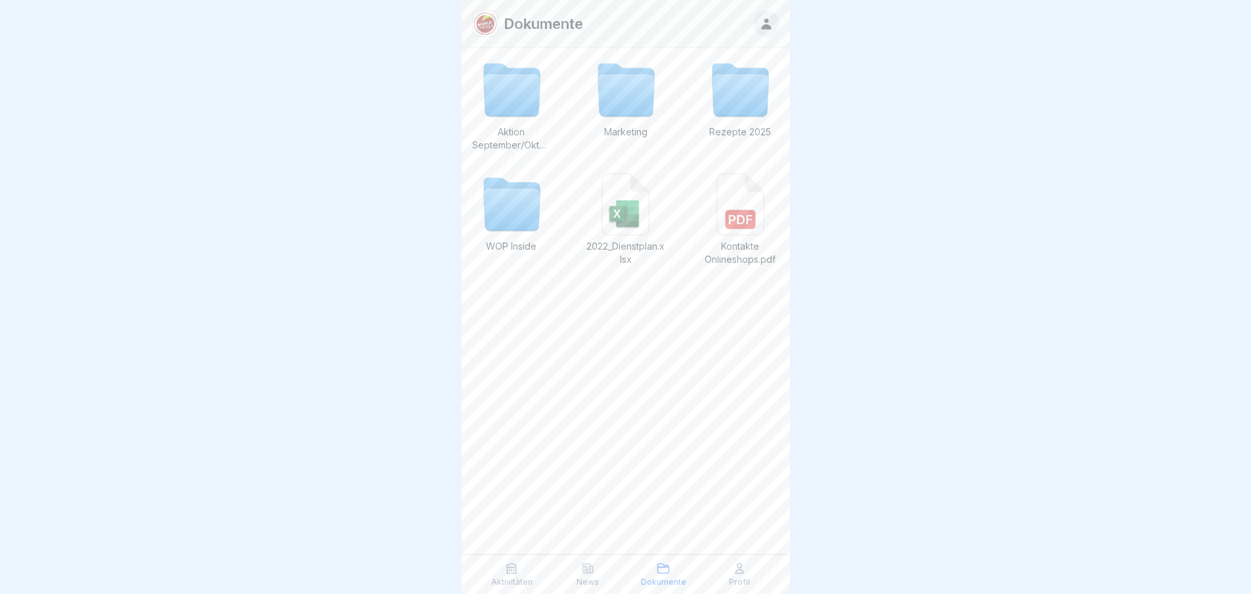
click at [727, 93] on icon at bounding box center [740, 96] width 56 height 42
click at [507, 78] on icon at bounding box center [511, 96] width 56 height 42
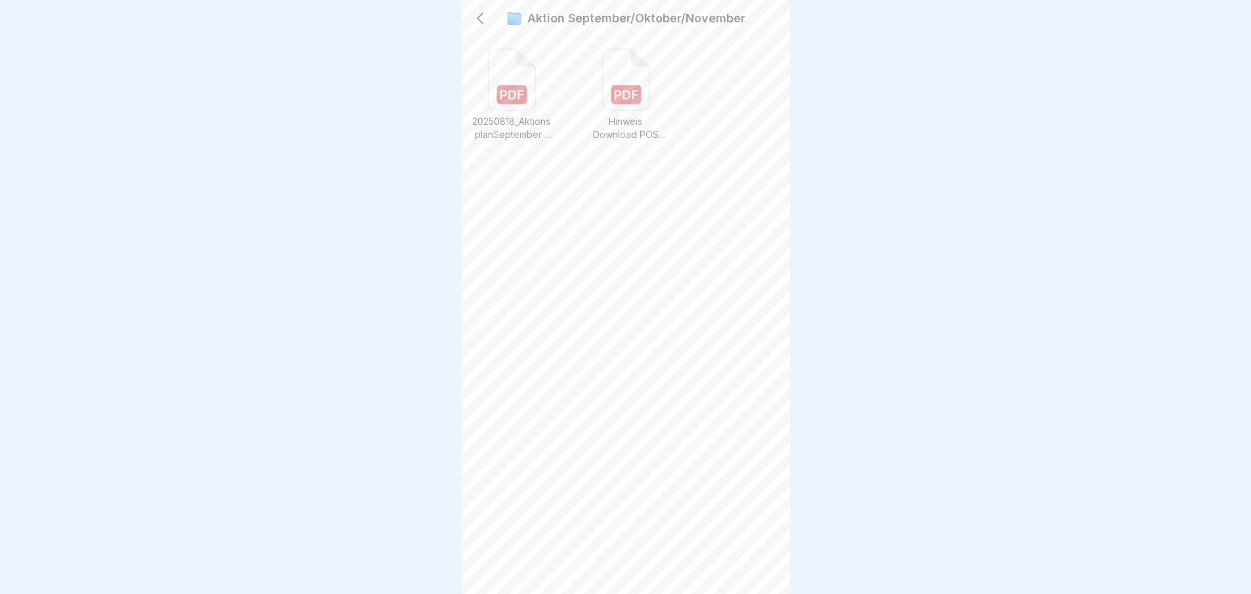
click at [521, 98] on rect at bounding box center [511, 94] width 30 height 19
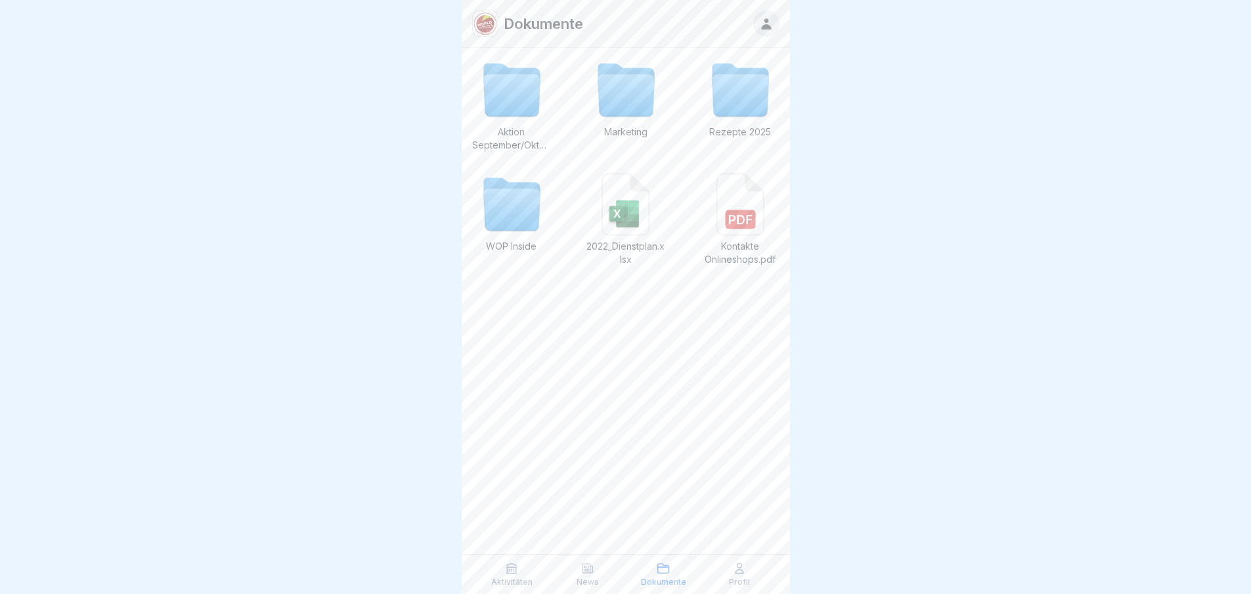
click at [517, 214] on icon at bounding box center [511, 210] width 56 height 42
click at [740, 77] on icon at bounding box center [740, 96] width 56 height 42
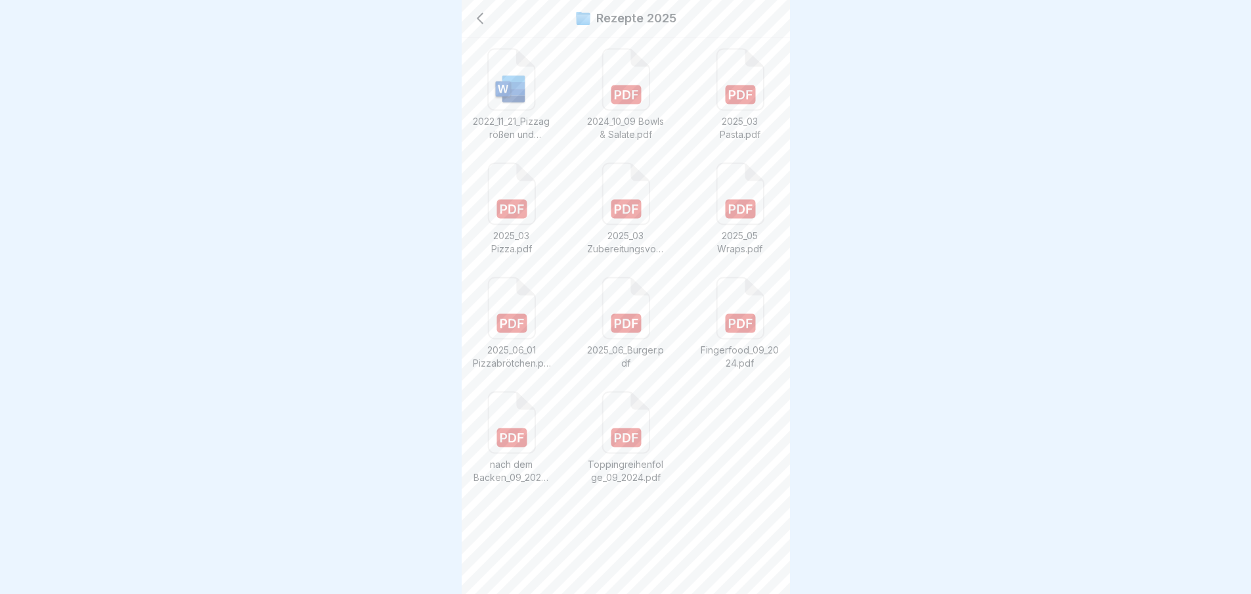
click at [628, 323] on icon at bounding box center [626, 322] width 24 height 9
click at [522, 318] on rect at bounding box center [511, 323] width 30 height 19
click at [529, 356] on p "2025_06_01 Pizzabrötchen.pdf" at bounding box center [511, 356] width 79 height 26
click at [507, 320] on rect at bounding box center [511, 323] width 30 height 19
click at [475, 18] on icon at bounding box center [480, 19] width 16 height 16
